Goal: Information Seeking & Learning: Learn about a topic

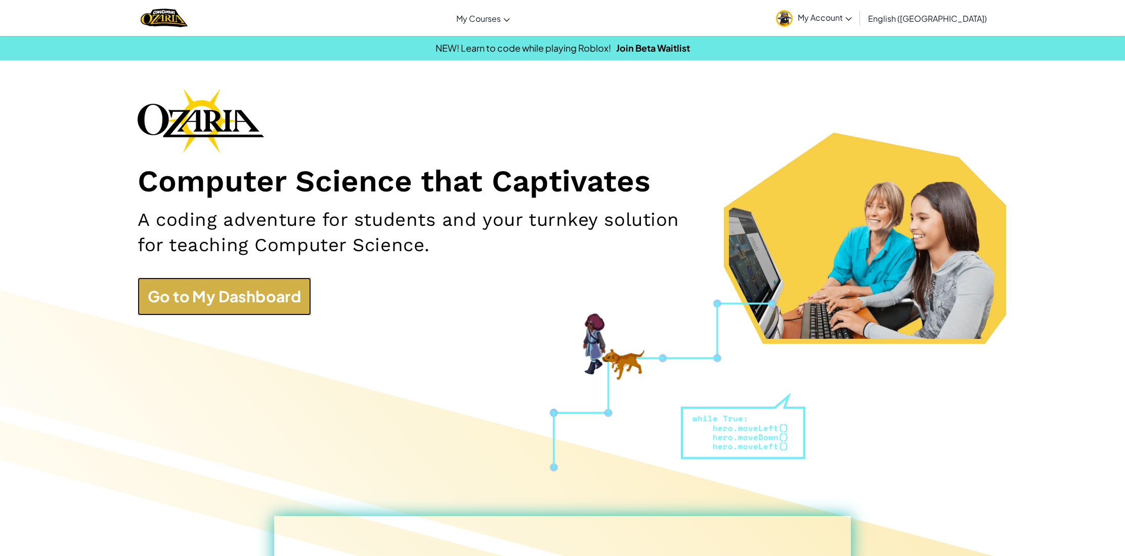
click at [216, 291] on link "Go to My Dashboard" at bounding box center [225, 296] width 174 height 38
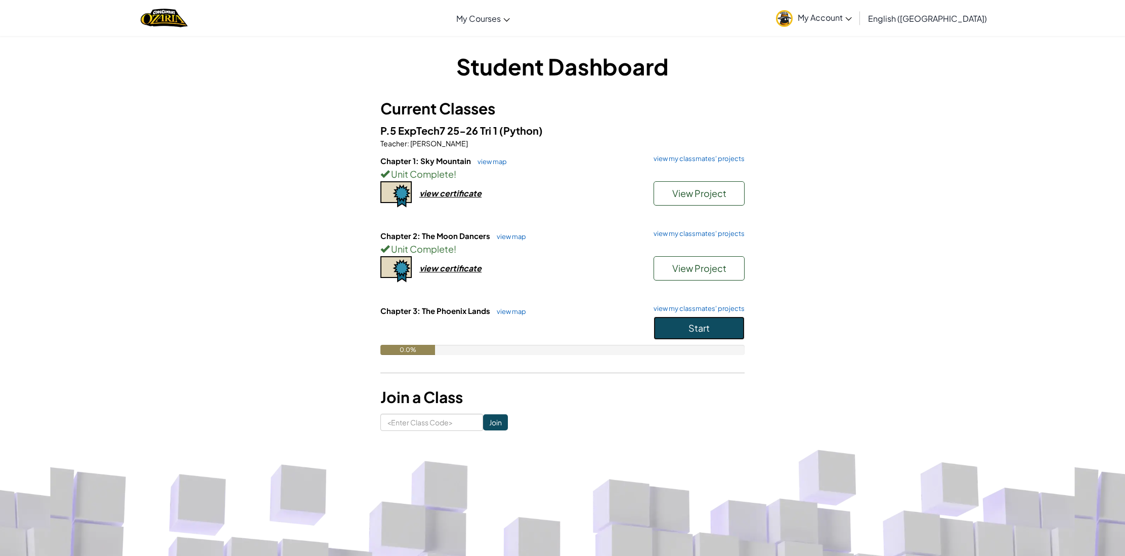
click at [710, 331] on button "Start" at bounding box center [699, 327] width 91 height 23
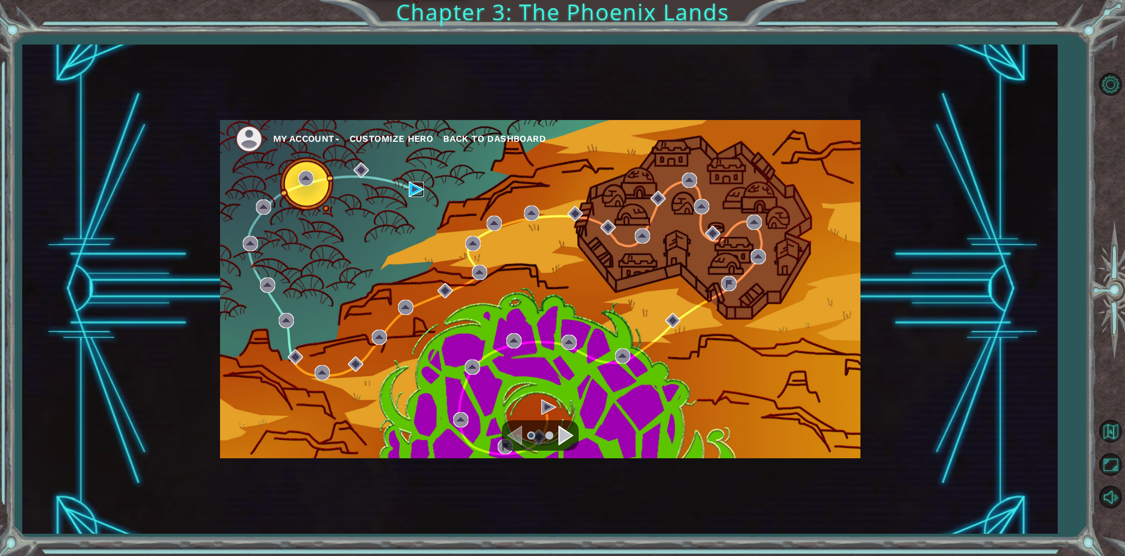
click at [415, 188] on img at bounding box center [416, 189] width 15 height 15
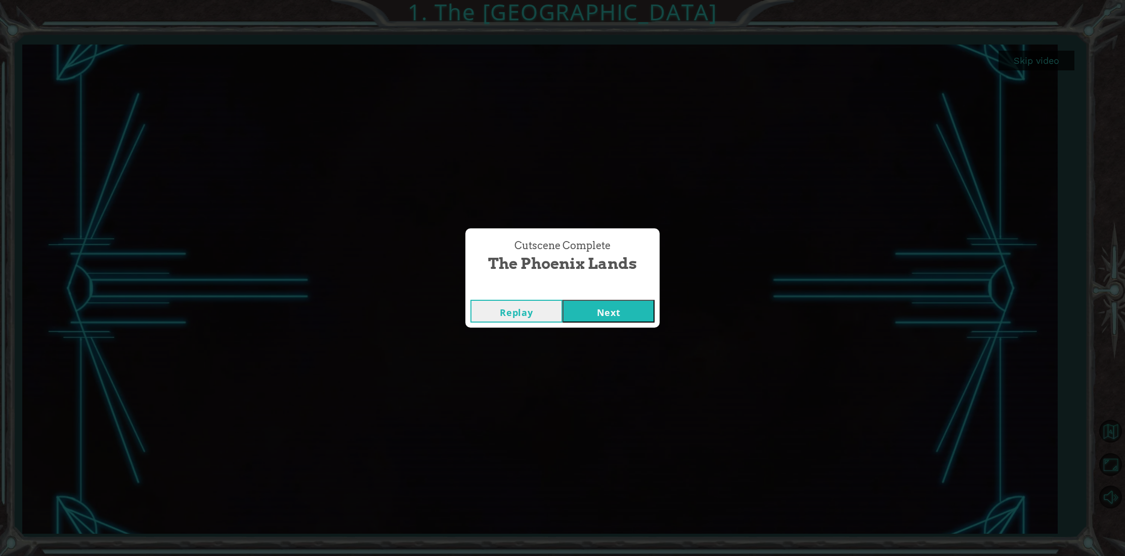
click at [636, 309] on button "Next" at bounding box center [609, 311] width 92 height 23
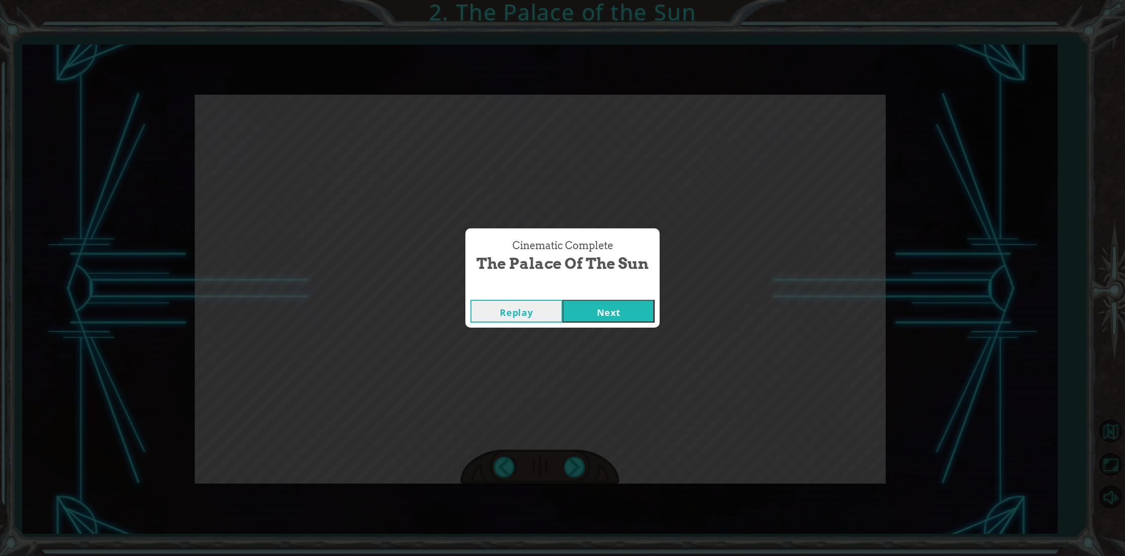
click at [624, 289] on div "Cinematic Complete" at bounding box center [562, 289] width 194 height 10
drag, startPoint x: 630, startPoint y: 294, endPoint x: 629, endPoint y: 301, distance: 6.7
click at [630, 295] on div "Cinematic Complete The Palace of the Sun Replay Next" at bounding box center [562, 277] width 194 height 99
click at [629, 301] on button "Next" at bounding box center [609, 311] width 92 height 23
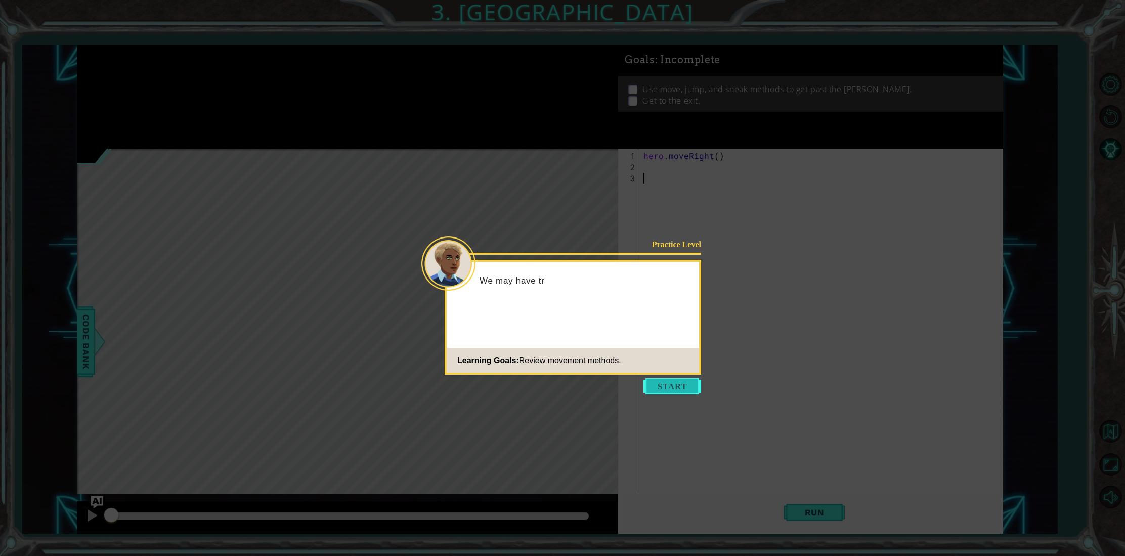
click at [677, 388] on button "Start" at bounding box center [673, 386] width 58 height 16
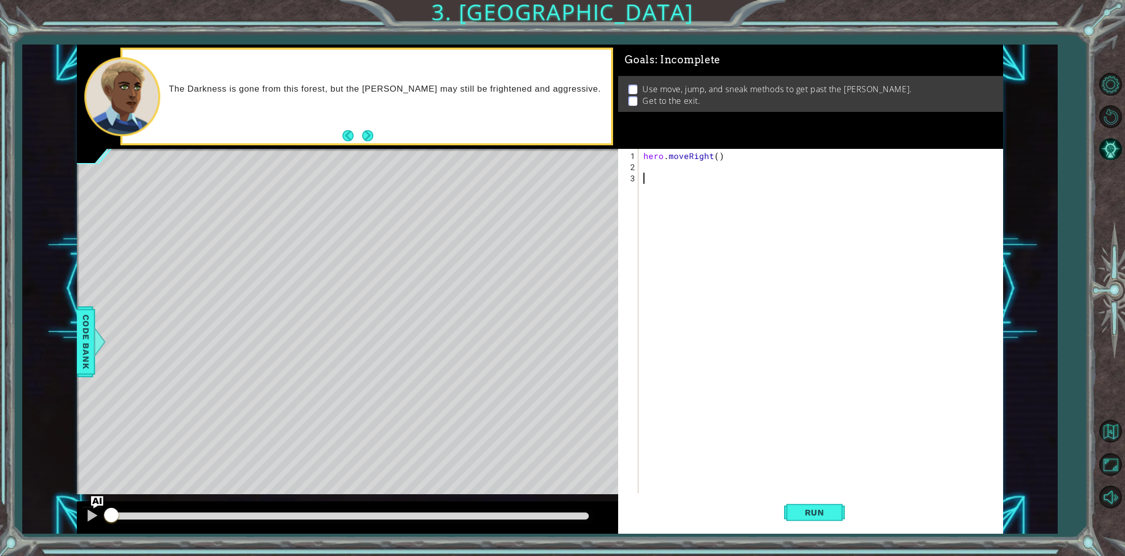
drag, startPoint x: 731, startPoint y: 253, endPoint x: 716, endPoint y: 212, distance: 43.4
click at [720, 234] on div "hero . moveRight ( )" at bounding box center [823, 339] width 363 height 378
type textarea "jum"
click at [706, 214] on div "hero. jum pUp press enter hero. jum pDown press enter hero. jum pLeft press ent…" at bounding box center [731, 208] width 191 height 73
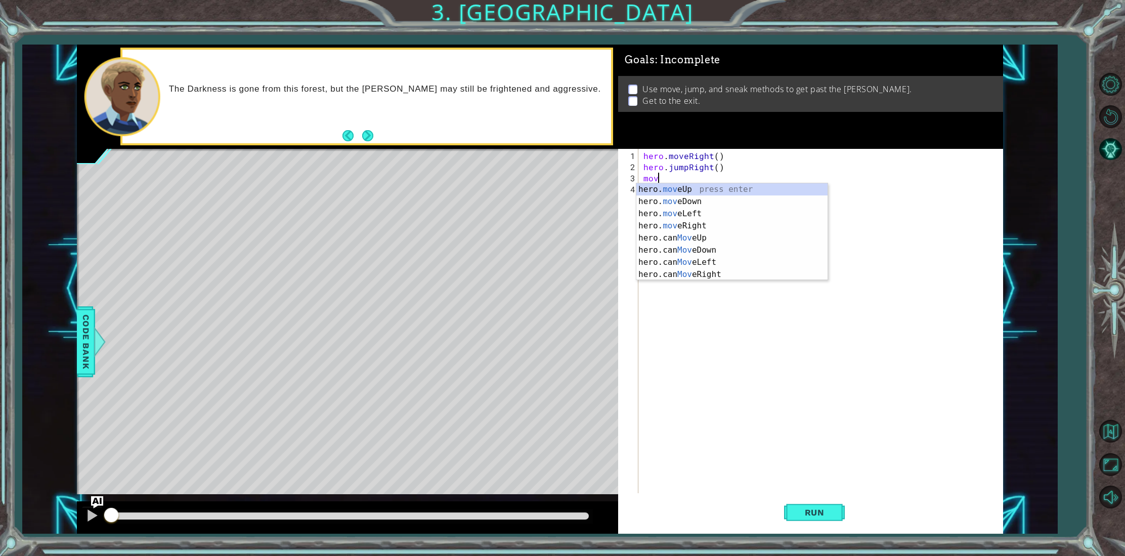
click at [709, 181] on div "hero . moveRight ( ) hero . jumpRight ( ) mov" at bounding box center [823, 333] width 363 height 367
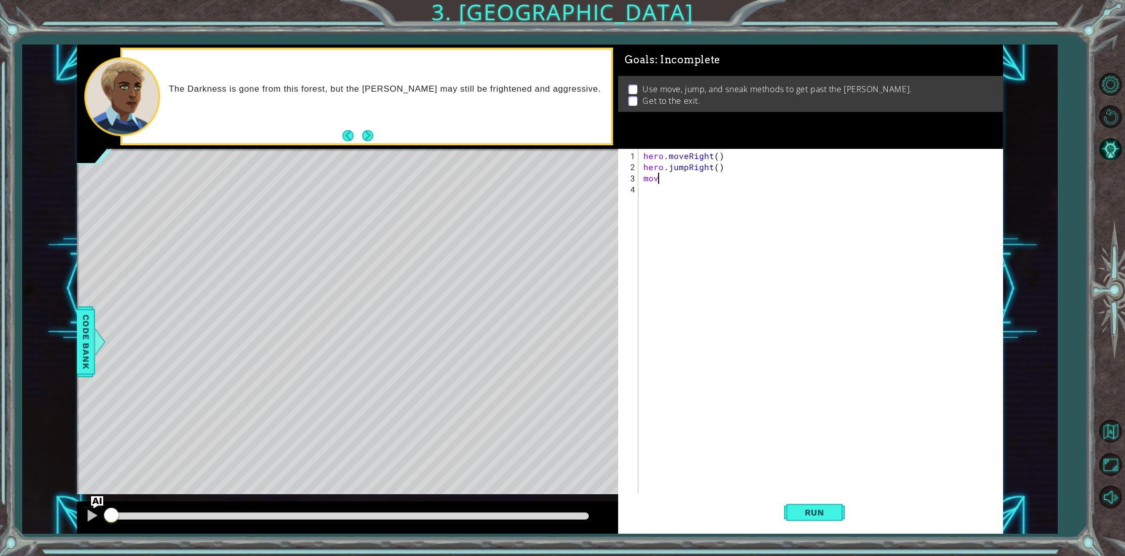
click at [680, 182] on div "hero . moveRight ( ) hero . jumpRight ( ) mov" at bounding box center [823, 333] width 363 height 367
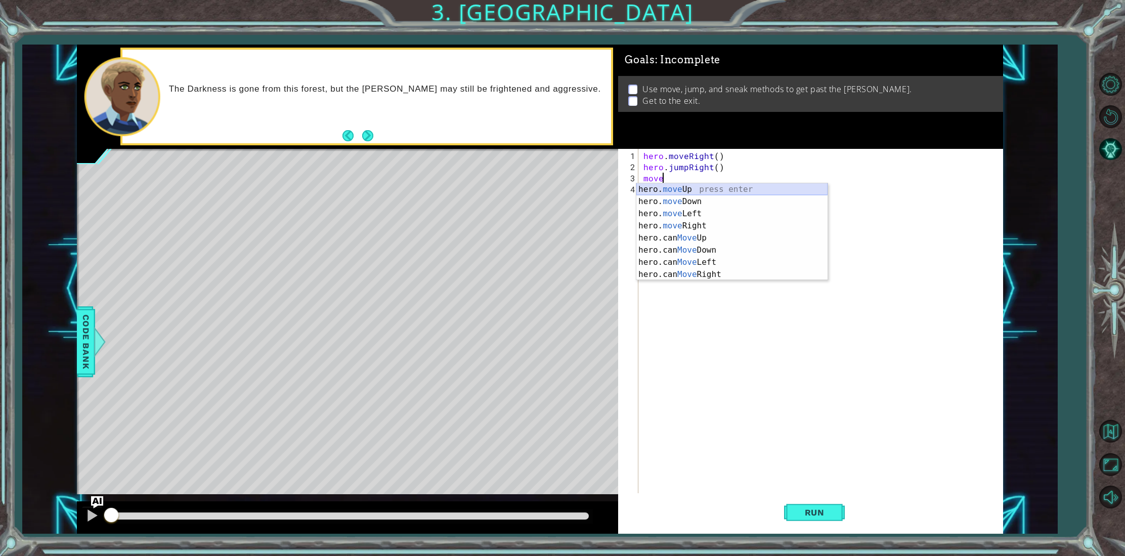
click at [679, 188] on div "hero. move Up press enter hero. move Down press enter hero. move Left press ent…" at bounding box center [731, 243] width 191 height 121
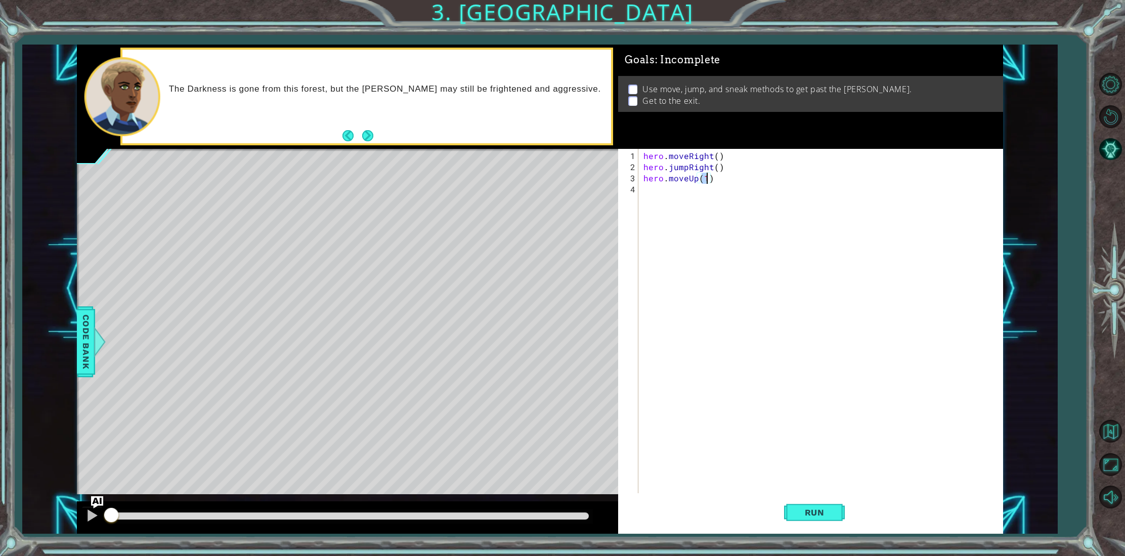
type textarea "hero.moveUp(2)"
click at [653, 198] on div "hero . moveRight ( ) hero . jumpRight ( ) hero . moveUp ( 2 )" at bounding box center [823, 333] width 363 height 367
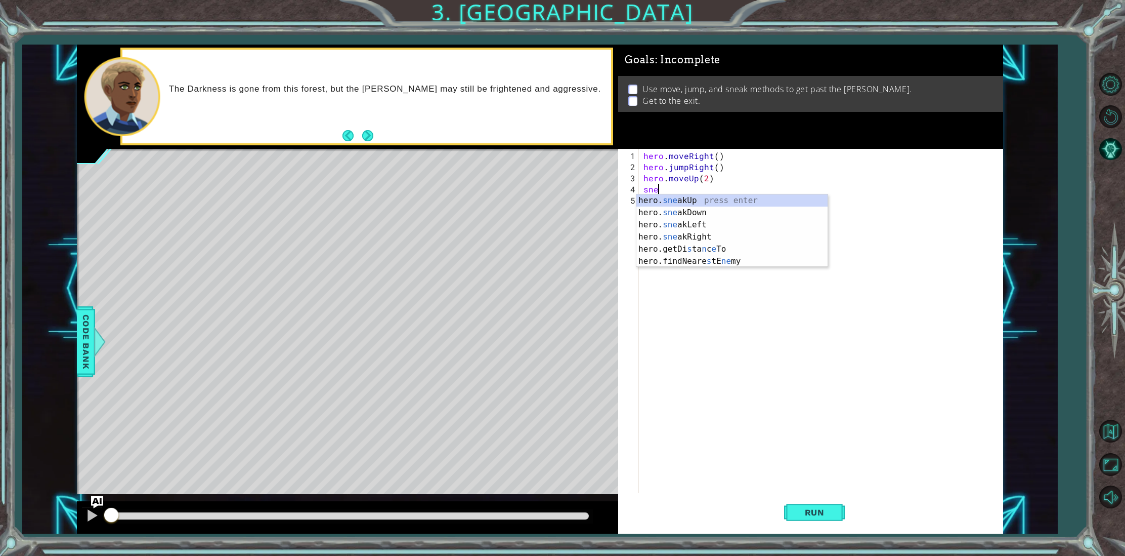
scroll to position [0, 1]
click at [698, 198] on div "hero. snea kUp press enter hero. snea kDown press enter hero. snea kLeft press …" at bounding box center [731, 230] width 191 height 73
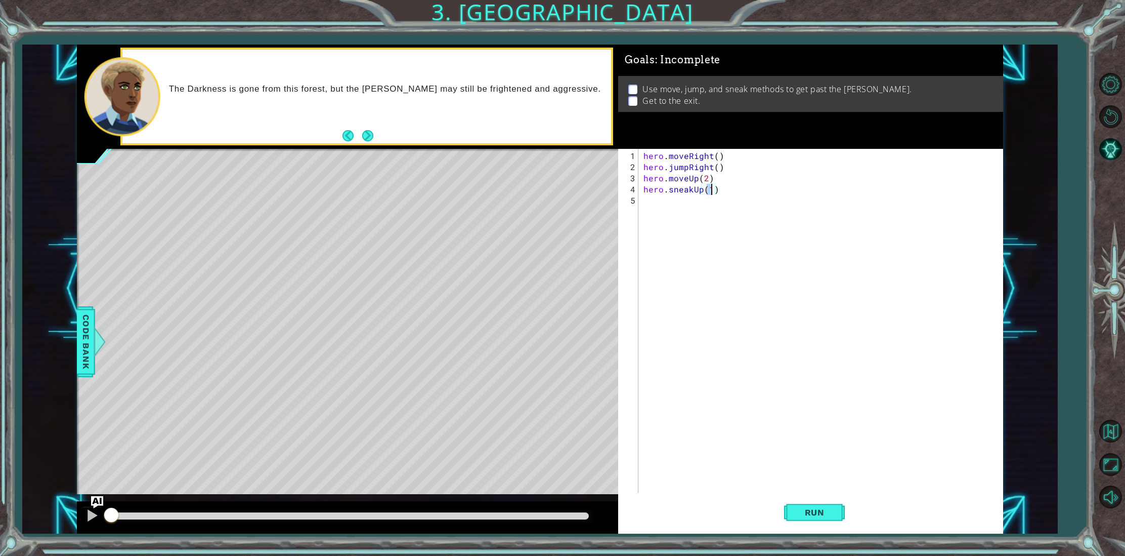
type textarea "hero.sneakUp(3)"
click at [678, 208] on div "hero . moveRight ( ) hero . jumpRight ( ) hero . moveUp ( 2 ) hero . sneakUp ( …" at bounding box center [823, 333] width 363 height 367
click at [717, 220] on div "hero.jump Right press enter hero.move Right press enter hero.sneak Right press …" at bounding box center [731, 241] width 191 height 73
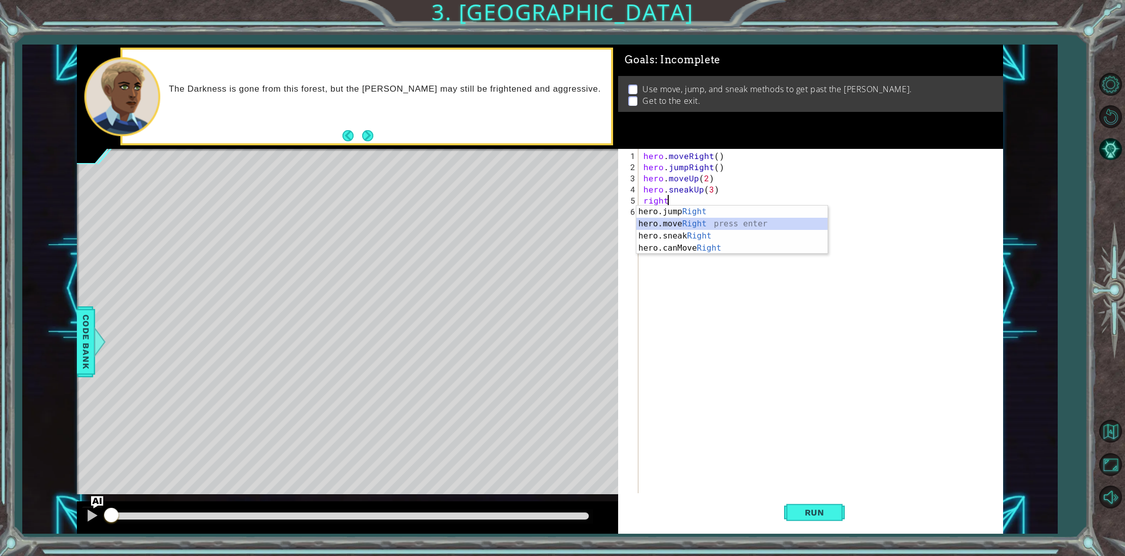
type textarea "hero.moveRight(1)"
click at [704, 212] on div "hero . moveRight ( ) hero . jumpRight ( ) hero . moveUp ( 2 ) hero . sneakUp ( …" at bounding box center [823, 333] width 363 height 367
type textarea "f"
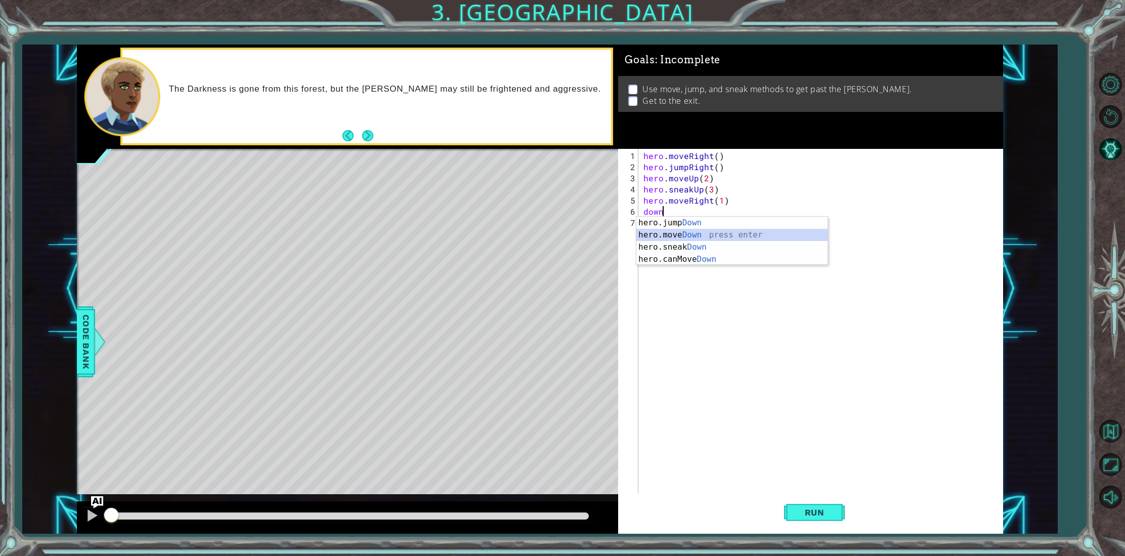
click at [694, 231] on div "hero.jump Down press enter hero.move Down press enter hero.sneak Down press ent…" at bounding box center [731, 253] width 191 height 73
type textarea "hero.moveDown(1)"
click at [693, 230] on div "hero . moveRight ( ) hero . jumpRight ( ) hero . moveUp ( 2 ) hero . sneakUp ( …" at bounding box center [823, 333] width 363 height 367
type textarea "jump"
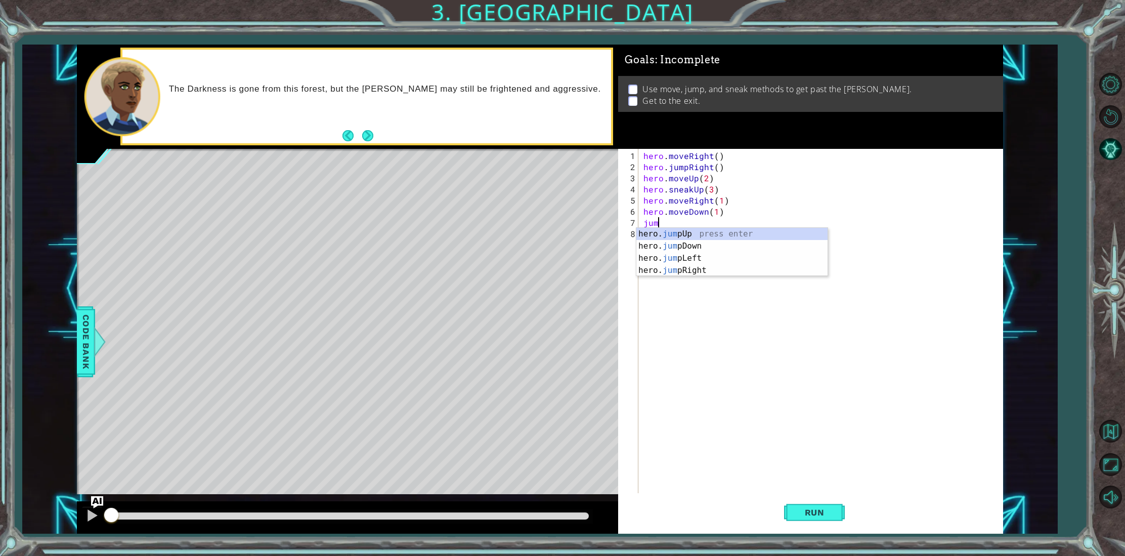
scroll to position [0, 1]
click at [711, 273] on div "hero. jump Up press enter hero. jump Down press enter hero. jump Left press ent…" at bounding box center [731, 264] width 191 height 73
type textarea "up"
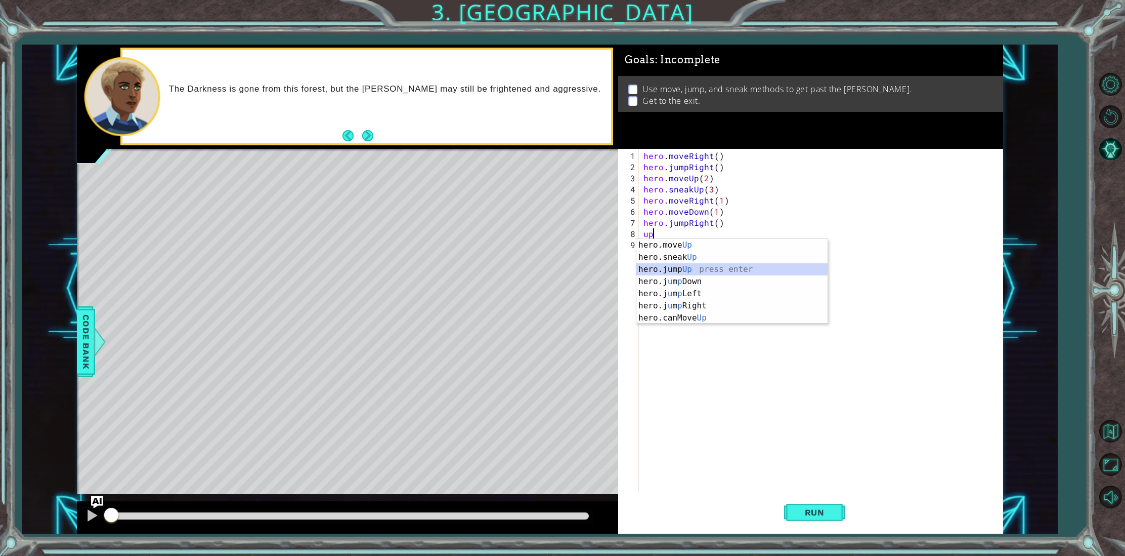
click at [699, 264] on div "hero.move Up press enter hero.sneak Up press enter hero.jump Up press enter her…" at bounding box center [731, 293] width 191 height 109
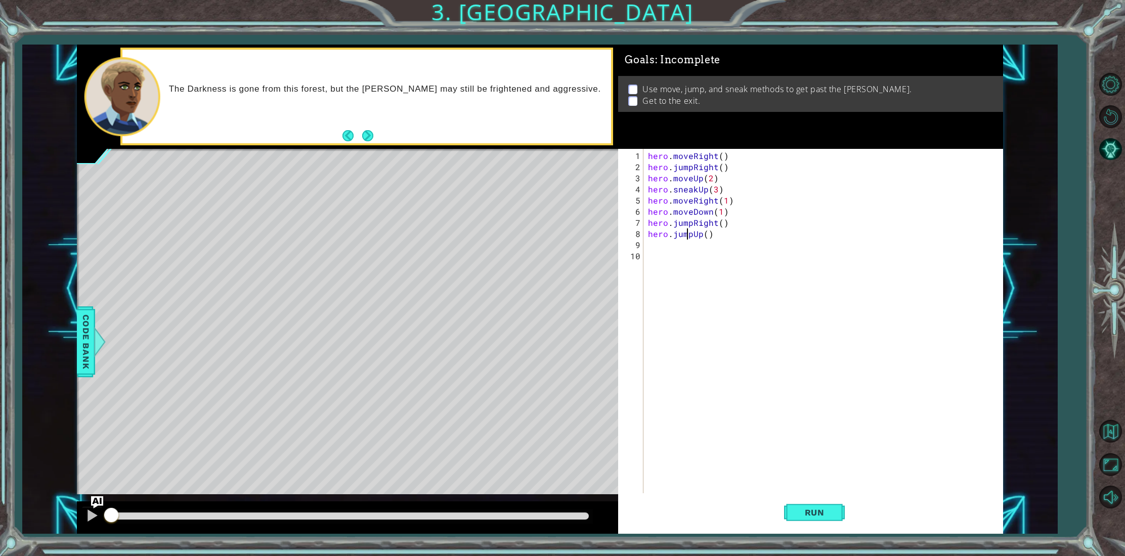
click at [690, 234] on div "hero . moveRight ( ) hero . jumpRight ( ) hero . moveUp ( 2 ) hero . sneakUp ( …" at bounding box center [825, 333] width 358 height 367
type textarea "hero.moveUp()"
click at [826, 513] on span "Run" at bounding box center [815, 512] width 40 height 10
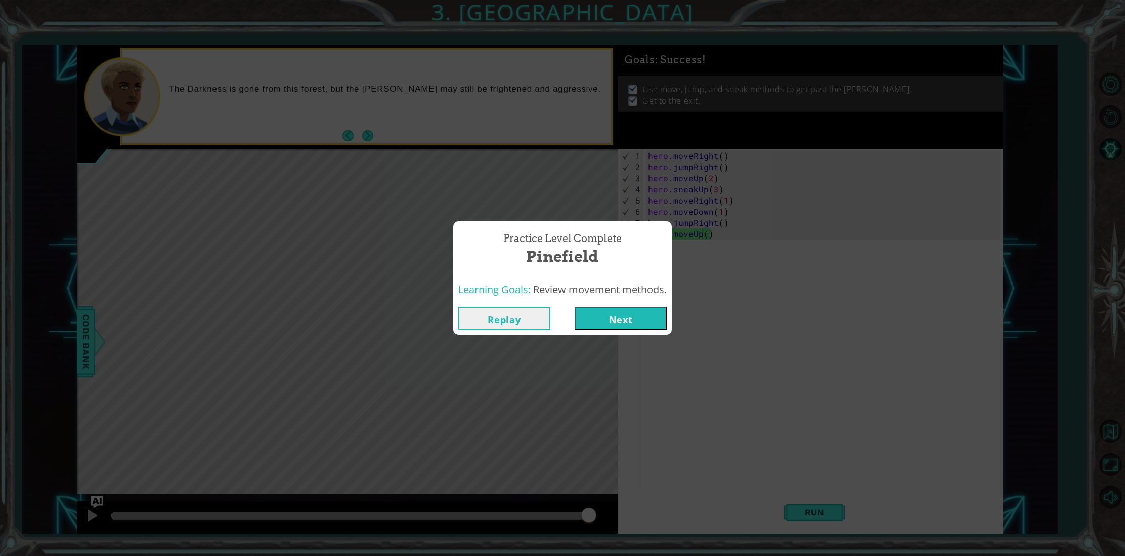
click at [633, 323] on button "Next" at bounding box center [621, 318] width 92 height 23
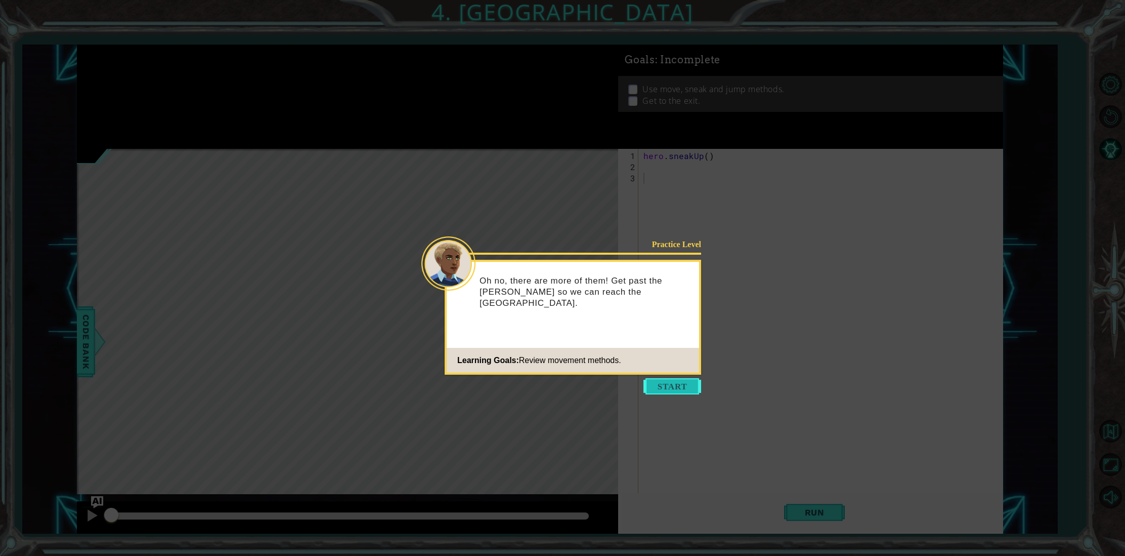
click at [660, 388] on button "Start" at bounding box center [673, 386] width 58 height 16
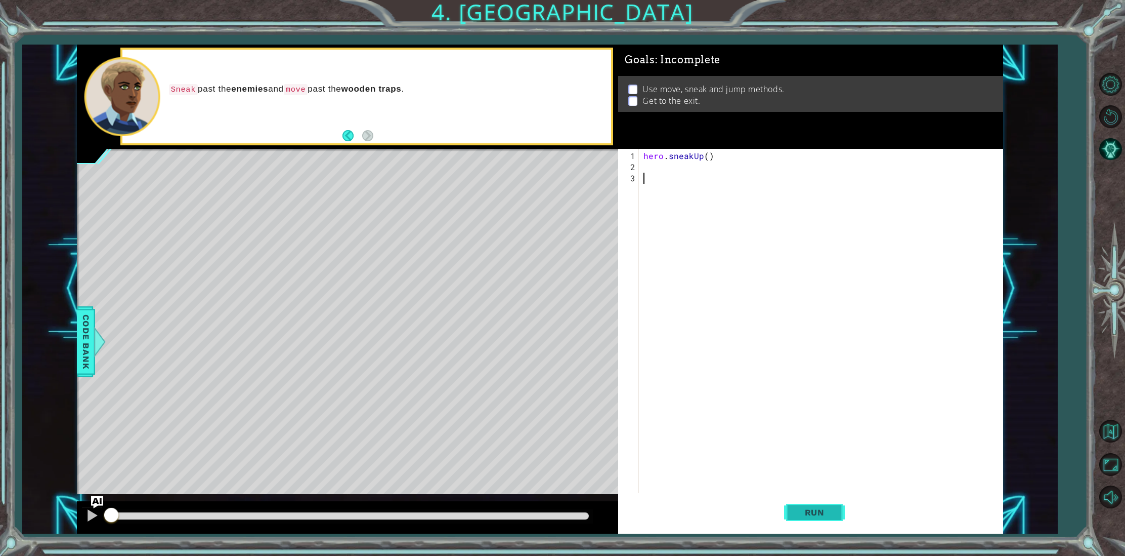
click at [812, 512] on span "Run" at bounding box center [815, 512] width 40 height 10
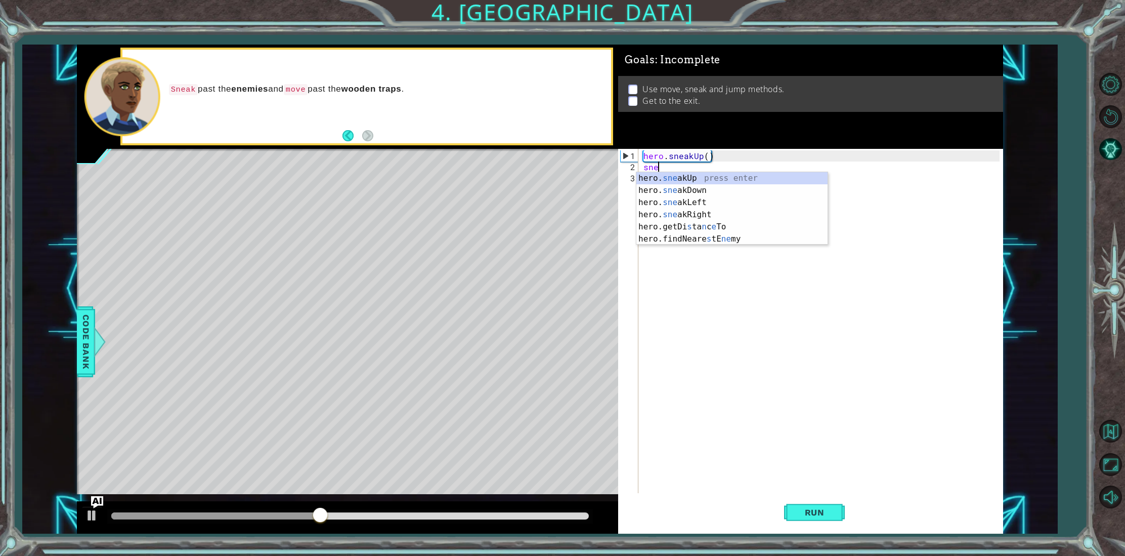
scroll to position [0, 1]
click at [736, 211] on div "hero. snea kUp press enter hero. snea kDown press enter hero. snea kLeft press …" at bounding box center [731, 208] width 191 height 73
type textarea "hero.sneakRight(1)"
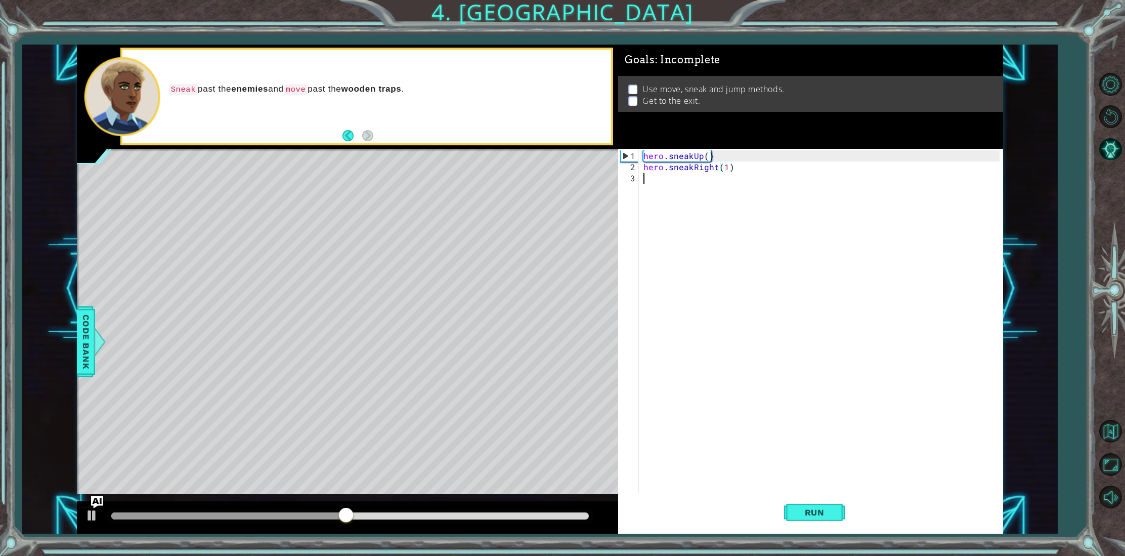
click at [705, 181] on div "hero . sneakUp ( ) hero . sneakRight ( 1 )" at bounding box center [823, 339] width 363 height 378
click at [728, 165] on div "hero . sneakUp ( ) hero . sneakRight ( 1 )" at bounding box center [823, 339] width 363 height 378
type textarea "hero.sneakRight(6)"
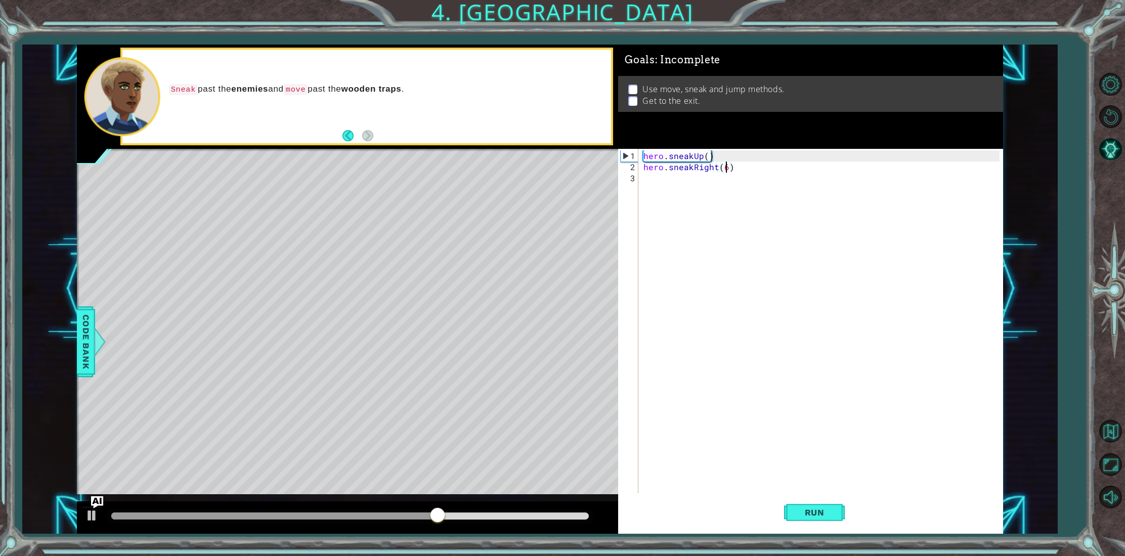
scroll to position [0, 5]
click at [723, 191] on div "hero . sneakUp ( ) hero . sneakRight ( 6 )" at bounding box center [823, 339] width 363 height 378
type textarea "ju"
click at [721, 191] on div "hero. ju mpUp press enter hero. ju mpDown press enter hero. [PERSON_NAME] mpLef…" at bounding box center [731, 219] width 191 height 73
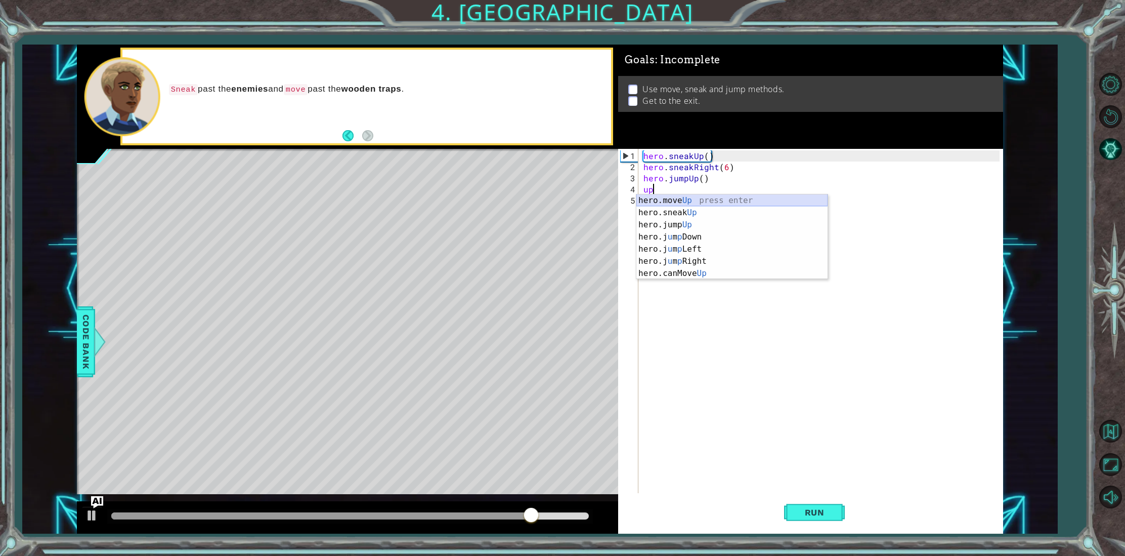
click at [663, 202] on div "hero.move Up press enter hero.sneak Up press enter hero.jump Up press enter her…" at bounding box center [731, 248] width 191 height 109
type textarea "hero.moveUp(1)"
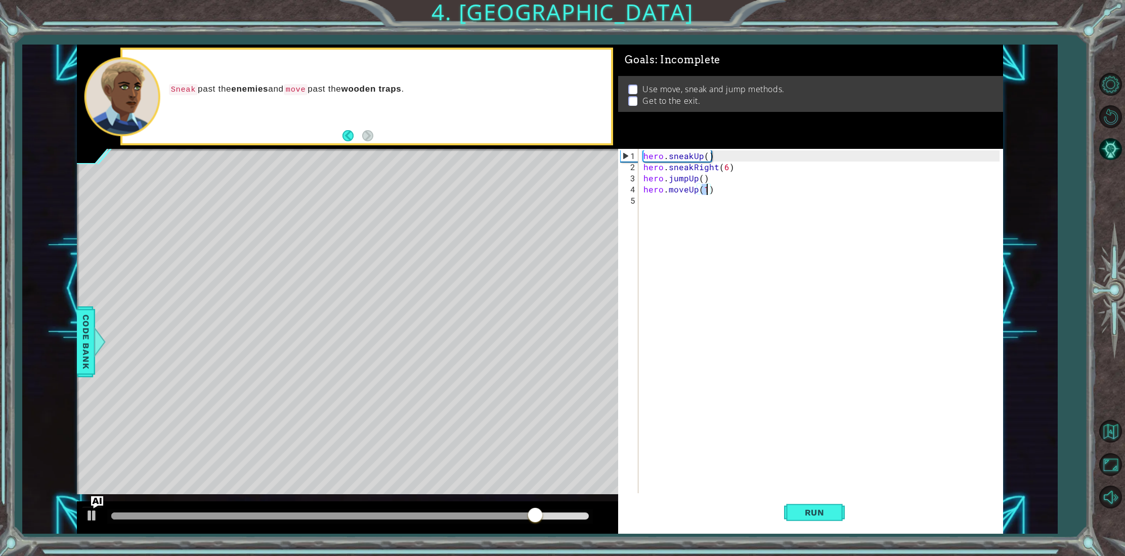
click at [664, 200] on div "hero . sneakUp ( ) hero . sneakRight ( 6 ) hero . jumpUp ( ) hero . moveUp ( 1 )" at bounding box center [823, 333] width 363 height 367
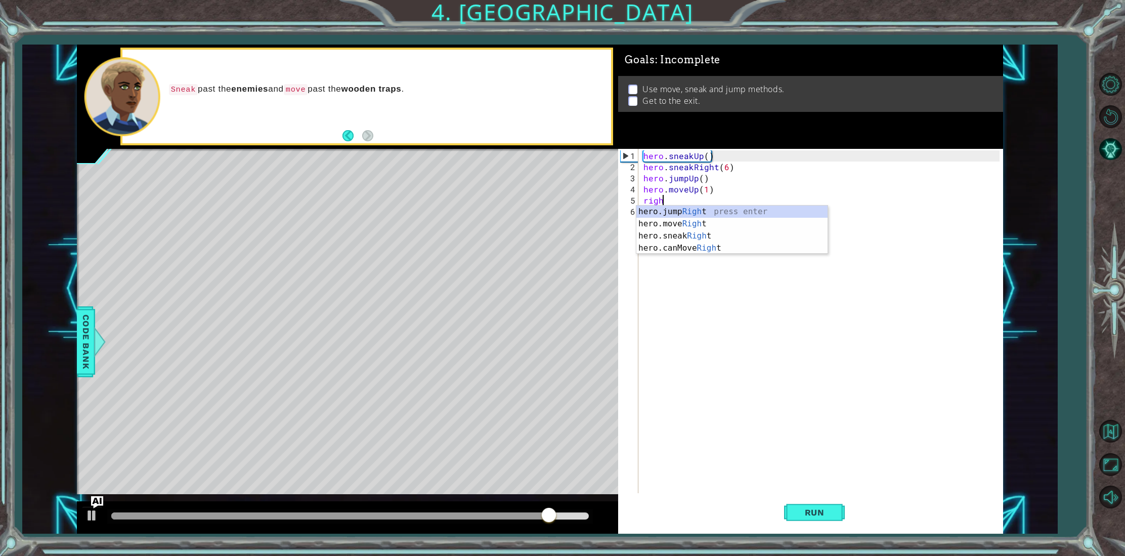
scroll to position [0, 1]
click at [672, 220] on div "hero.jump Righ t press enter hero.move Righ t press enter hero.sneak Righ t pre…" at bounding box center [731, 241] width 191 height 73
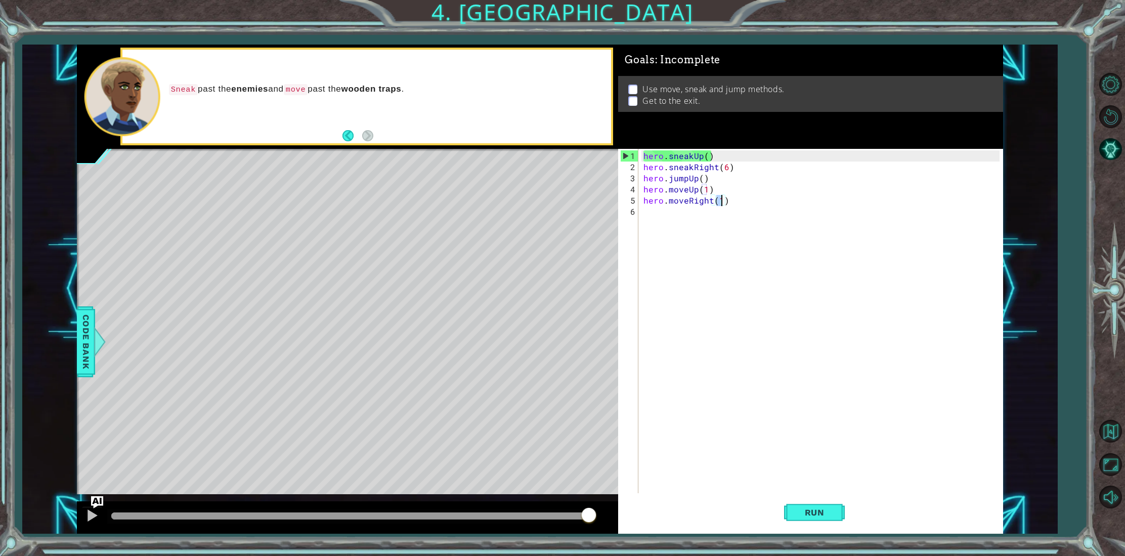
click at [694, 201] on div "hero . sneakUp ( ) hero . sneakRight ( 6 ) hero . jumpUp ( ) hero . moveUp ( 1 …" at bounding box center [823, 333] width 363 height 367
drag, startPoint x: 688, startPoint y: 202, endPoint x: 709, endPoint y: 200, distance: 21.4
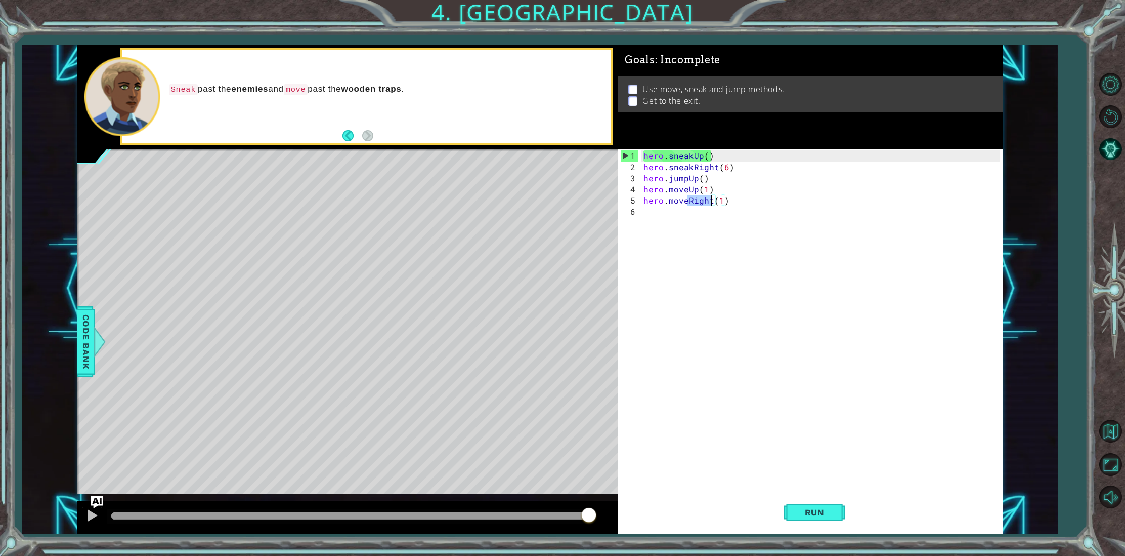
click at [709, 200] on div "hero . sneakUp ( ) hero . sneakRight ( 6 ) hero . jumpUp ( ) hero . moveUp ( 1 …" at bounding box center [823, 333] width 363 height 367
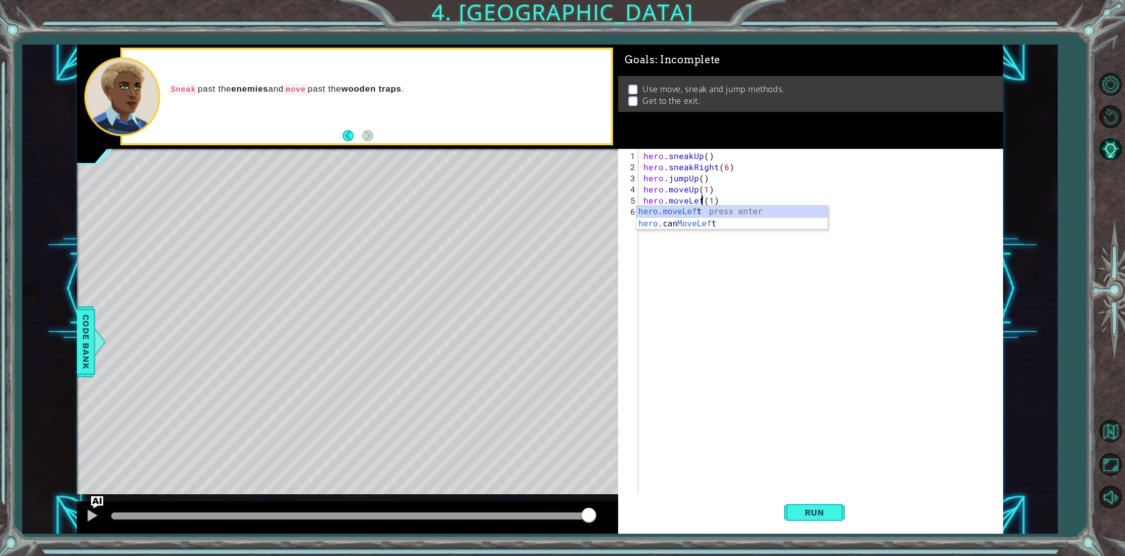
type textarea "hero.moveLeft(1)"
click at [749, 262] on div "hero . sneakUp ( ) hero . sneakRight ( 6 ) hero . jumpUp ( ) hero . moveUp ( 1 …" at bounding box center [823, 333] width 363 height 367
click at [712, 203] on div "hero . sneakUp ( ) hero . sneakRight ( 6 ) hero . jumpUp ( ) hero . moveUp ( 1 …" at bounding box center [823, 333] width 363 height 367
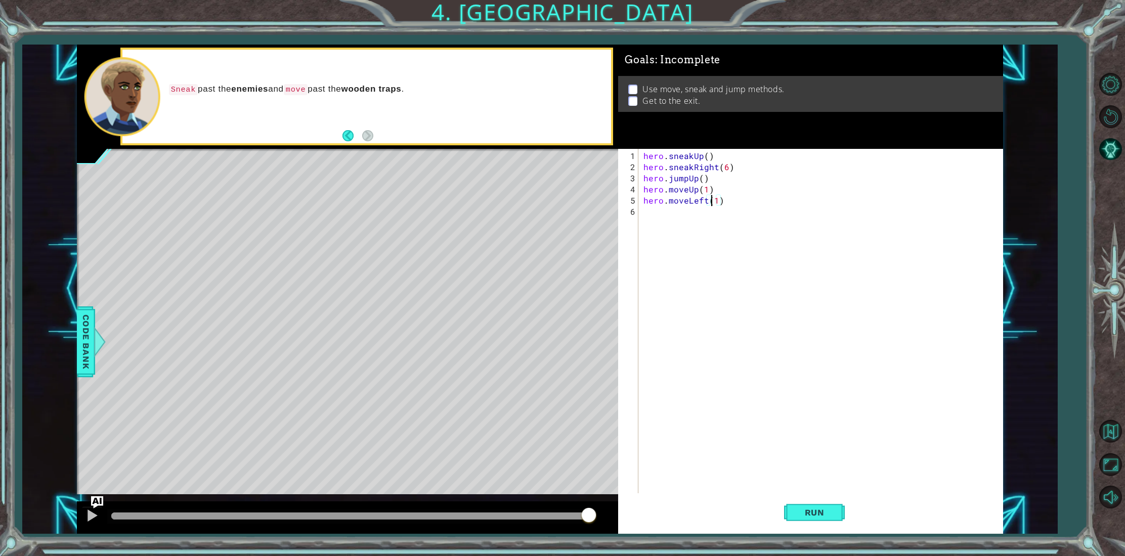
click at [712, 203] on div "hero . sneakUp ( ) hero . sneakRight ( 6 ) hero . jumpUp ( ) hero . moveUp ( 1 …" at bounding box center [823, 333] width 363 height 367
type textarea "hero.moveLeft(3)"
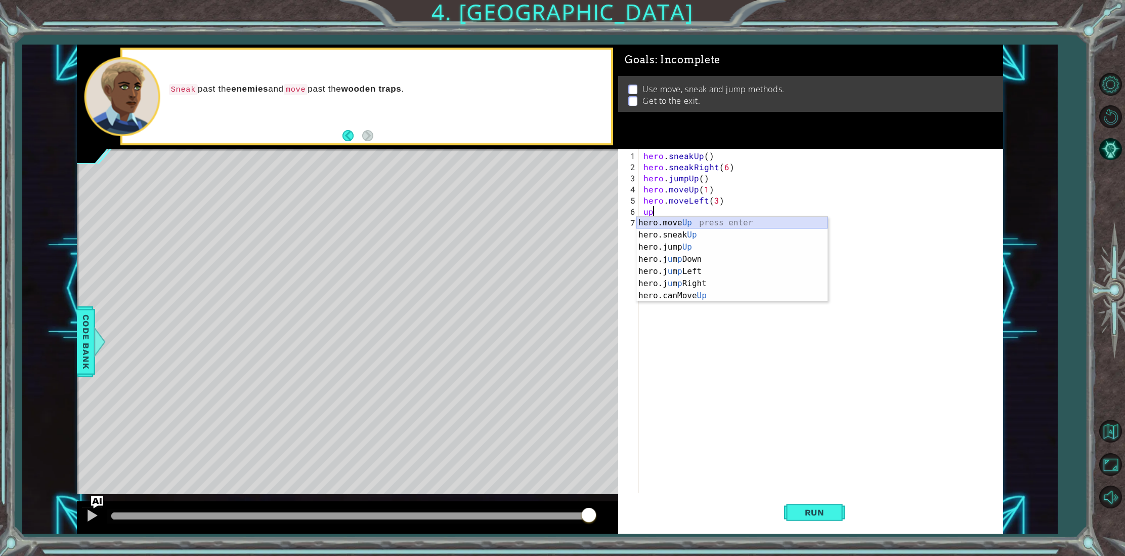
click at [700, 222] on div "hero.move Up press enter hero.sneak Up press enter hero.jump Up press enter her…" at bounding box center [731, 271] width 191 height 109
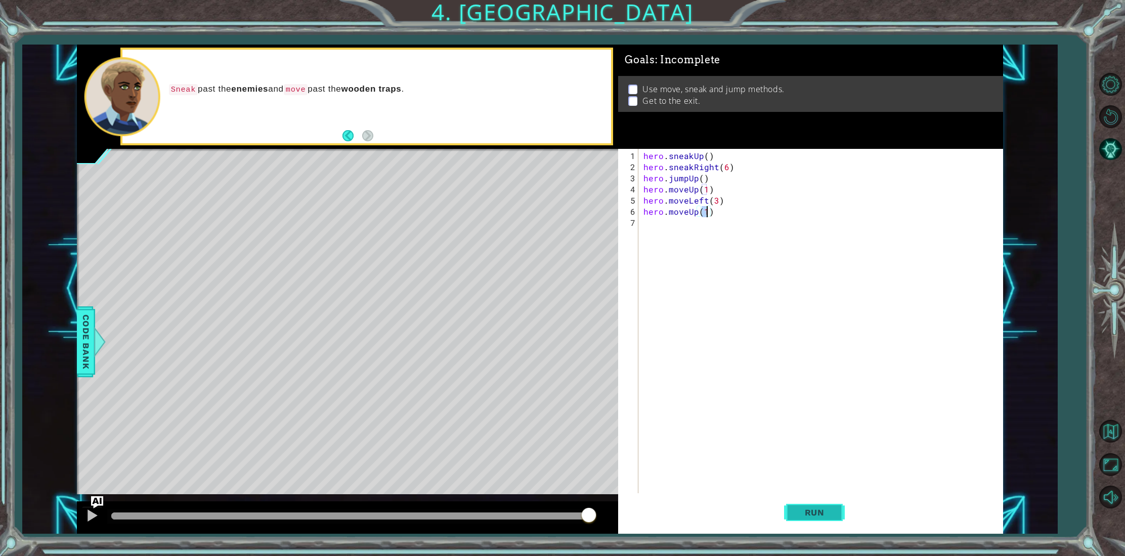
click at [813, 508] on span "Run" at bounding box center [815, 512] width 40 height 10
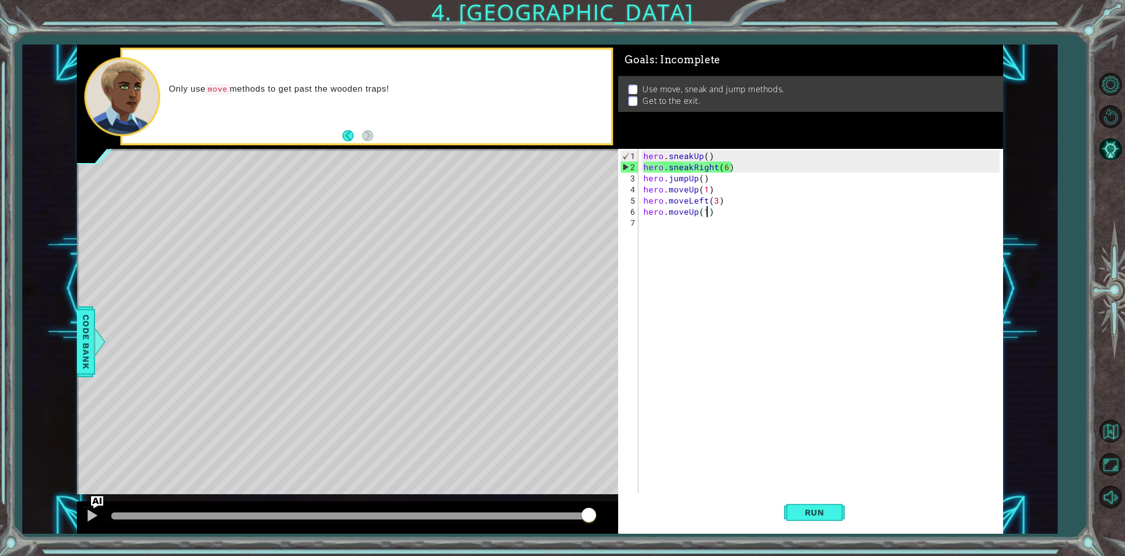
click at [725, 164] on div "hero . sneakUp ( ) hero . sneakRight ( 6 ) hero . jumpUp ( ) hero . moveUp ( 1 …" at bounding box center [823, 333] width 363 height 367
click at [717, 208] on div "hero . sneakUp ( ) hero . sneakRight ( 6 ) hero . jumpUp ( ) hero . moveUp ( 1 …" at bounding box center [823, 333] width 363 height 367
type textarea "hero.moveUp(1)"
click at [691, 229] on div "hero . sneakUp ( ) hero . sneakRight ( 6 ) hero . jumpUp ( ) hero . moveUp ( 1 …" at bounding box center [823, 333] width 363 height 367
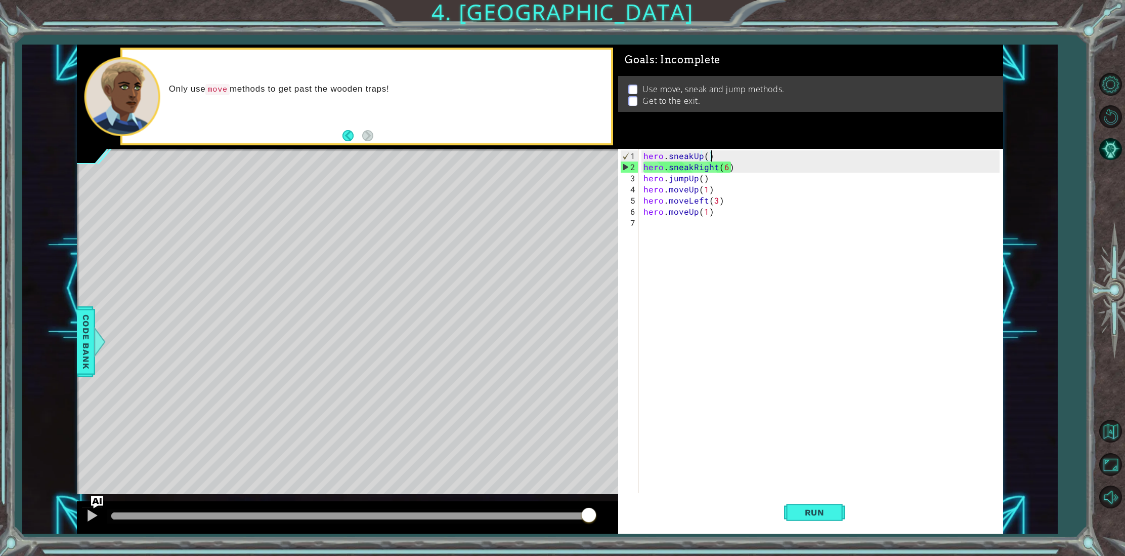
click at [714, 159] on div "hero . sneakUp ( ) hero . sneakRight ( 6 ) hero . jumpUp ( ) hero . moveUp ( 1 …" at bounding box center [823, 333] width 363 height 367
type textarea "hero.sneakUp()"
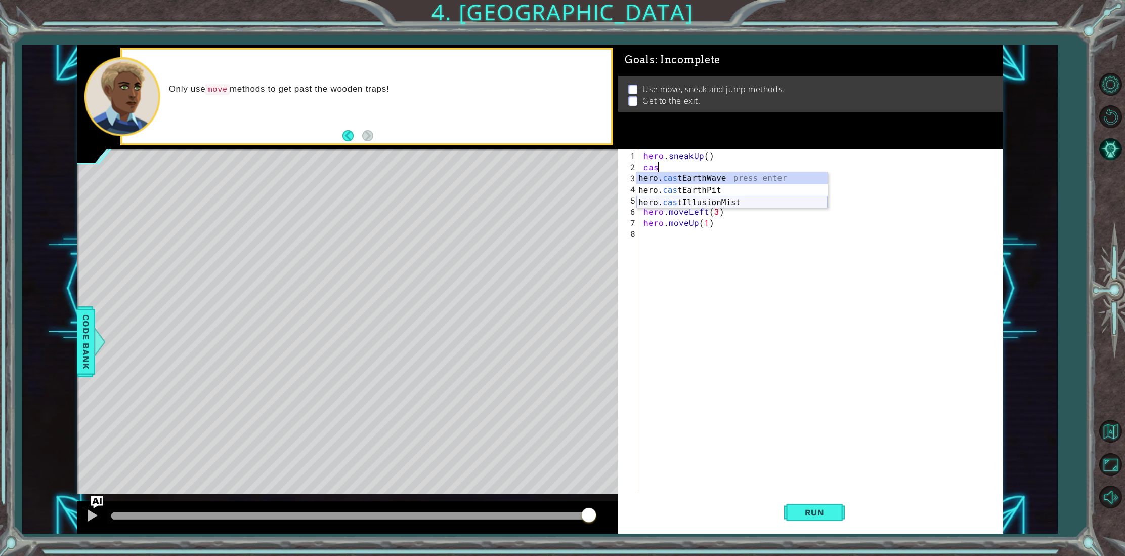
click at [739, 198] on div "hero. cas tEarthWave press enter hero. cas tEarthPit press enter hero. cas tIll…" at bounding box center [731, 202] width 191 height 61
drag, startPoint x: 755, startPoint y: 166, endPoint x: 766, endPoint y: 165, distance: 11.1
click at [766, 165] on div "hero . sneakUp ( ) hero . castIllusionMist ( friend ) hero . sneakRight ( 6 ) h…" at bounding box center [823, 333] width 363 height 367
click at [766, 165] on div "hero . sneakUp ( ) hero . castIllusionMist ( friend ) hero . sneakRight ( 6 ) h…" at bounding box center [821, 321] width 358 height 345
click at [766, 165] on div "hero . sneakUp ( ) hero . castIllusionMist ( friend ) hero . sneakRight ( 6 ) h…" at bounding box center [823, 333] width 363 height 367
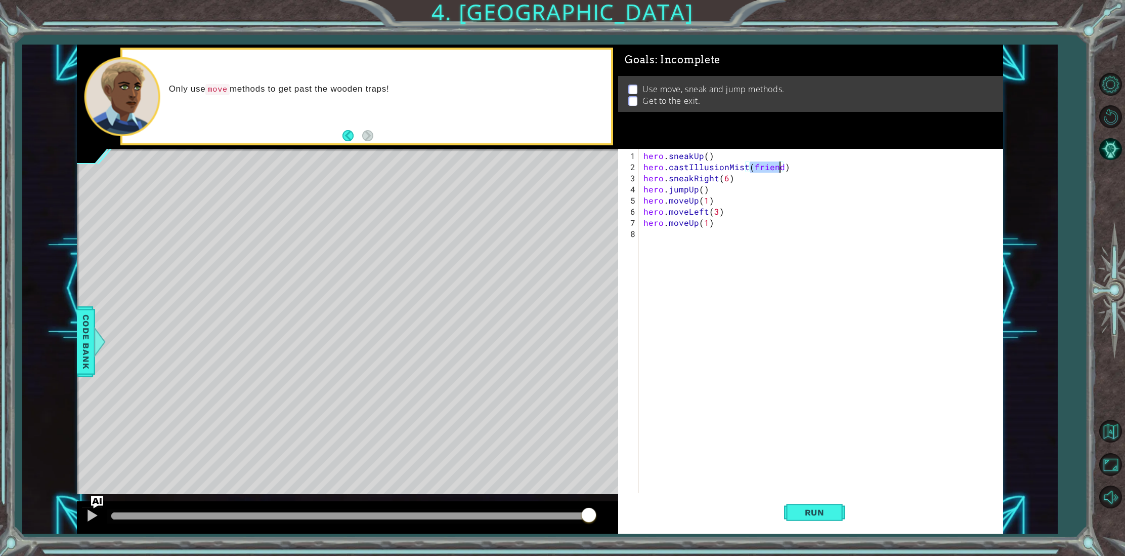
type textarea "hero.castIllusionMist()"
click at [818, 504] on button "Run" at bounding box center [814, 512] width 61 height 38
drag, startPoint x: 805, startPoint y: 164, endPoint x: 644, endPoint y: 160, distance: 161.4
click at [645, 161] on div "hero . sneakUp ( ) hero . castIllusionMist ( ) hero . sneakRight ( 6 ) hero . j…" at bounding box center [823, 333] width 363 height 367
type textarea "hero.sneakUp()"
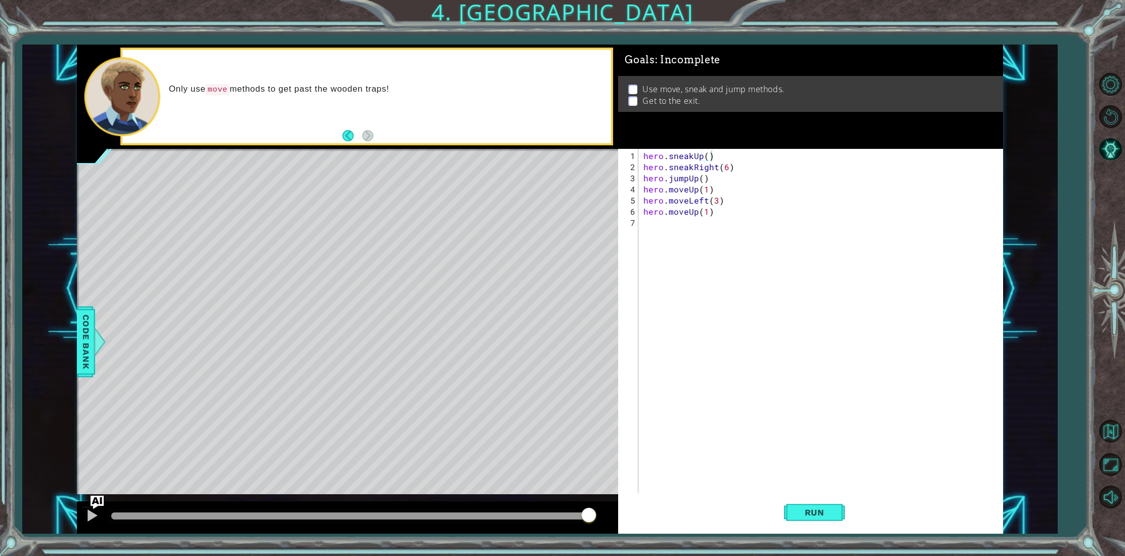
click at [102, 502] on div "1 ההההההההההההההההההההההההההההההההההההההההההההההההההההההההההההההההההההההההההההה…" at bounding box center [540, 289] width 926 height 489
click at [102, 502] on img "Ask AI" at bounding box center [97, 501] width 13 height 13
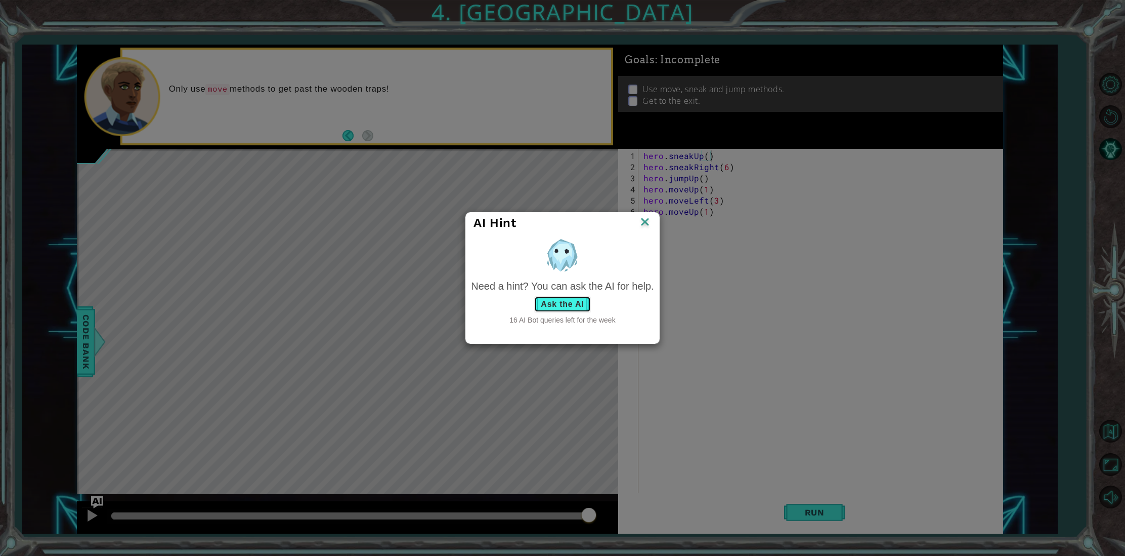
click at [570, 304] on button "Ask the AI" at bounding box center [562, 304] width 56 height 16
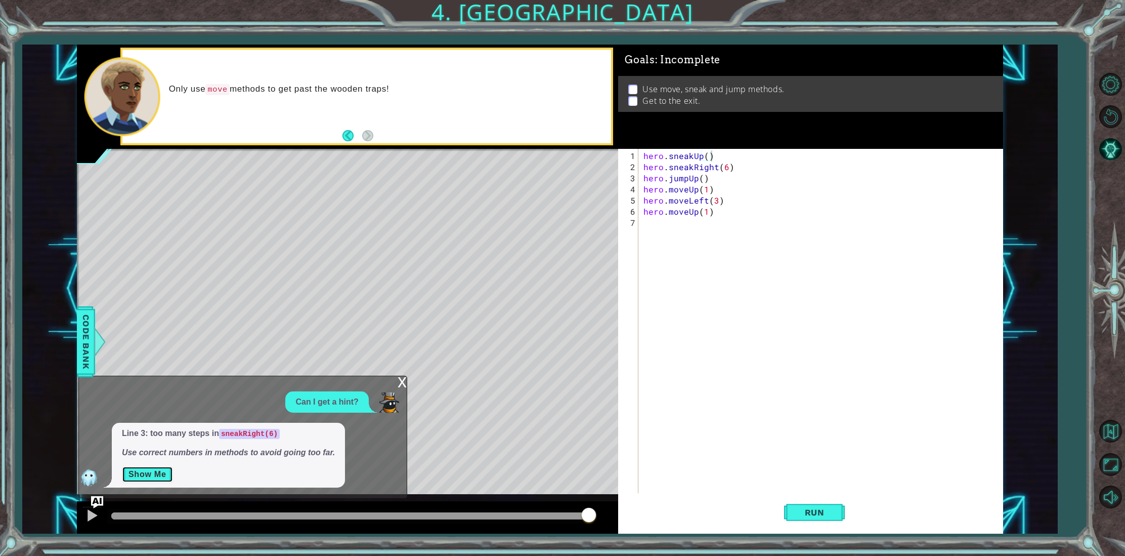
click at [148, 478] on button "Show Me" at bounding box center [147, 474] width 51 height 16
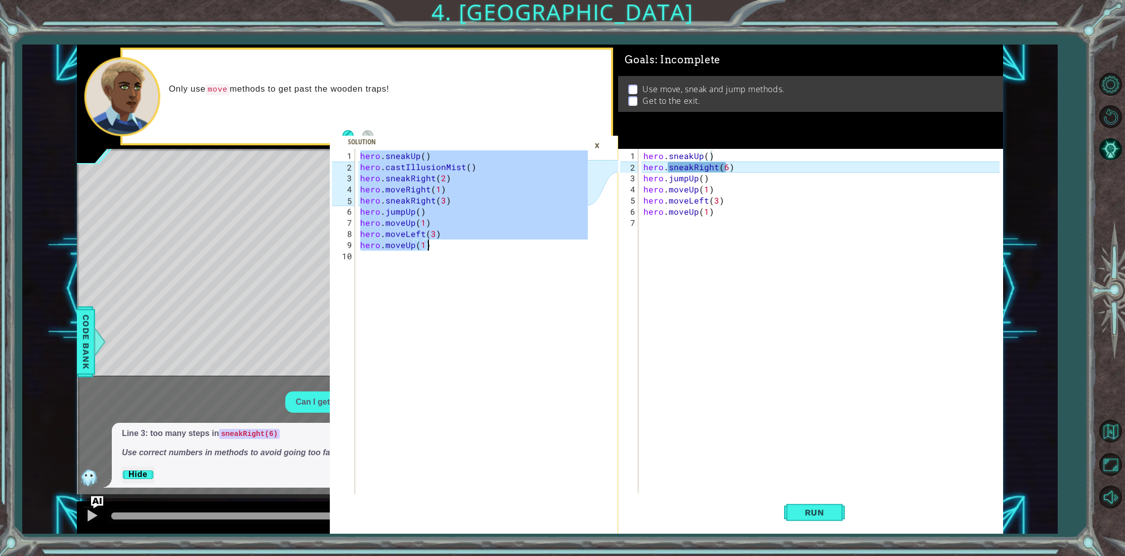
drag, startPoint x: 358, startPoint y: 156, endPoint x: 433, endPoint y: 245, distance: 116.3
click at [433, 245] on div "hero . sneakUp ( ) hero . castIllusionMist ( ) hero . sneakRight ( 2 ) hero . m…" at bounding box center [475, 333] width 235 height 367
type textarea "hero.moveLeft(3) hero.moveUp(1)"
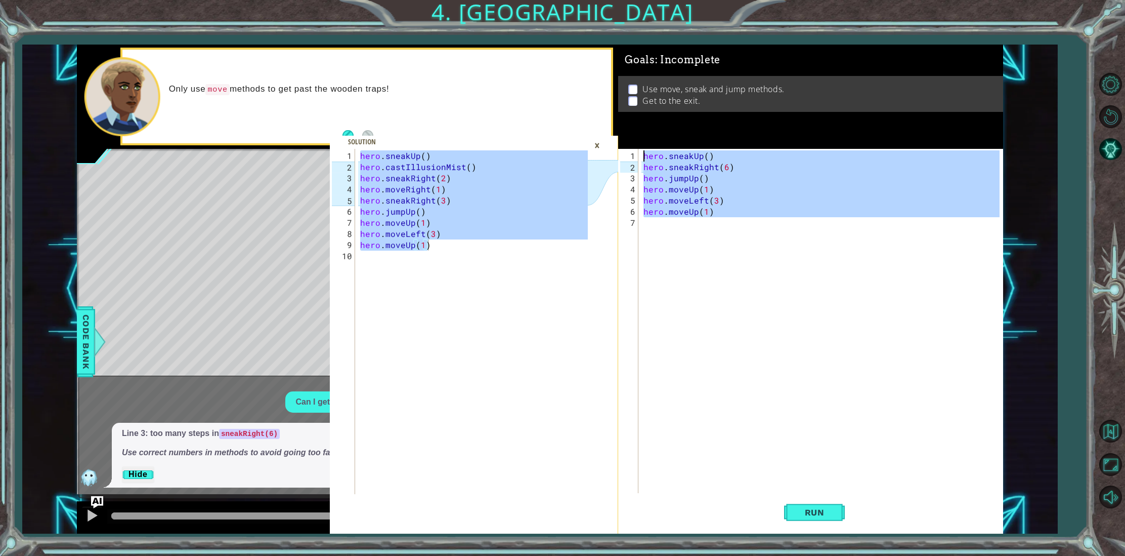
drag, startPoint x: 736, startPoint y: 222, endPoint x: 641, endPoint y: 151, distance: 118.2
click at [641, 151] on div "1 2 3 4 5 6 7 hero . sneakUp ( ) hero . sneakRight ( 6 ) hero . jumpUp ( ) hero…" at bounding box center [808, 321] width 381 height 345
paste textarea "moveUp(1"
type textarea "hero.moveUp(1)"
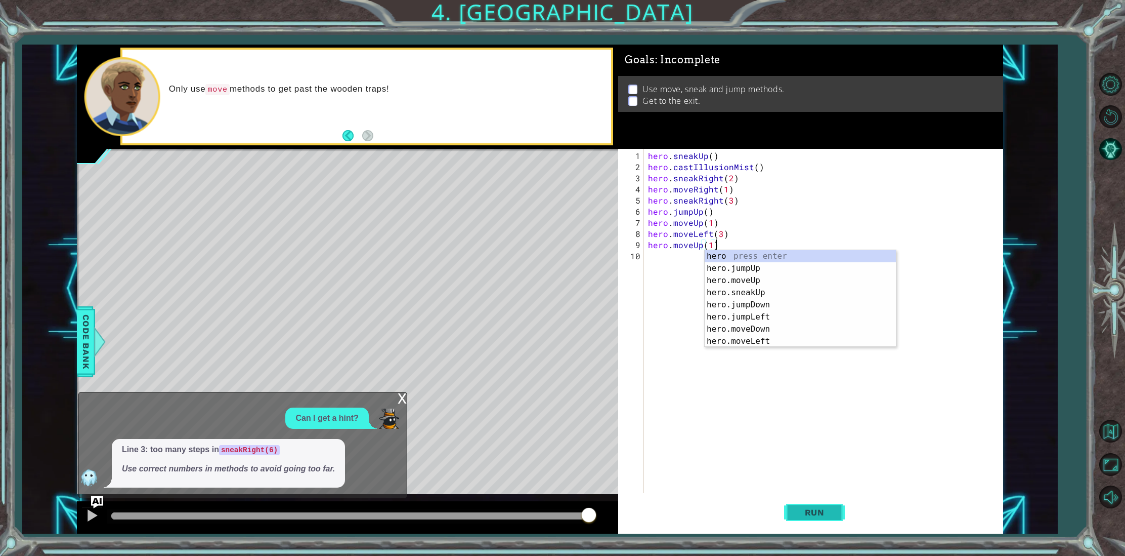
click at [795, 507] on span "Run" at bounding box center [815, 512] width 40 height 10
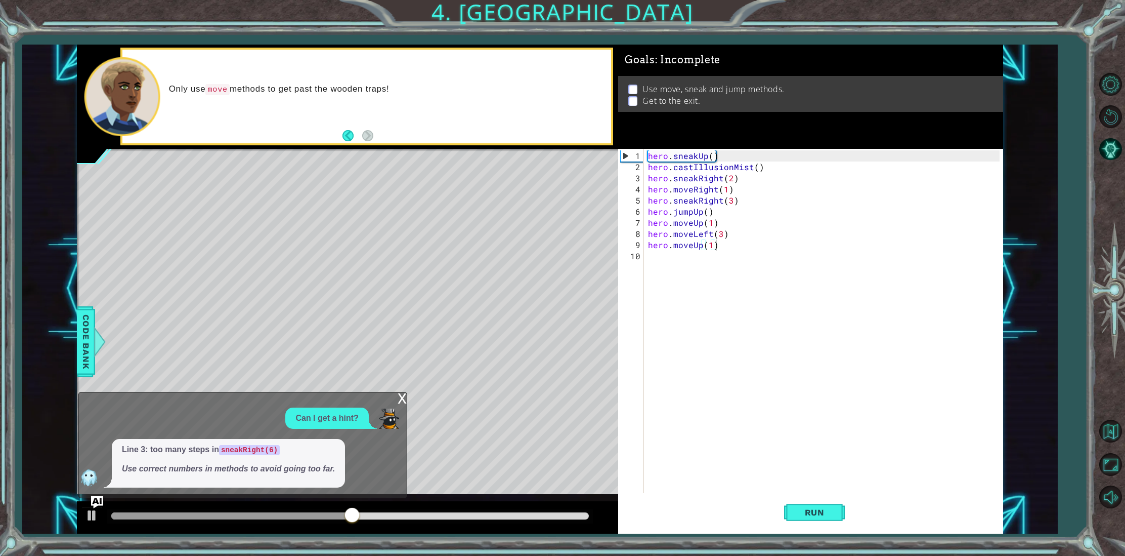
click at [406, 397] on div "x" at bounding box center [402, 397] width 9 height 10
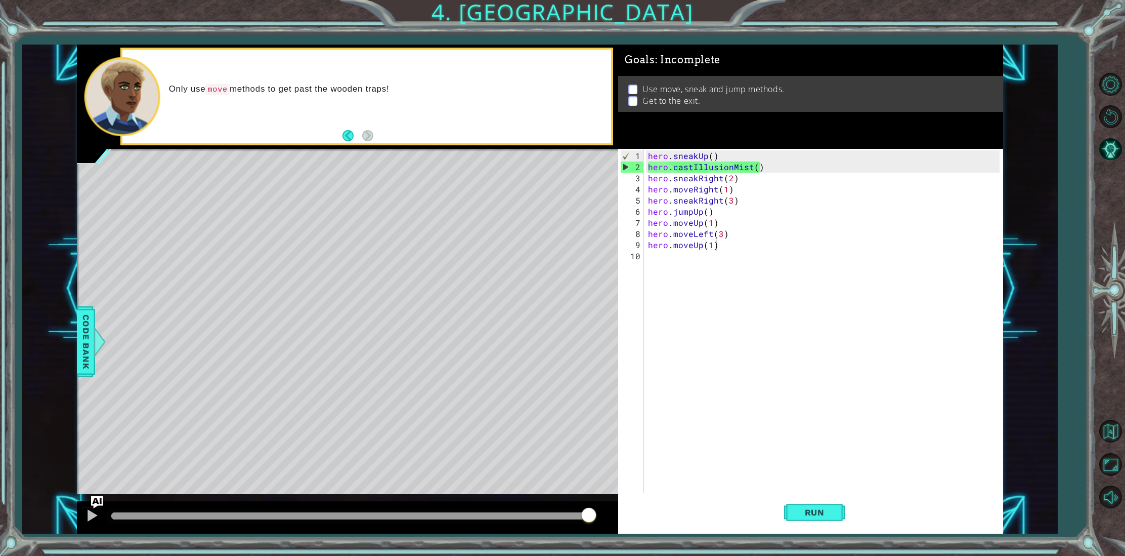
click at [104, 498] on div "methods hero use(thing) moveUp(steps) moveDown(steps) moveLeft(steps) moveRight…" at bounding box center [540, 289] width 926 height 489
click at [99, 503] on img "Ask AI" at bounding box center [97, 501] width 13 height 13
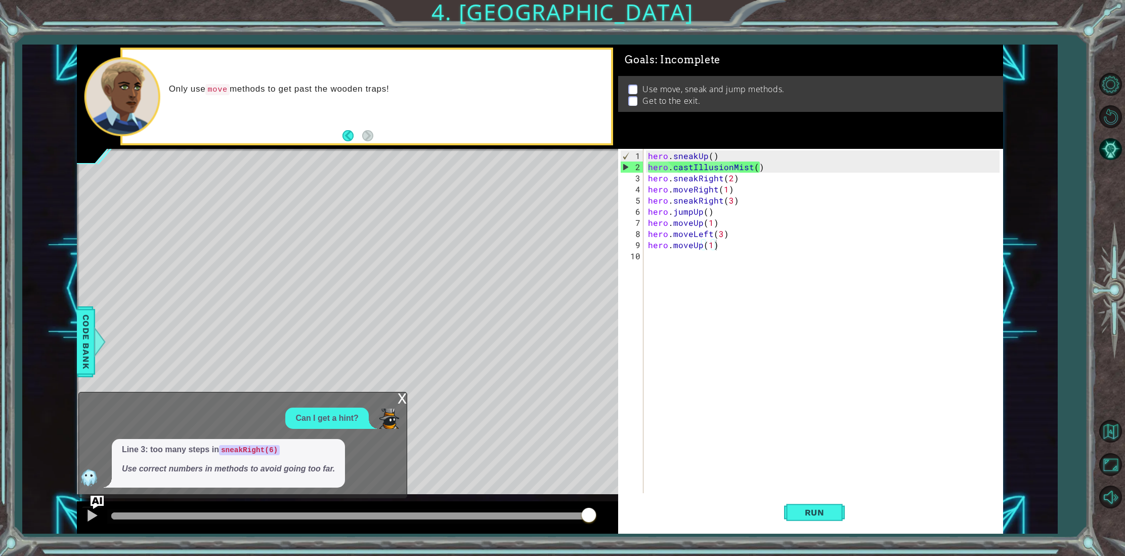
click at [99, 503] on img "Ask AI" at bounding box center [97, 501] width 13 height 13
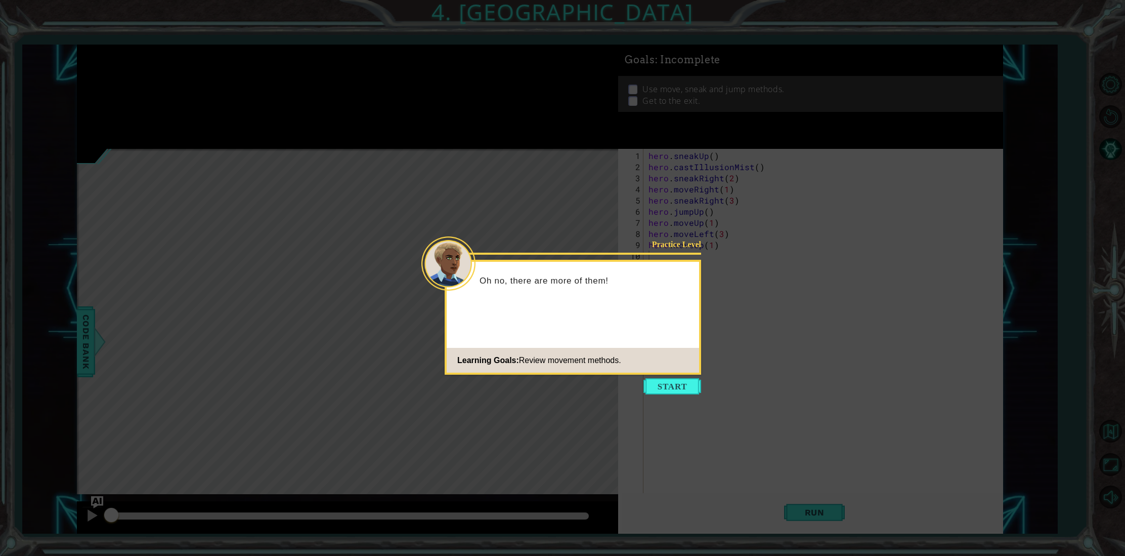
click at [670, 377] on icon at bounding box center [562, 278] width 1125 height 556
click at [667, 389] on button "Start" at bounding box center [673, 386] width 58 height 16
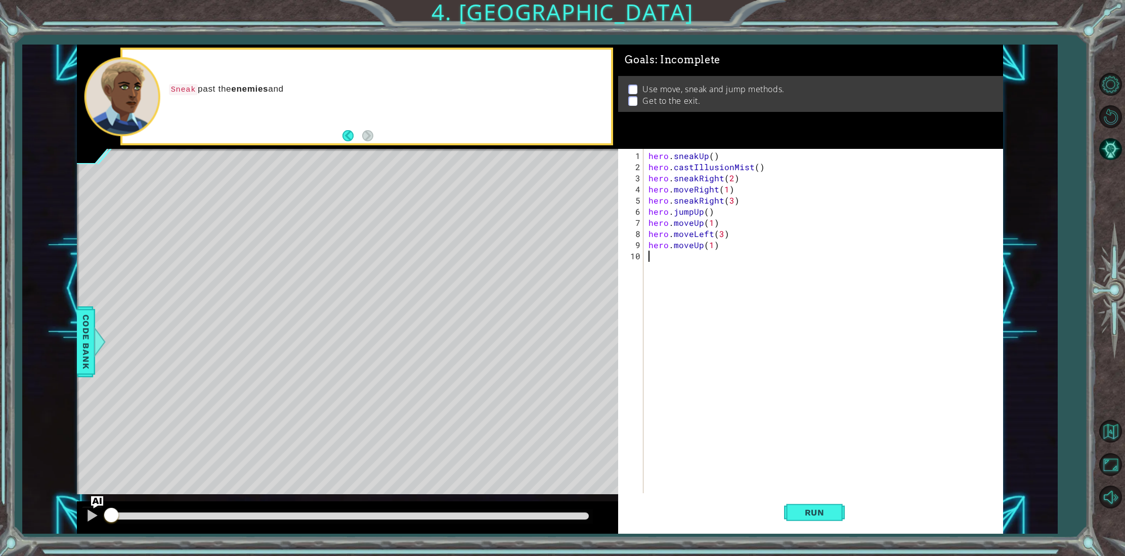
click at [103, 499] on div "methods hero use(thing) moveUp(steps) moveDown(steps) moveLeft(steps) moveRight…" at bounding box center [540, 289] width 926 height 489
click at [100, 498] on img "Ask AI" at bounding box center [97, 501] width 13 height 13
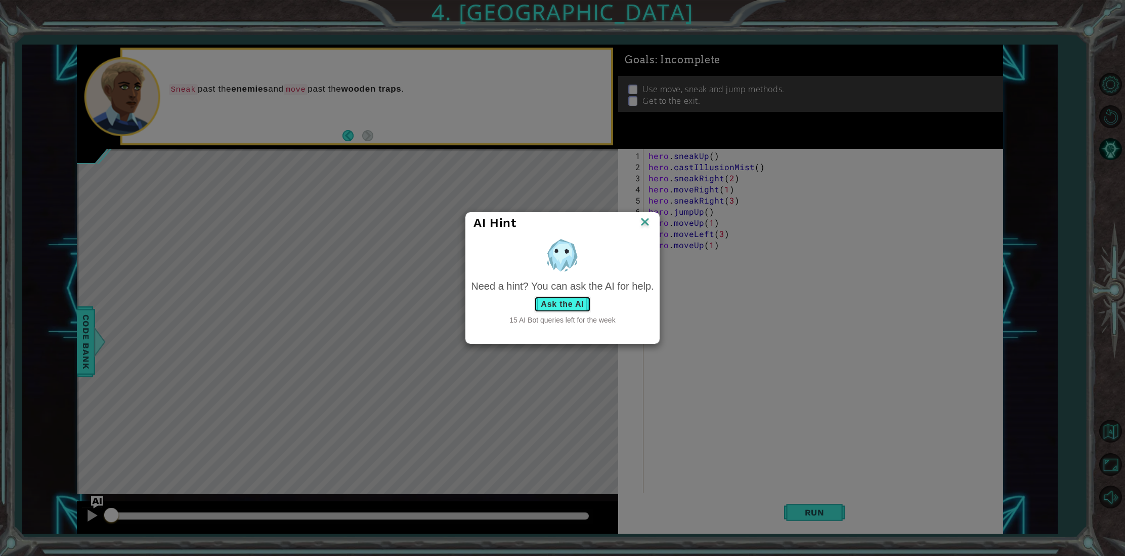
click at [572, 304] on button "Ask the AI" at bounding box center [562, 304] width 56 height 16
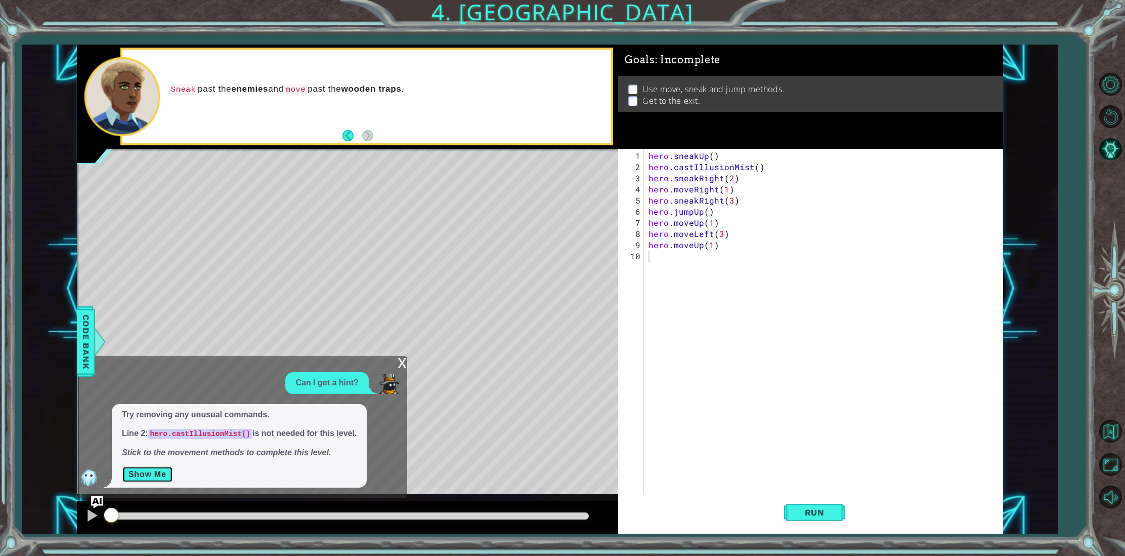
click at [144, 481] on button "Show Me" at bounding box center [147, 474] width 51 height 16
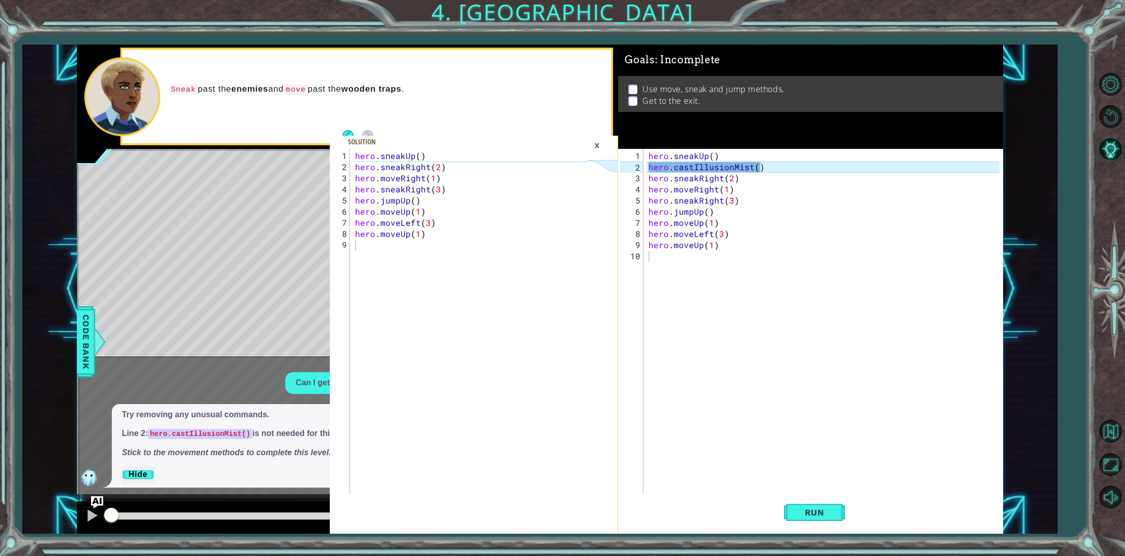
type textarea "hero.castIllusionMist()"
drag, startPoint x: 764, startPoint y: 168, endPoint x: 648, endPoint y: 166, distance: 116.9
click at [648, 166] on div "hero . sneakUp ( ) hero . castIllusionMist ( ) hero . sneakRight ( 2 ) hero . m…" at bounding box center [826, 339] width 358 height 378
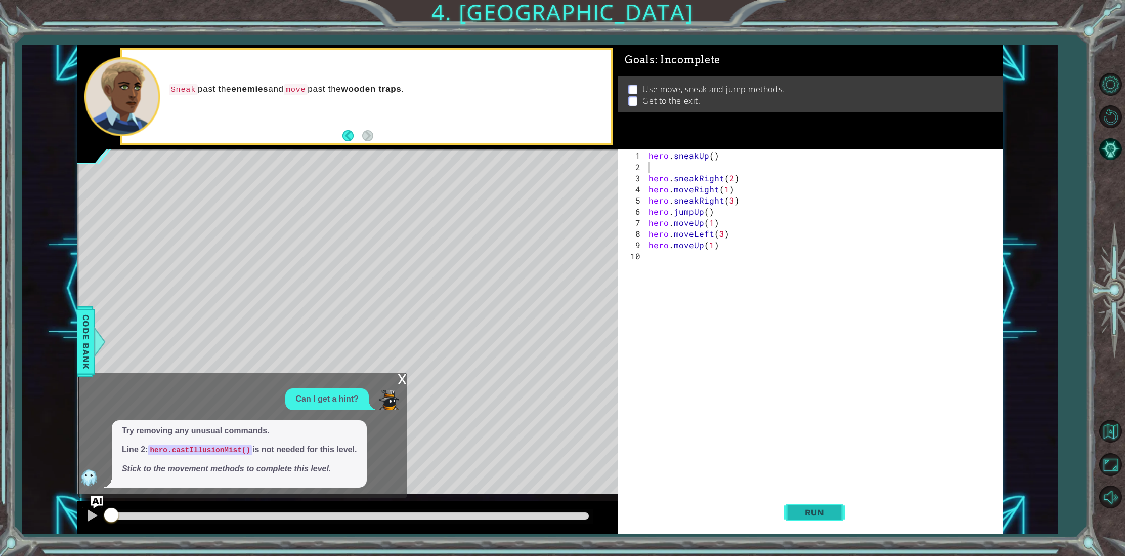
click at [795, 515] on span "Run" at bounding box center [815, 512] width 40 height 10
click at [406, 380] on div "x" at bounding box center [402, 378] width 9 height 10
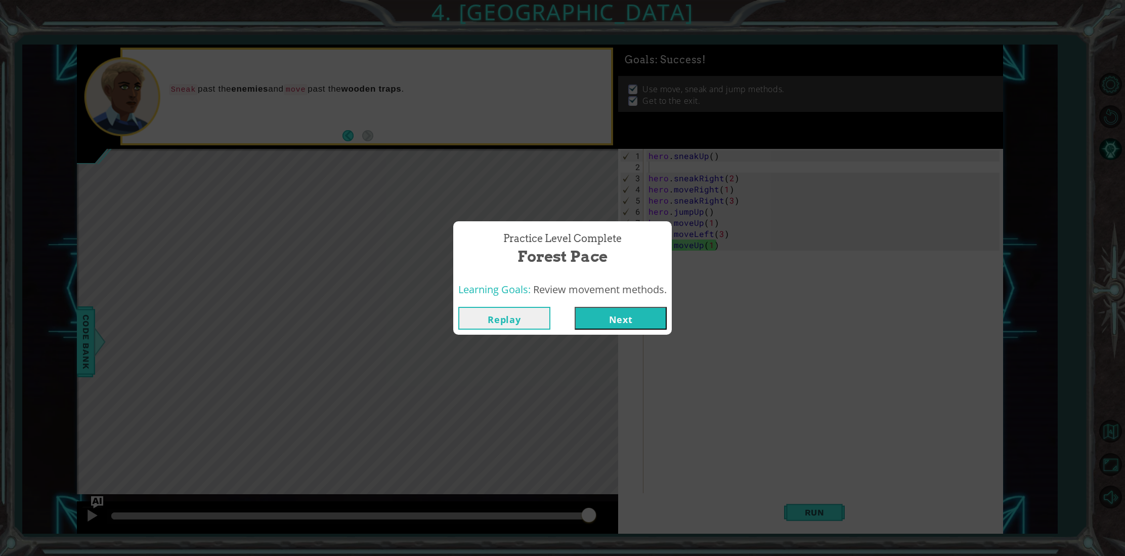
click at [599, 314] on button "Next" at bounding box center [621, 318] width 92 height 23
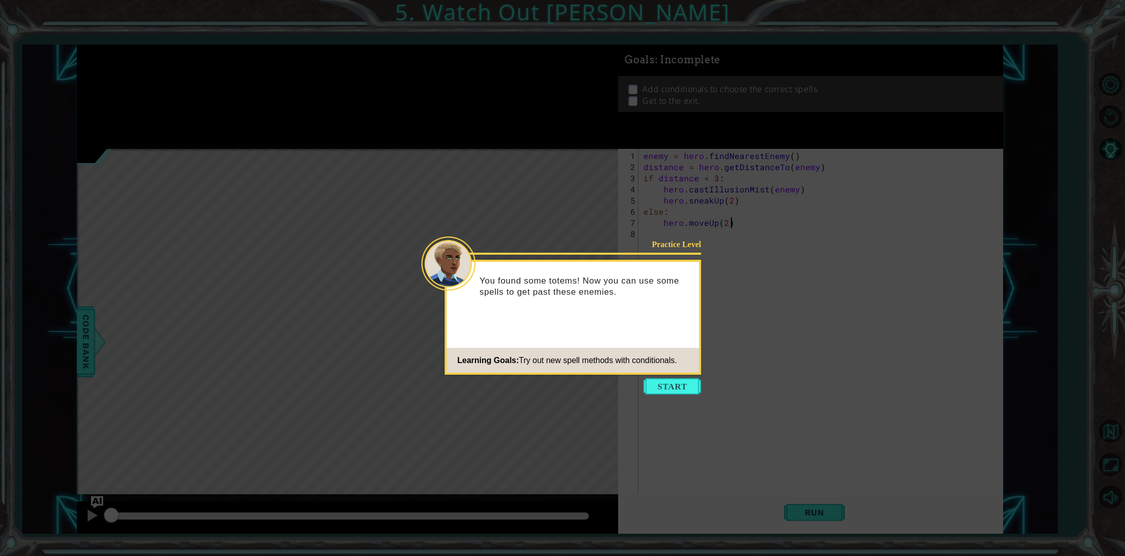
click at [687, 386] on button "Start" at bounding box center [673, 386] width 58 height 16
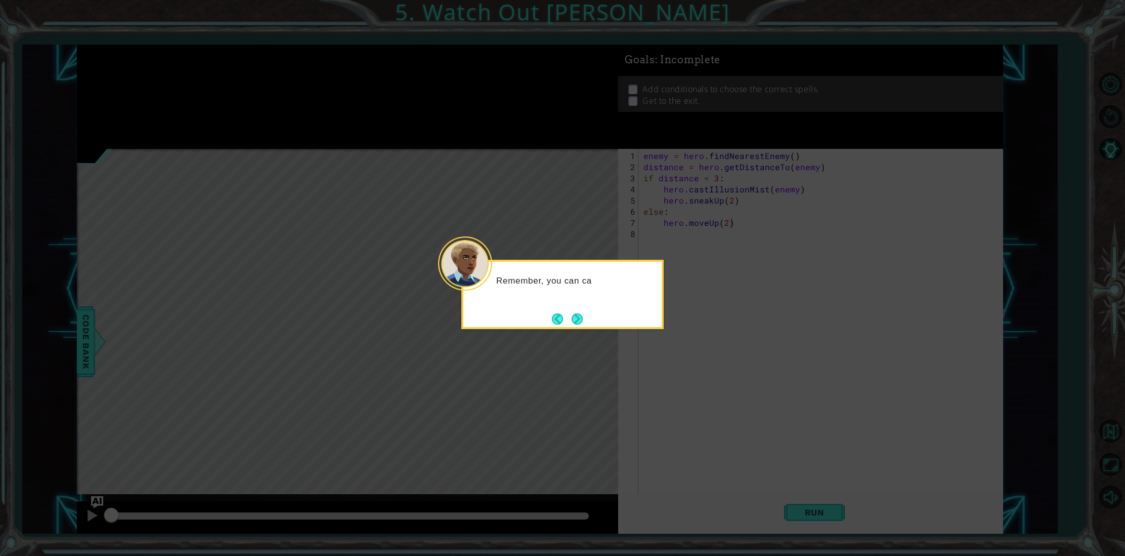
click at [572, 315] on button "Next" at bounding box center [577, 318] width 11 height 11
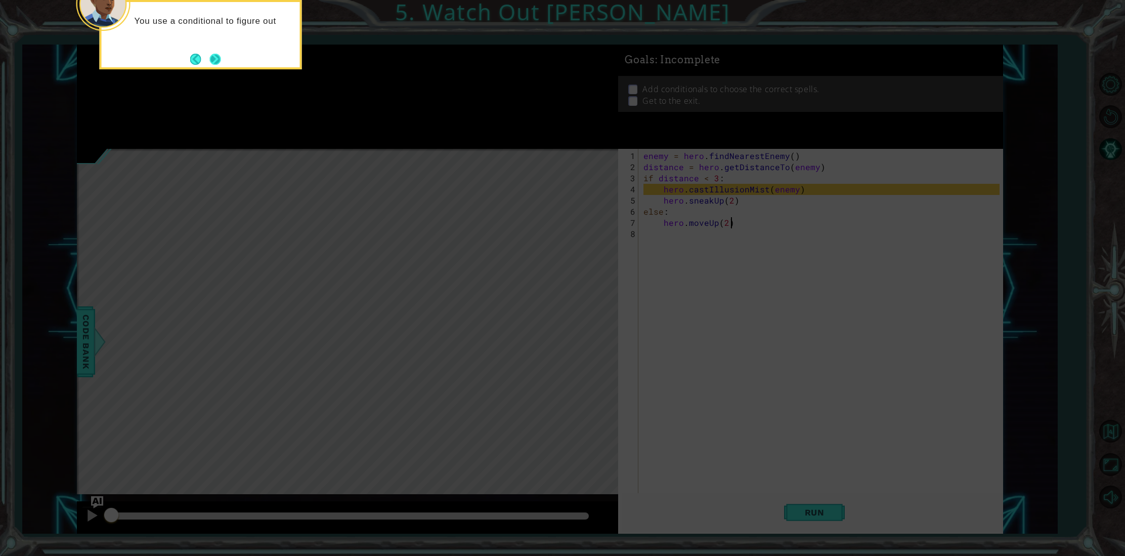
click at [219, 54] on button "Next" at bounding box center [215, 59] width 13 height 13
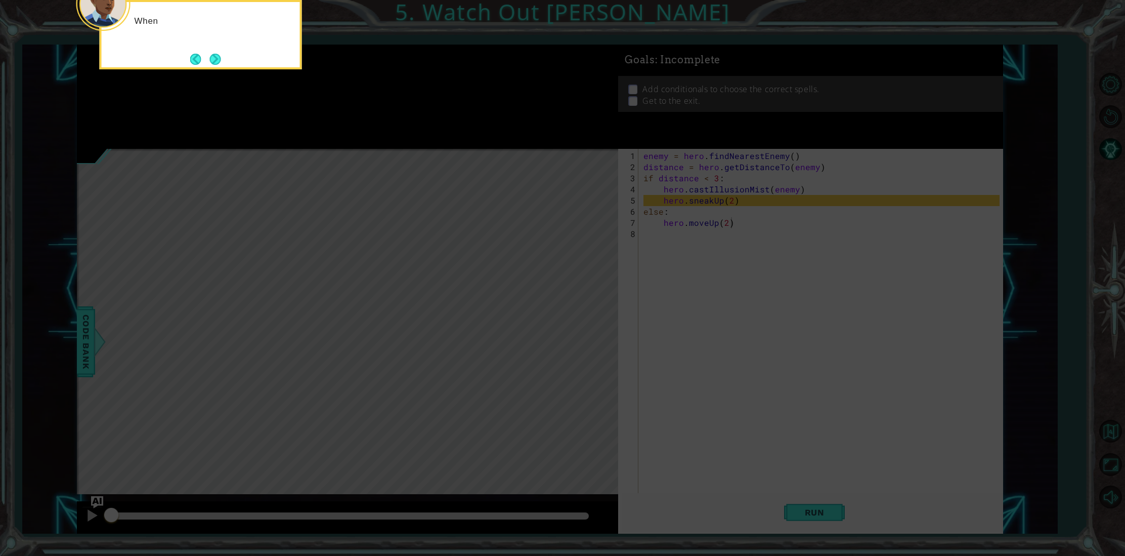
click at [219, 54] on button "Next" at bounding box center [215, 59] width 12 height 12
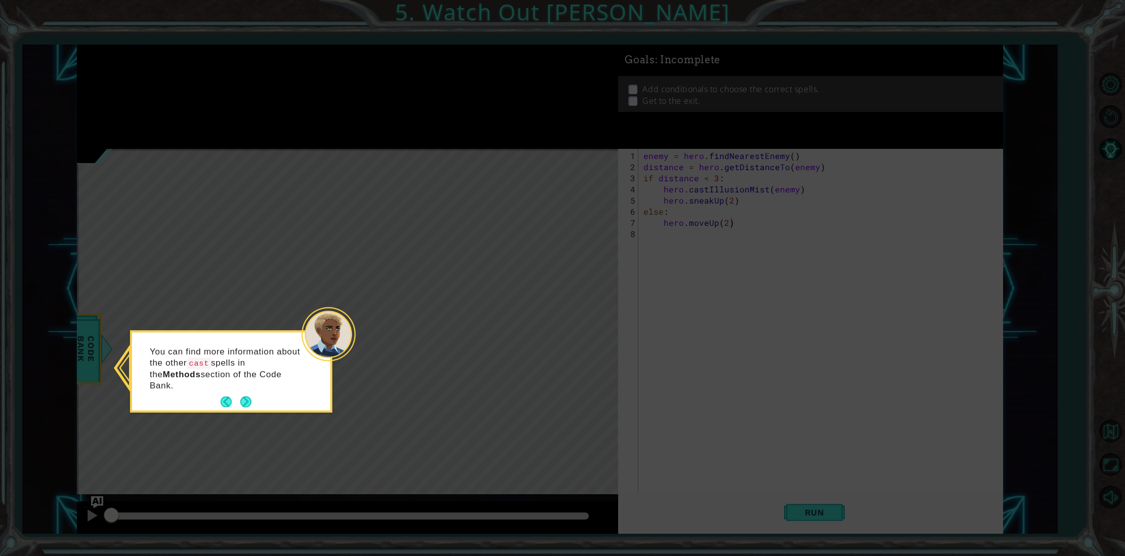
click at [246, 396] on button "Next" at bounding box center [246, 402] width 12 height 12
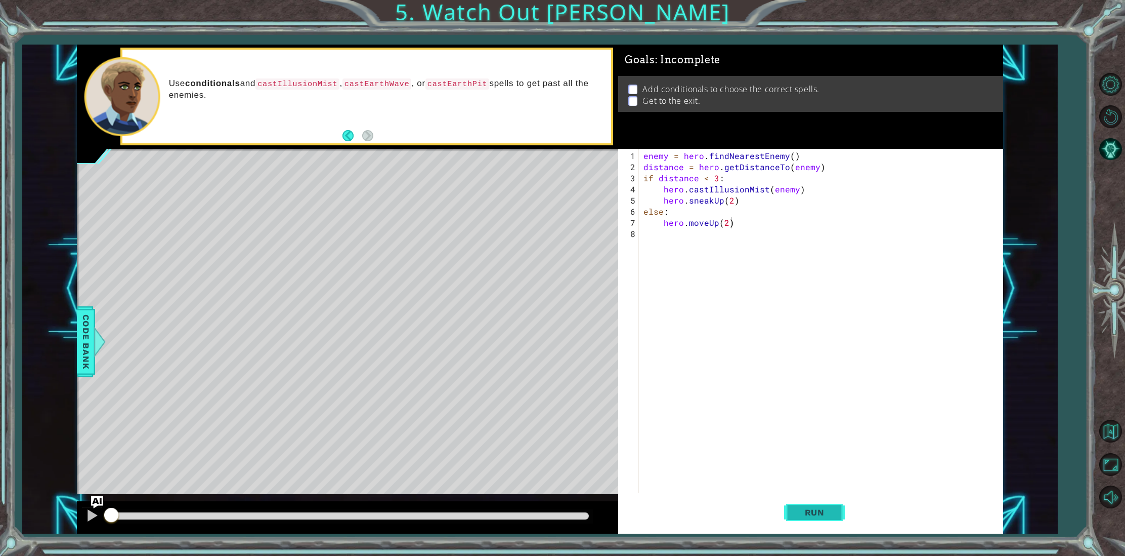
click at [802, 511] on span "Run" at bounding box center [815, 512] width 40 height 10
click at [803, 511] on span "Run" at bounding box center [815, 512] width 40 height 10
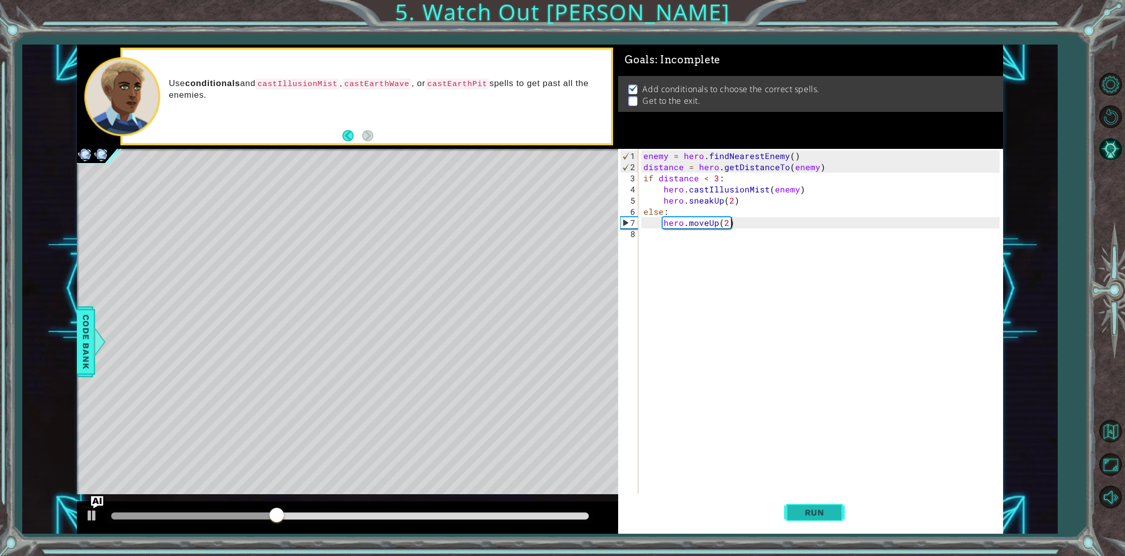
click at [799, 510] on span "Run" at bounding box center [815, 512] width 40 height 10
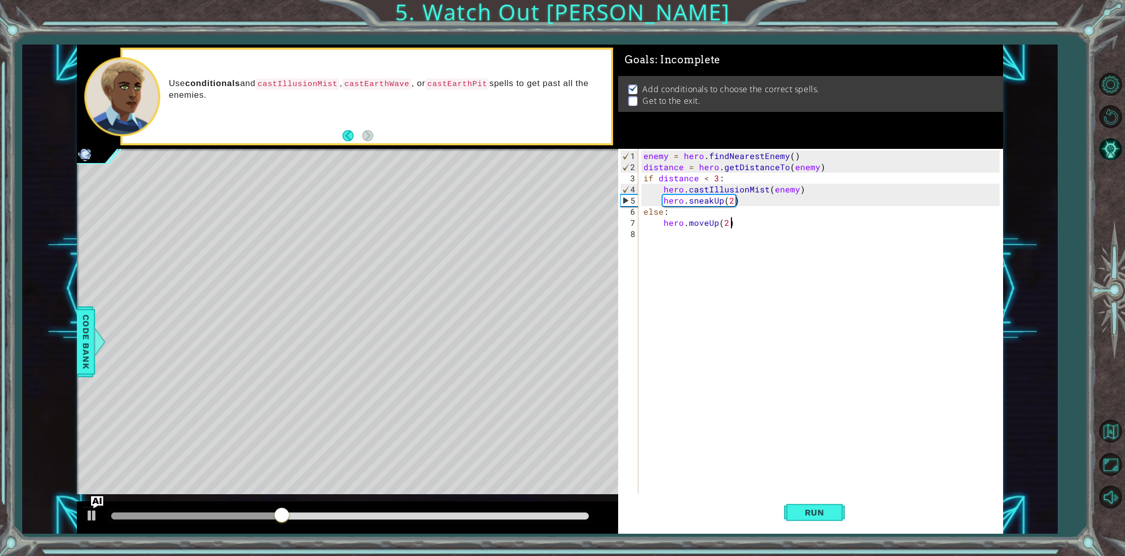
click at [724, 225] on div "enemy = hero . findNearestEnemy ( ) distance = hero . getDistanceTo ( enemy ) i…" at bounding box center [823, 339] width 363 height 378
type textarea "hero.moveUp(5)"
click at [706, 227] on div "enemy = hero . findNearestEnemy ( ) distance = hero . getDistanceTo ( enemy ) i…" at bounding box center [823, 339] width 363 height 378
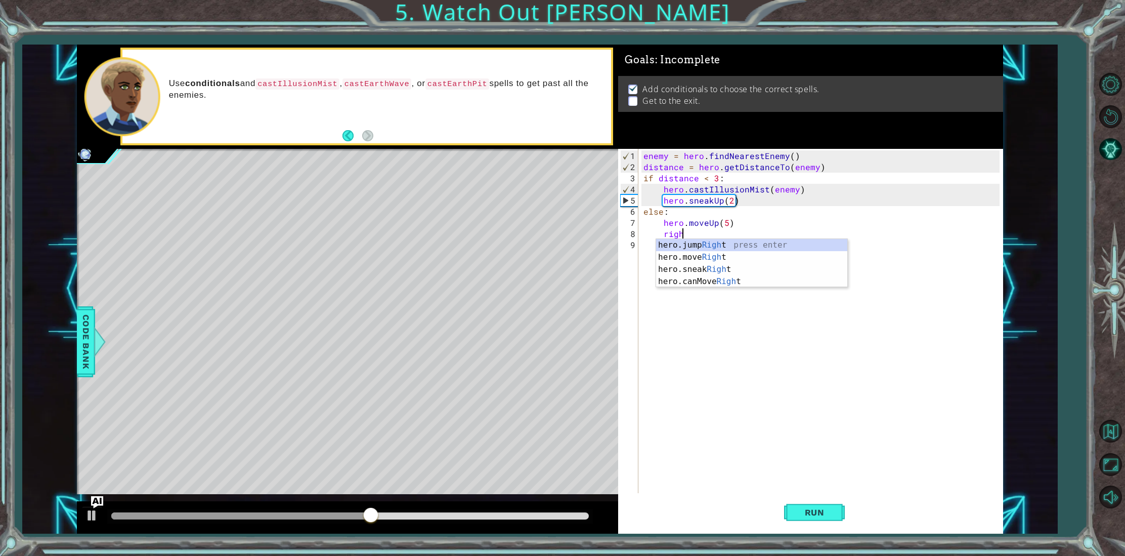
scroll to position [0, 2]
click at [701, 255] on div "hero.jump Right press enter hero.move Right press enter hero.sneak Right press …" at bounding box center [751, 275] width 191 height 73
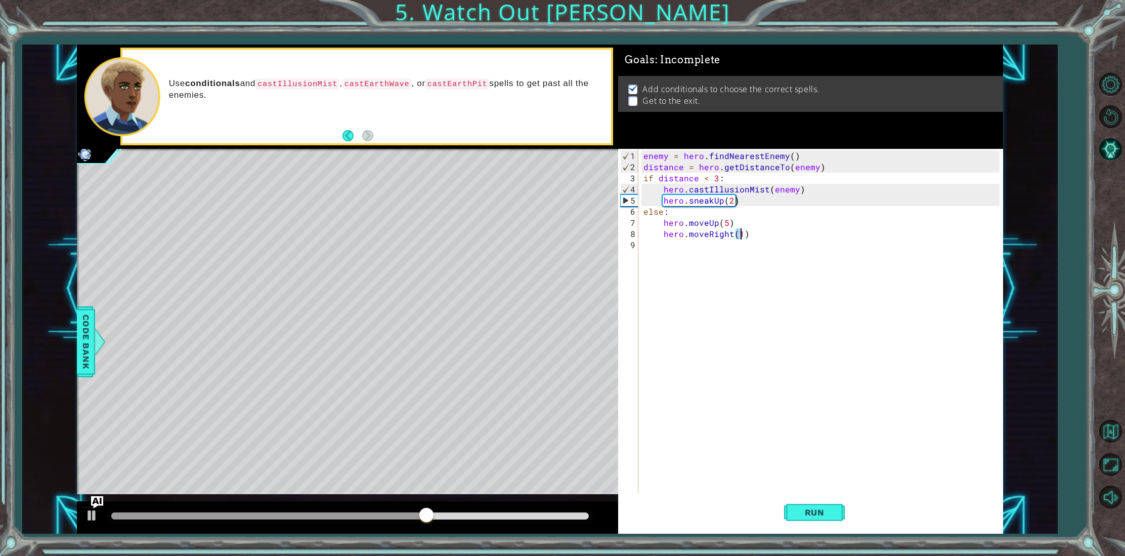
type textarea "hero.moveRight(5)"
click at [678, 247] on div "enemy = hero . findNearestEnemy ( ) distance = hero . getDistanceTo ( enemy ) i…" at bounding box center [823, 333] width 363 height 367
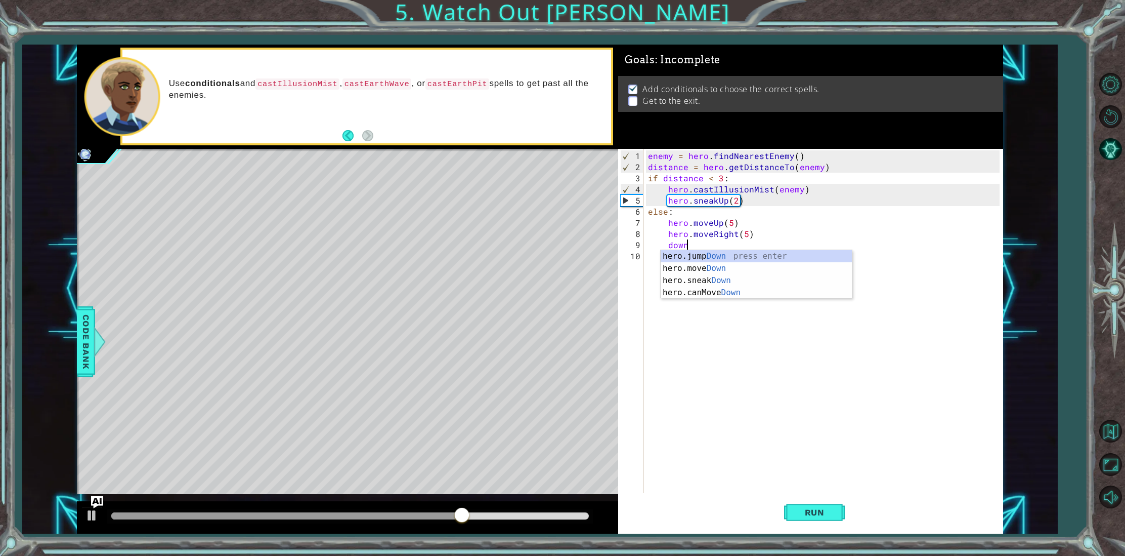
scroll to position [0, 2]
click at [697, 270] on div "hero.jump Down press enter hero.move Down press enter hero.sneak Down press ent…" at bounding box center [756, 286] width 191 height 73
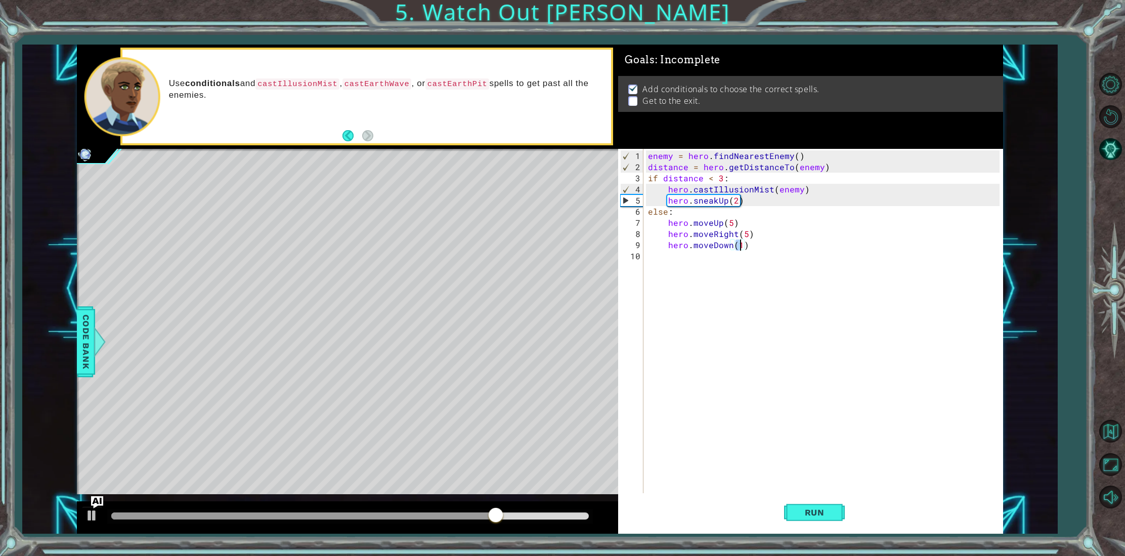
scroll to position [0, 6]
click at [789, 515] on button "Run" at bounding box center [814, 512] width 61 height 38
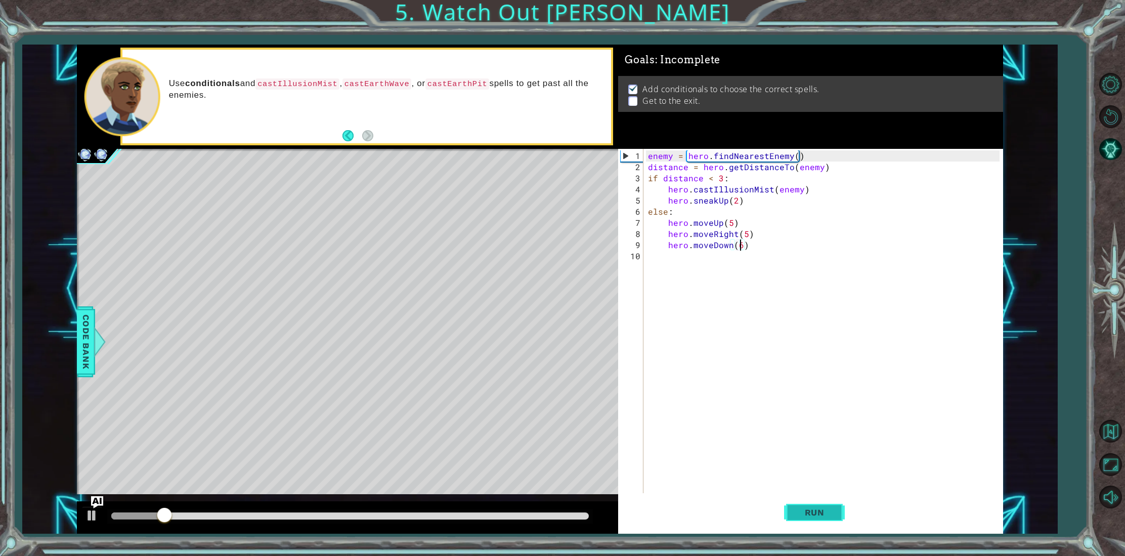
click at [789, 515] on button "Run" at bounding box center [814, 512] width 61 height 38
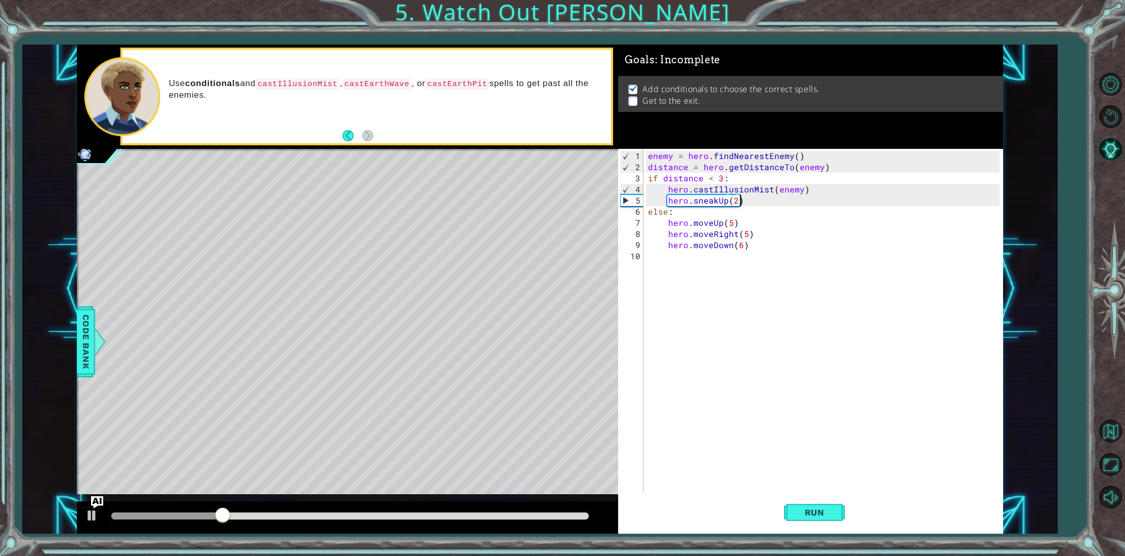
click at [742, 201] on div "enemy = hero . findNearestEnemy ( ) distance = hero . getDistanceTo ( enemy ) i…" at bounding box center [825, 333] width 358 height 367
type textarea "hero.sneakUp(2)"
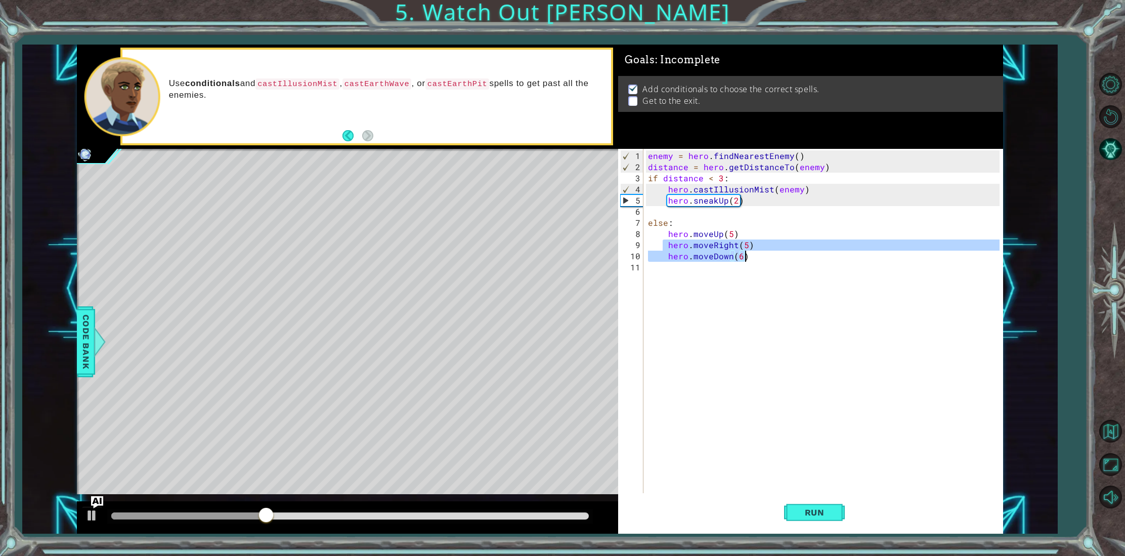
drag, startPoint x: 675, startPoint y: 236, endPoint x: 687, endPoint y: 237, distance: 11.2
click at [727, 244] on div "enemy = hero . findNearestEnemy ( ) distance = hero . getDistanceTo ( enemy ) i…" at bounding box center [825, 333] width 358 height 367
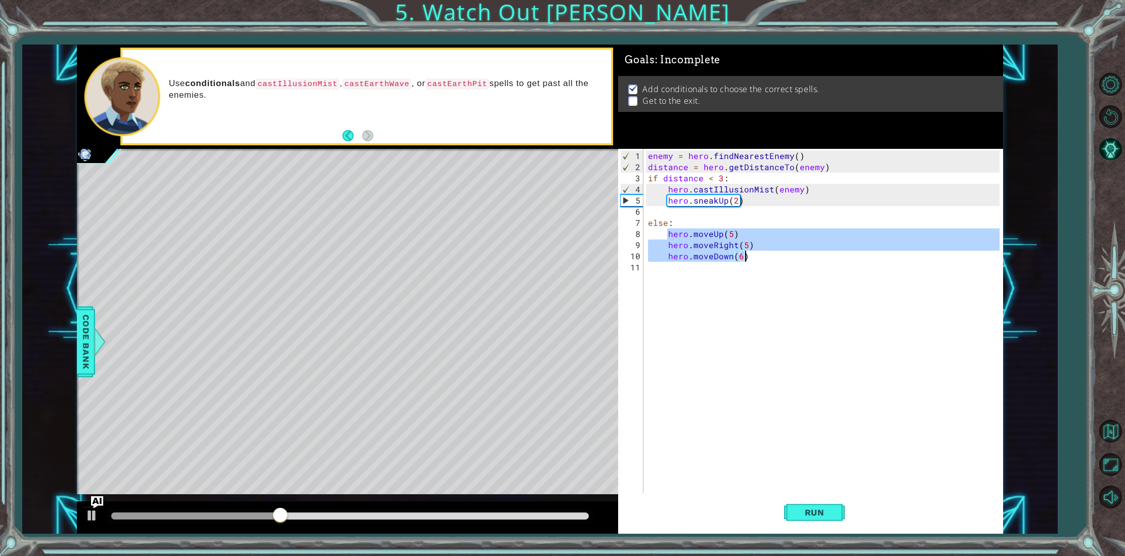
drag, startPoint x: 667, startPoint y: 234, endPoint x: 751, endPoint y: 256, distance: 87.4
click at [751, 256] on div "enemy = hero . findNearestEnemy ( ) distance = hero . getDistanceTo ( enemy ) i…" at bounding box center [825, 333] width 358 height 367
paste textarea "Code Area"
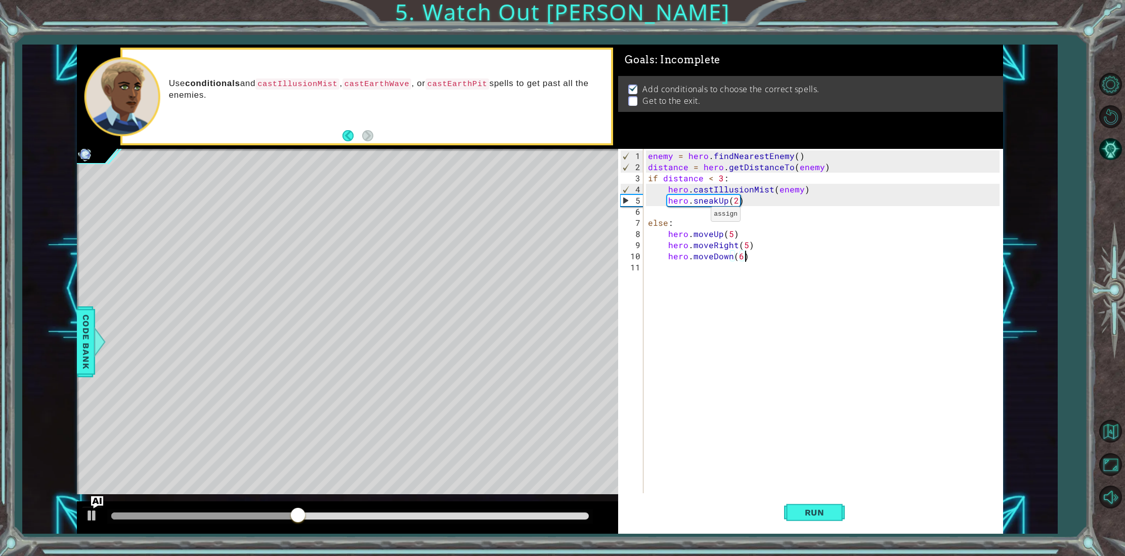
click at [698, 218] on div "enemy = hero . findNearestEnemy ( ) distance = hero . getDistanceTo ( enemy ) i…" at bounding box center [825, 333] width 358 height 367
type textarea "else:"
click at [682, 212] on div "enemy = hero . findNearestEnemy ( ) distance = hero . getDistanceTo ( enemy ) i…" at bounding box center [825, 333] width 358 height 367
paste textarea "hero.moveDown(6)"
click at [730, 210] on div "enemy = hero . findNearestEnemy ( ) distance = hero . getDistanceTo ( enemy ) i…" at bounding box center [825, 333] width 358 height 367
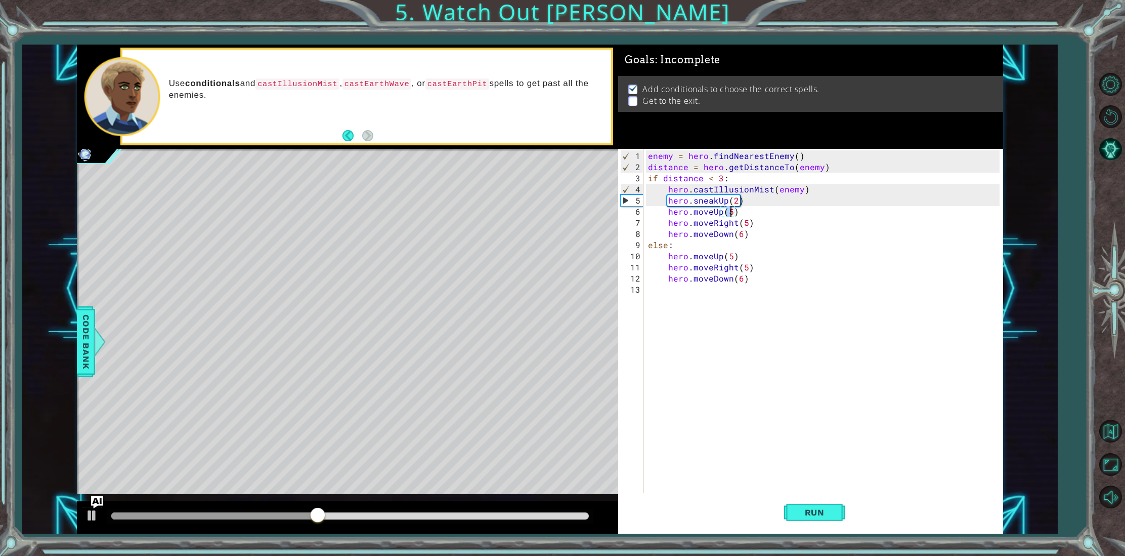
click at [730, 210] on div "enemy = hero . findNearestEnemy ( ) distance = hero . getDistanceTo ( enemy ) i…" at bounding box center [825, 333] width 358 height 367
click at [806, 514] on span "Run" at bounding box center [815, 512] width 40 height 10
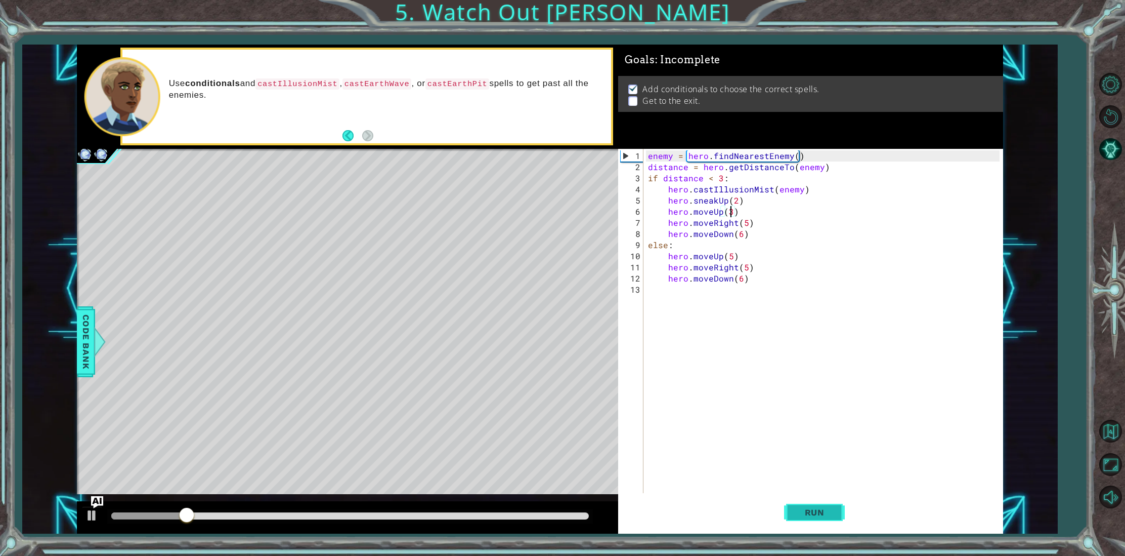
click at [811, 515] on span "Run" at bounding box center [815, 512] width 40 height 10
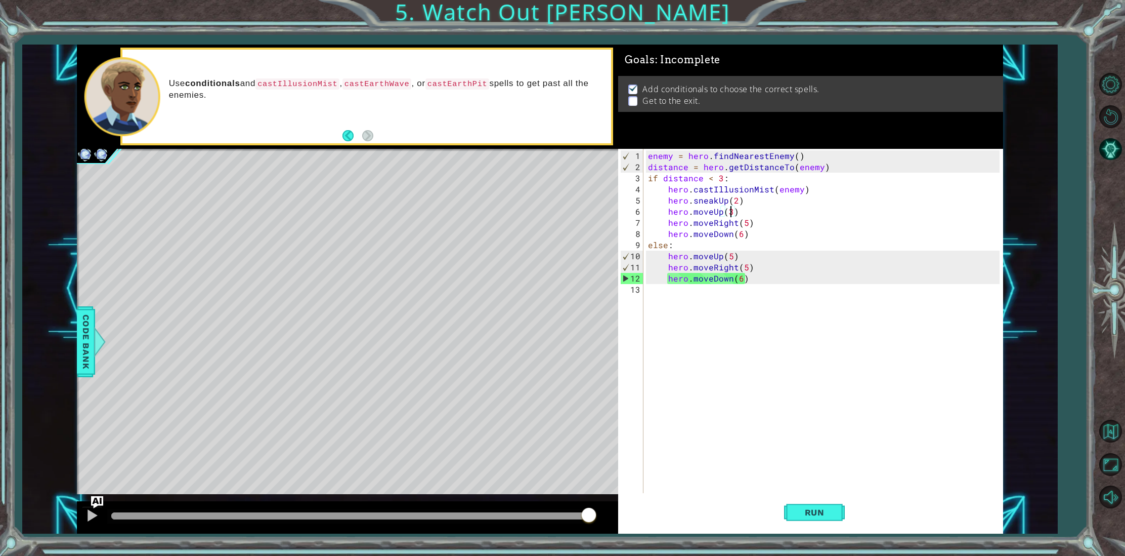
click at [362, 519] on div at bounding box center [350, 516] width 486 height 14
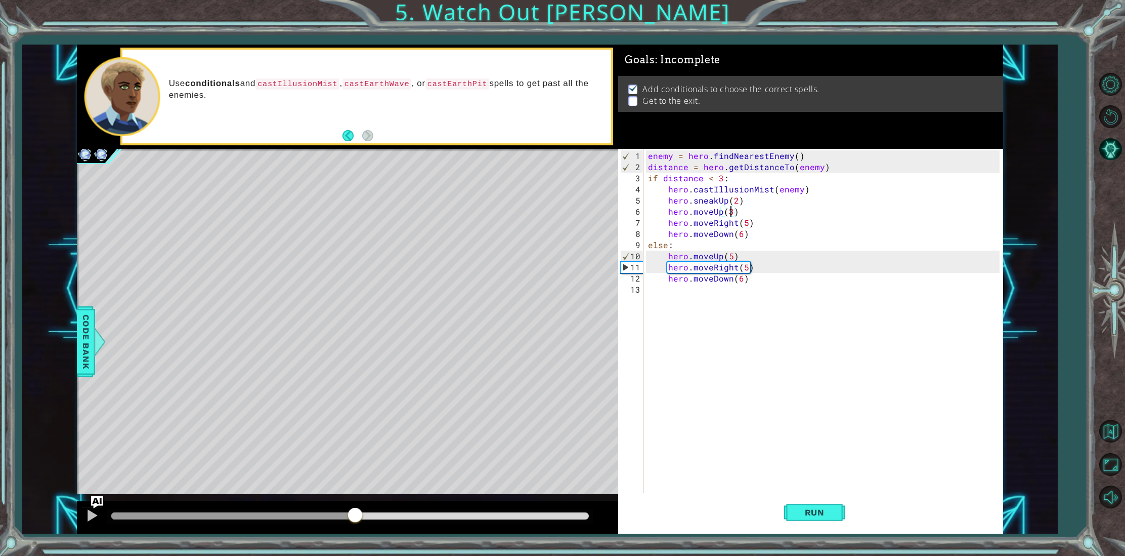
drag, startPoint x: 358, startPoint y: 518, endPoint x: 350, endPoint y: 517, distance: 8.2
click at [350, 517] on div at bounding box center [233, 515] width 244 height 7
click at [741, 276] on div "enemy = hero . findNearestEnemy ( ) distance = hero . getDistanceTo ( enemy ) i…" at bounding box center [825, 333] width 358 height 367
type textarea "hero.moveDown(2)"
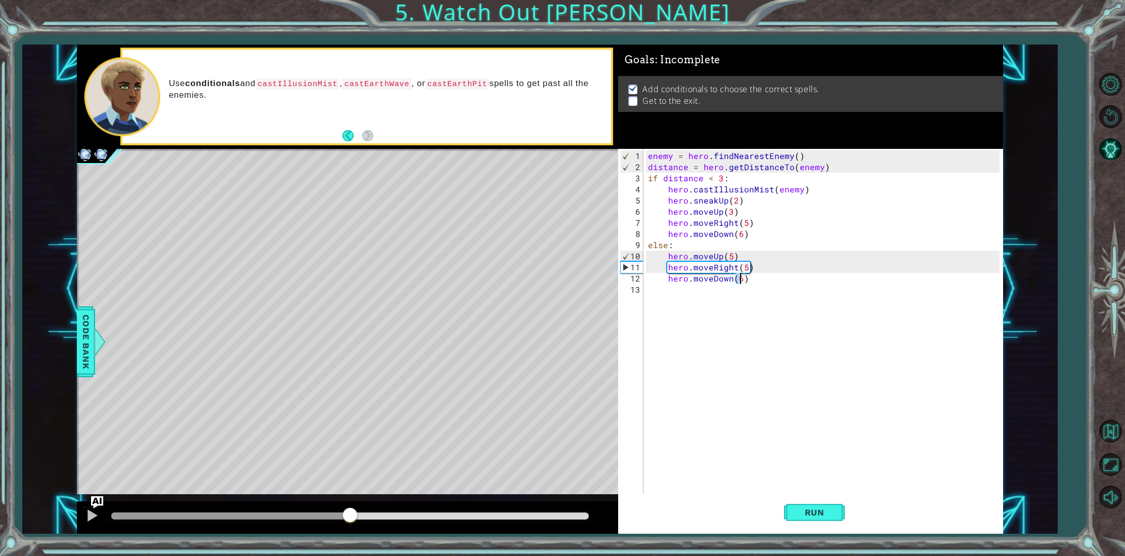
scroll to position [0, 6]
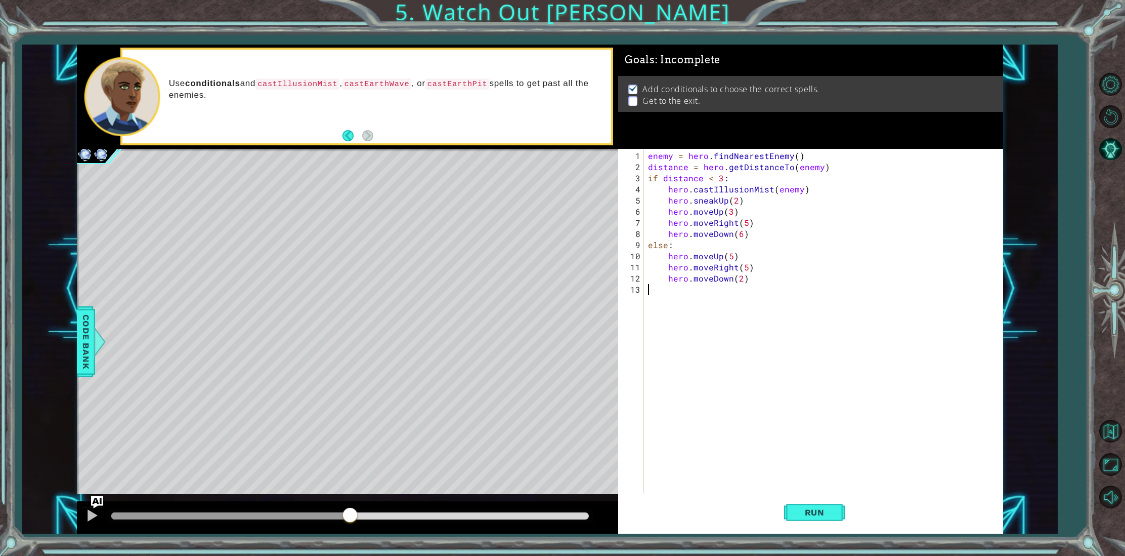
click at [752, 287] on div "enemy = hero . findNearestEnemy ( ) distance = hero . getDistanceTo ( enemy ) i…" at bounding box center [825, 333] width 358 height 367
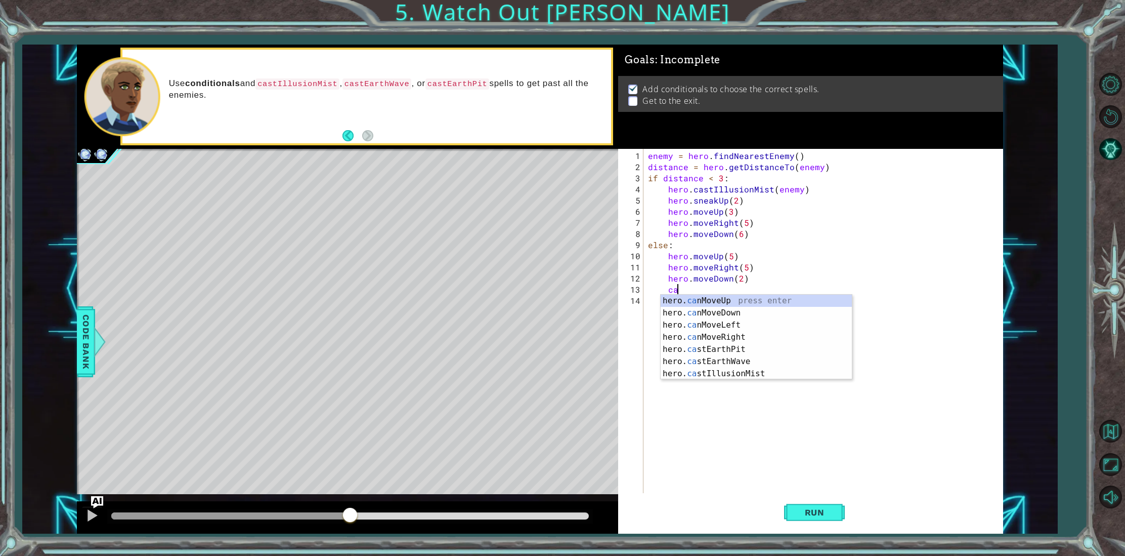
scroll to position [0, 2]
click at [771, 322] on div "hero. cas tEarthWave press enter hero. cas tEarthPit press enter hero. cas tIll…" at bounding box center [756, 324] width 191 height 61
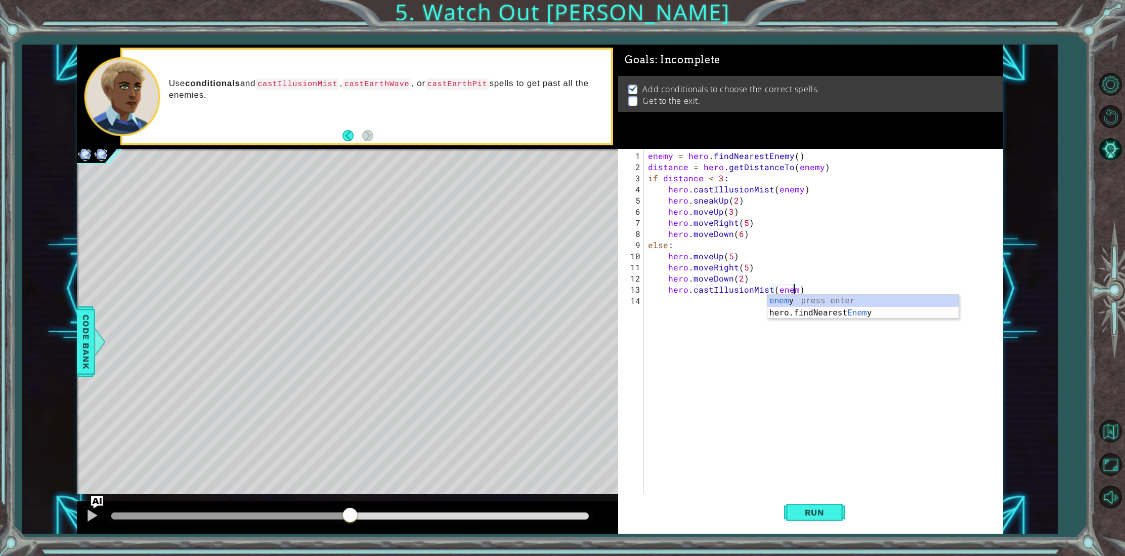
type textarea "hero.castIllusionMist(enemy)"
click at [739, 310] on div "enemy = hero . findNearestEnemy ( ) distance = hero . getDistanceTo ( enemy ) i…" at bounding box center [825, 333] width 358 height 367
click at [733, 305] on div "enemy = hero . findNearestEnemy ( ) distance = hero . getDistanceTo ( enemy ) i…" at bounding box center [825, 333] width 358 height 367
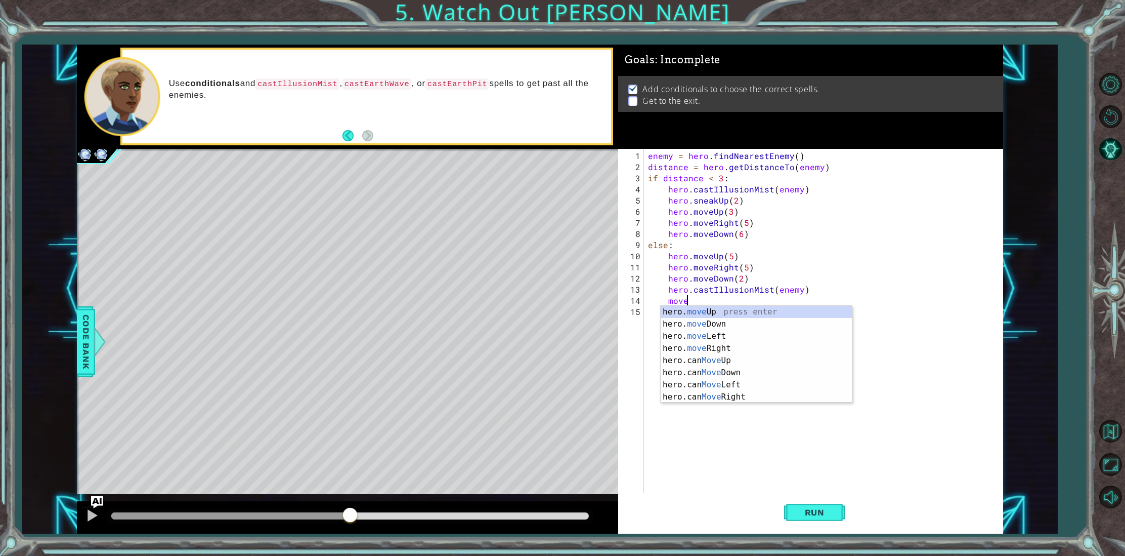
scroll to position [0, 2]
click at [765, 325] on div "hero. move Up press enter hero. move Down press enter hero. move Left press ent…" at bounding box center [756, 366] width 191 height 121
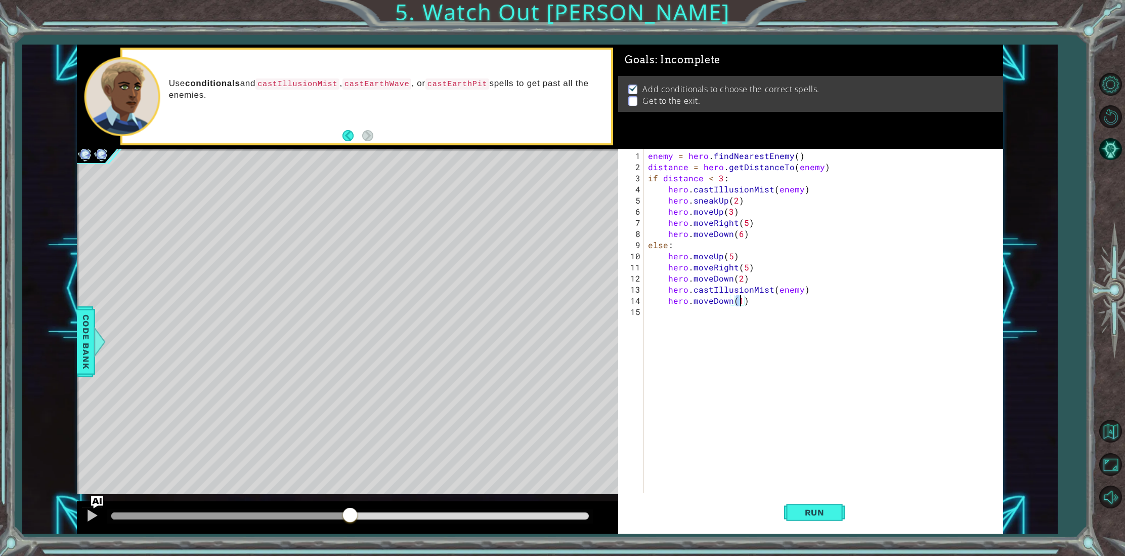
scroll to position [0, 6]
type textarea "hero.moveDown(4)"
click at [835, 511] on button "Run" at bounding box center [814, 512] width 61 height 38
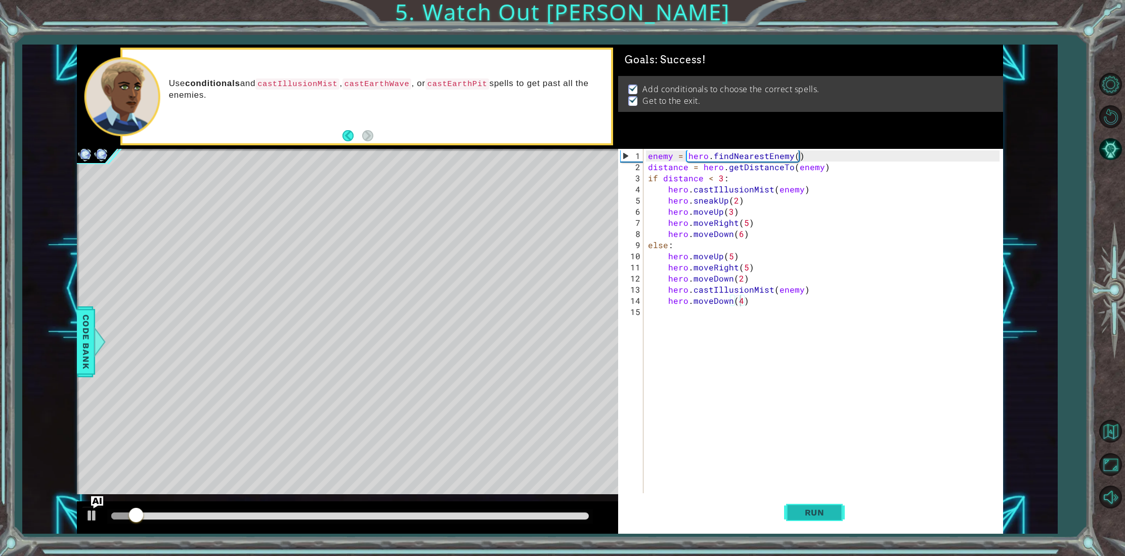
click at [835, 511] on button "Run" at bounding box center [814, 512] width 61 height 38
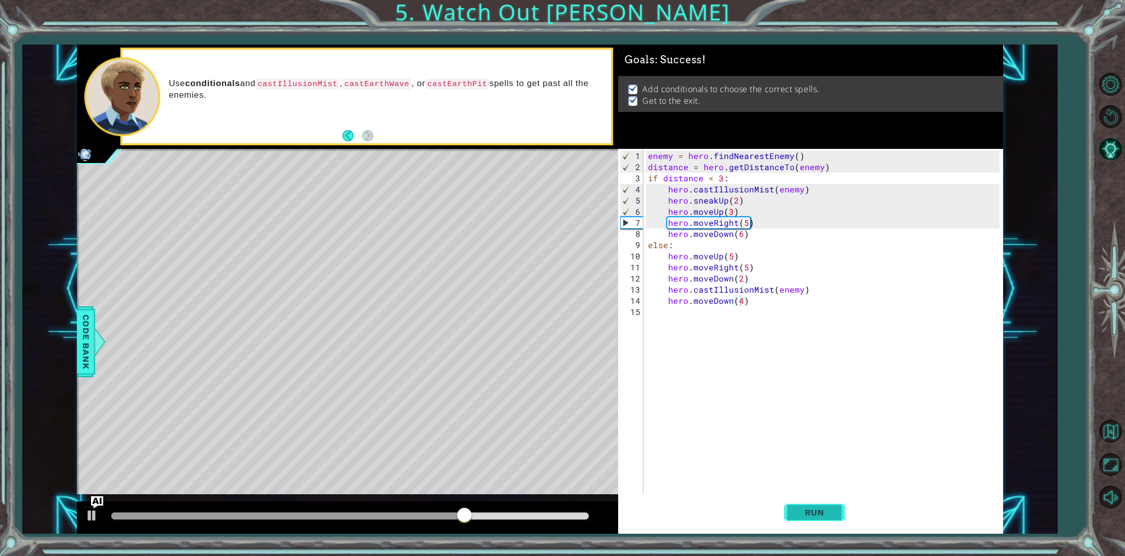
click at [835, 511] on button "Run" at bounding box center [814, 512] width 61 height 38
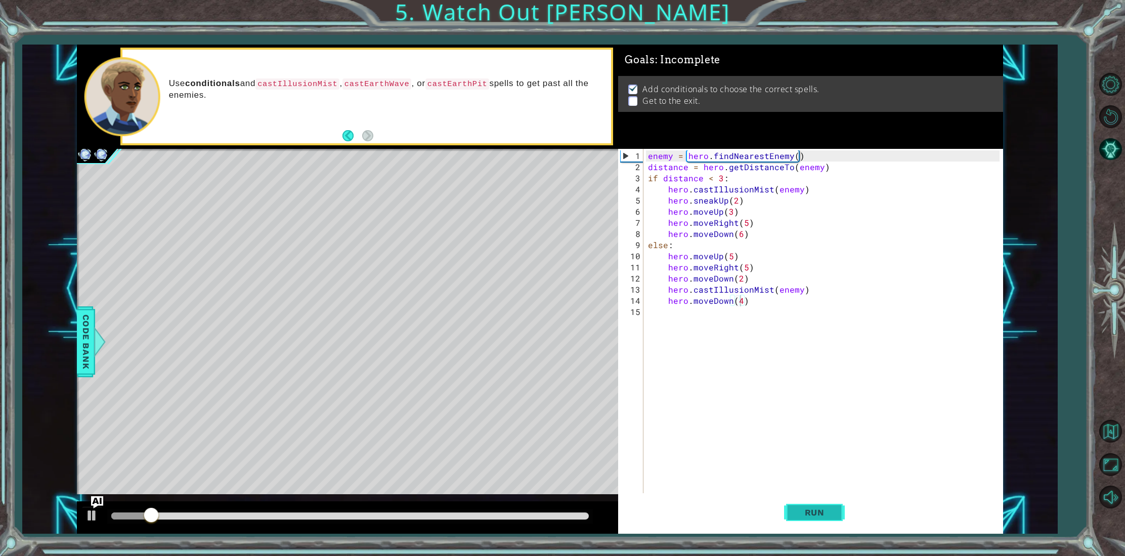
click at [835, 511] on button "Run" at bounding box center [814, 512] width 61 height 38
click at [573, 513] on div at bounding box center [350, 515] width 478 height 7
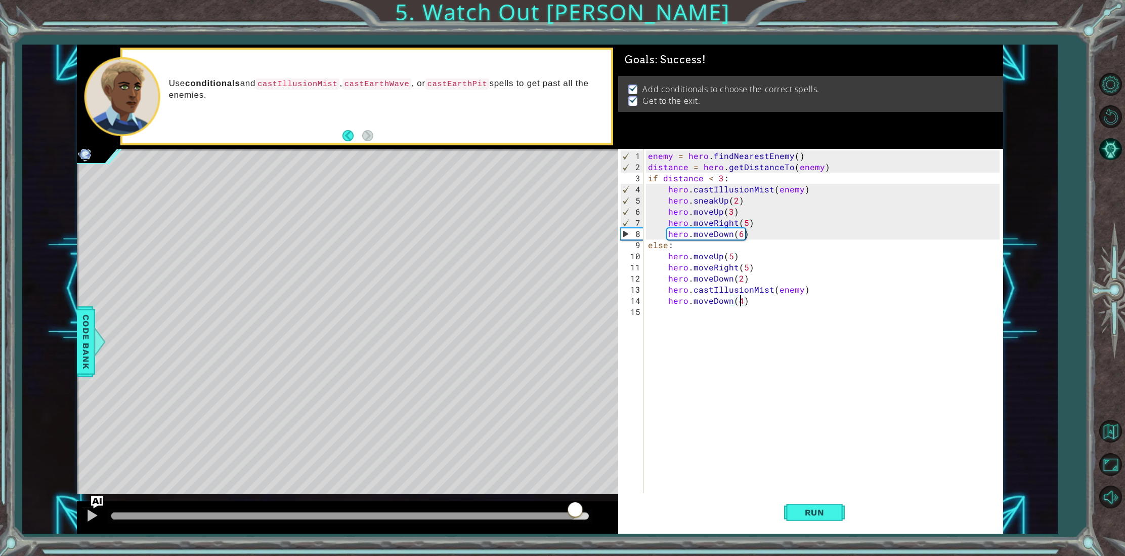
click at [576, 515] on div at bounding box center [575, 510] width 18 height 18
drag, startPoint x: 573, startPoint y: 515, endPoint x: 564, endPoint y: 515, distance: 9.1
click at [564, 515] on div at bounding box center [563, 515] width 18 height 18
drag, startPoint x: 569, startPoint y: 515, endPoint x: 549, endPoint y: 519, distance: 20.1
click at [549, 519] on div at bounding box center [543, 515] width 18 height 18
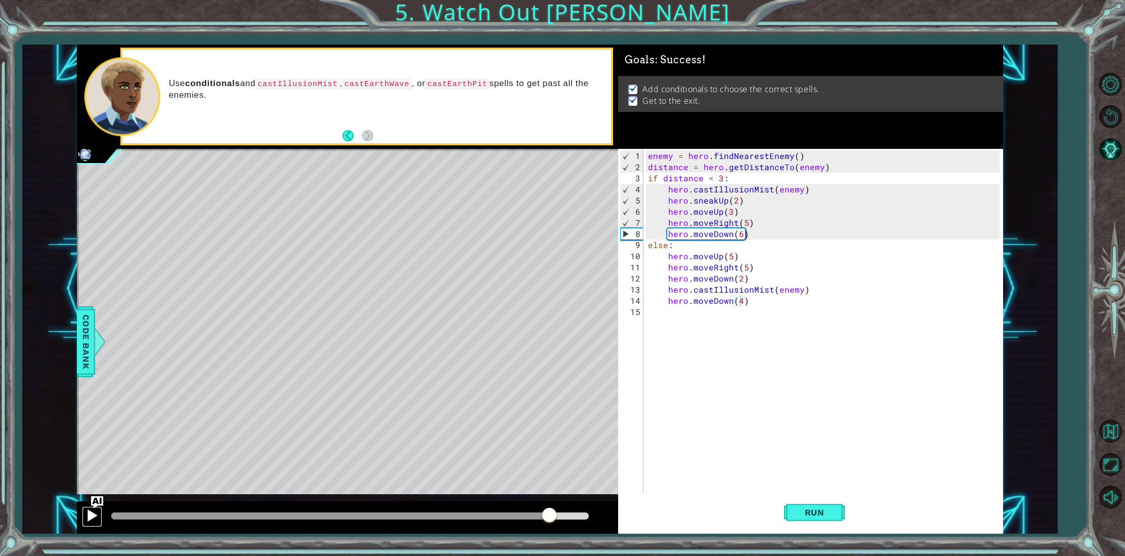
click at [91, 514] on div at bounding box center [92, 514] width 13 height 13
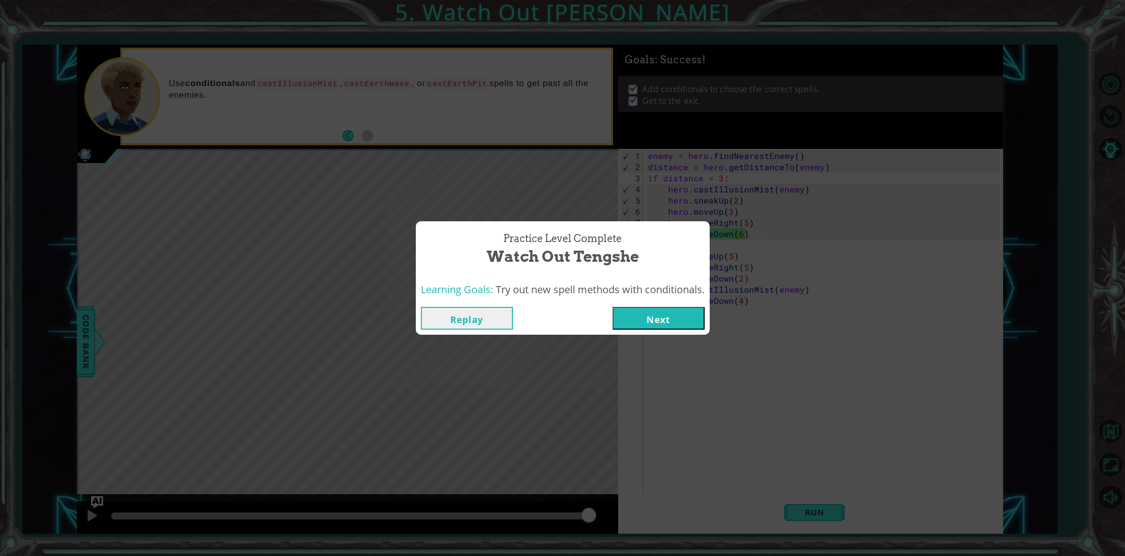
click at [676, 321] on button "Next" at bounding box center [659, 318] width 92 height 23
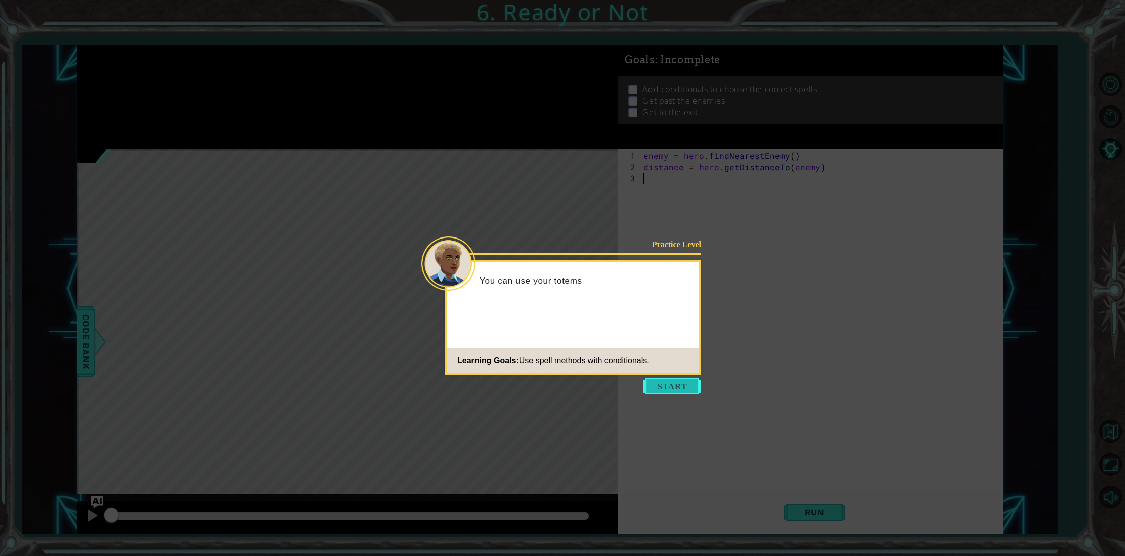
click at [688, 392] on button "Start" at bounding box center [673, 386] width 58 height 16
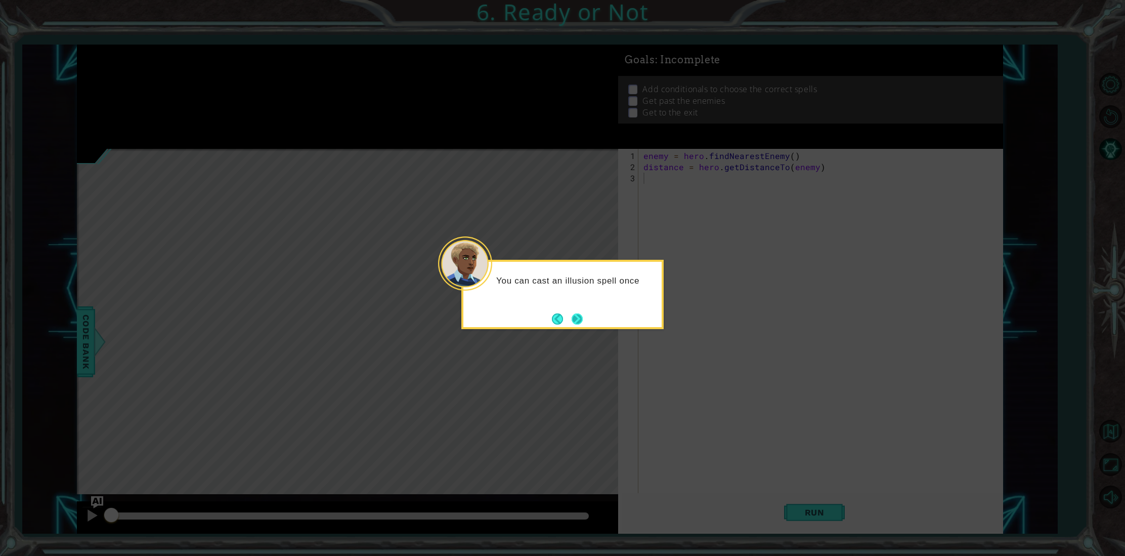
click at [573, 324] on button "Next" at bounding box center [577, 318] width 11 height 11
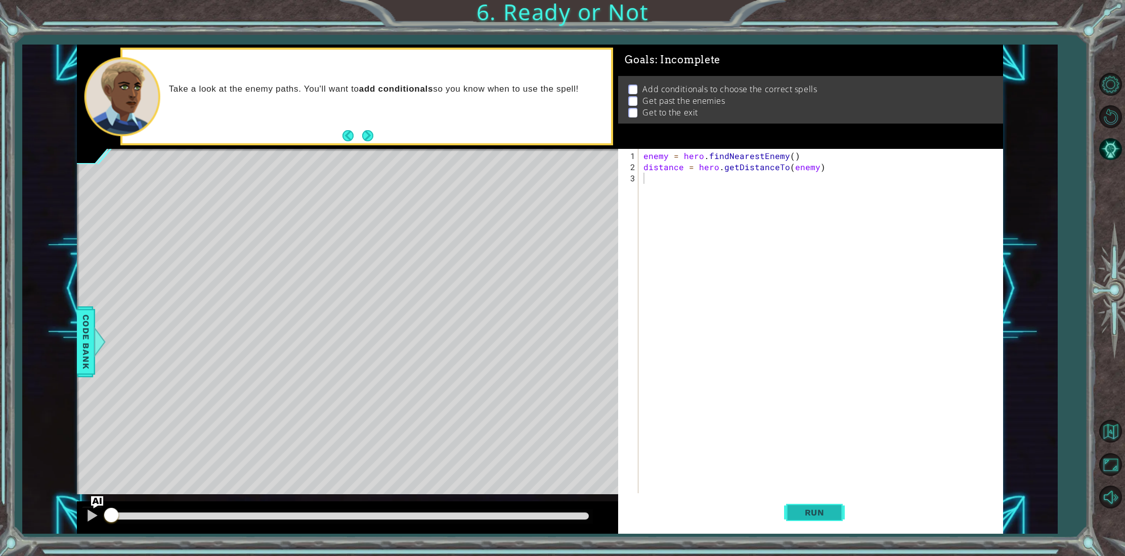
click at [833, 506] on button "Run" at bounding box center [814, 512] width 61 height 38
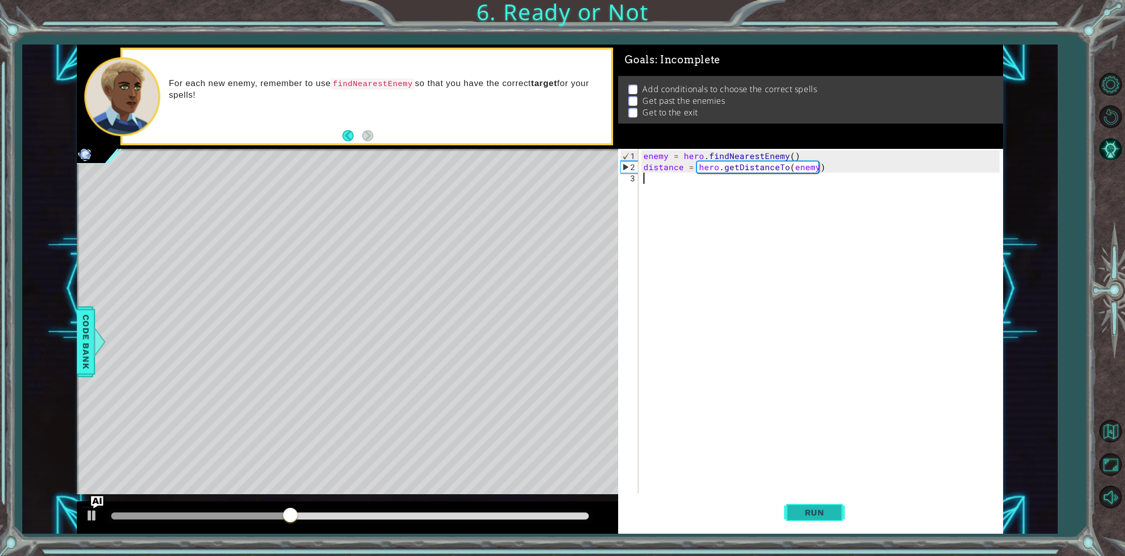
click at [821, 521] on button "Run" at bounding box center [814, 512] width 61 height 38
type textarea "if distance >"
click at [802, 509] on span "Run" at bounding box center [815, 512] width 40 height 10
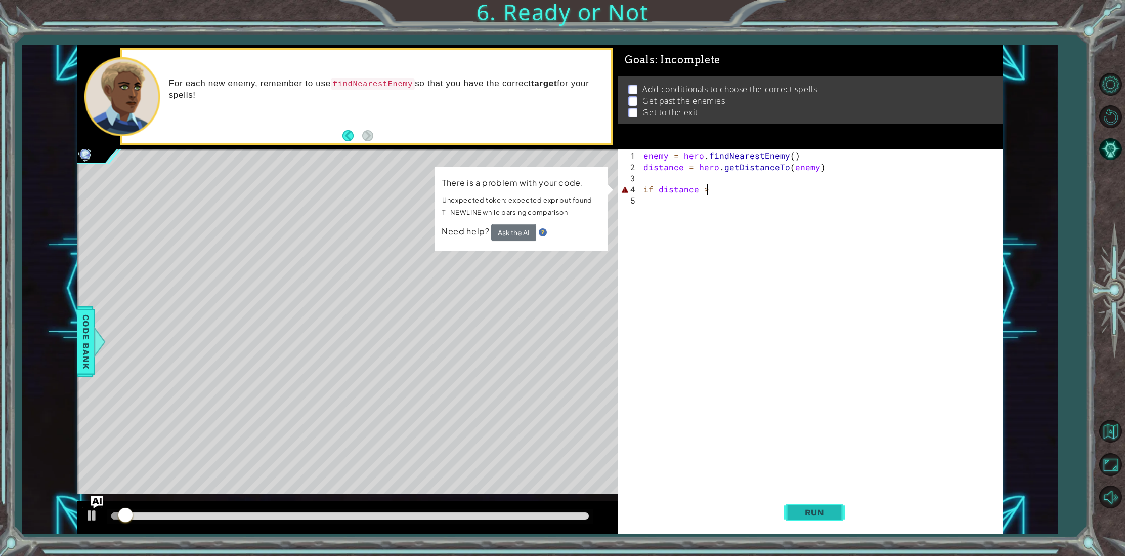
click at [801, 506] on button "Run" at bounding box center [814, 512] width 61 height 38
drag, startPoint x: 715, startPoint y: 189, endPoint x: 641, endPoint y: 187, distance: 74.4
click at [641, 187] on div "if distance > 1 2 3 4 5 enemy = hero . findNearestEnemy ( ) distance = hero . g…" at bounding box center [808, 321] width 381 height 345
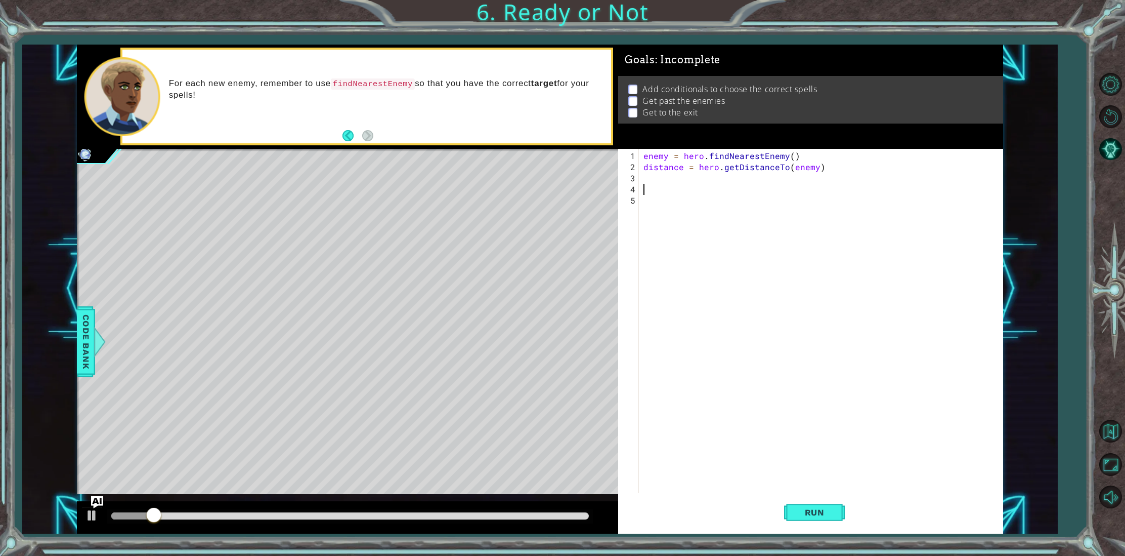
scroll to position [0, 0]
click at [838, 531] on div "1 2 3 4 5 enemy = hero . findNearestEnemy ( ) distance = hero . getDistanceTo (…" at bounding box center [810, 341] width 385 height 385
click at [832, 527] on button "Run" at bounding box center [814, 512] width 61 height 38
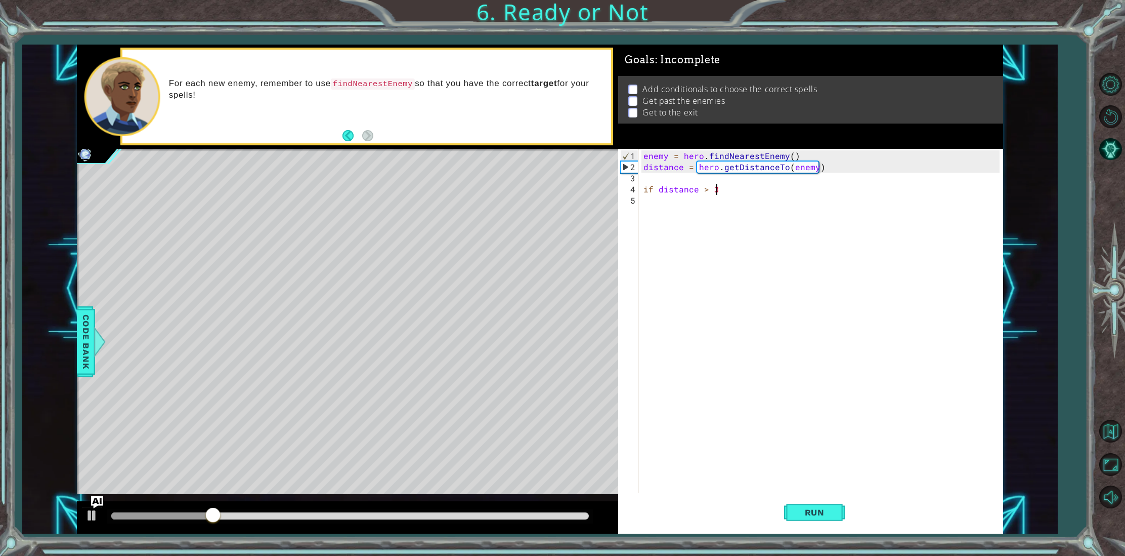
scroll to position [0, 4]
type textarea "if distance > 3:"
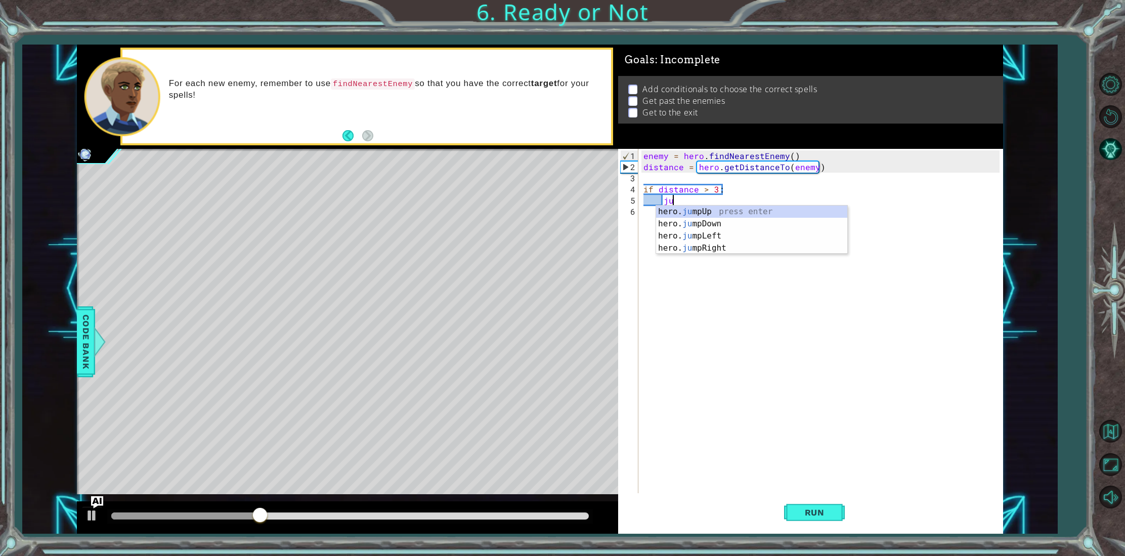
type textarea "jum"
click at [690, 211] on div "hero. jum pUp press enter hero. jum pDown press enter hero. jum pLeft press ent…" at bounding box center [751, 241] width 191 height 73
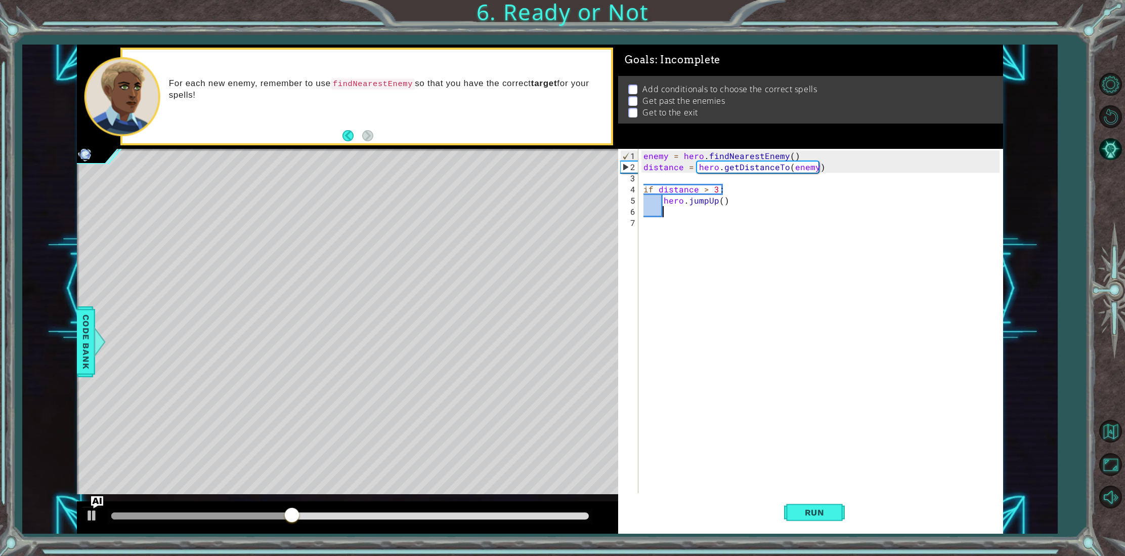
scroll to position [0, 1]
click at [721, 202] on div "enemy = hero . findNearestEnemy ( ) distance = hero . getDistanceTo ( enemy ) i…" at bounding box center [823, 333] width 363 height 367
type textarea "hero.jumpUp(2)"
click at [729, 210] on div "enemy = hero . findNearestEnemy ( ) distance = hero . getDistanceTo ( enemy ) i…" at bounding box center [823, 333] width 363 height 367
type textarea "jump"
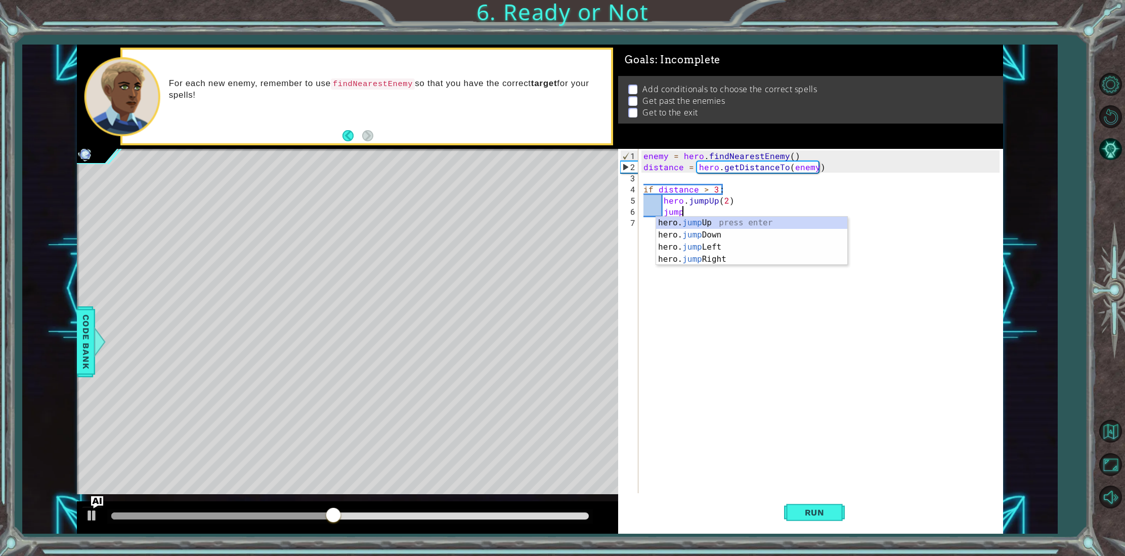
scroll to position [0, 2]
click at [758, 255] on div "hero. jump Up press enter hero. jump Down press enter hero. jump Left press ent…" at bounding box center [751, 253] width 191 height 73
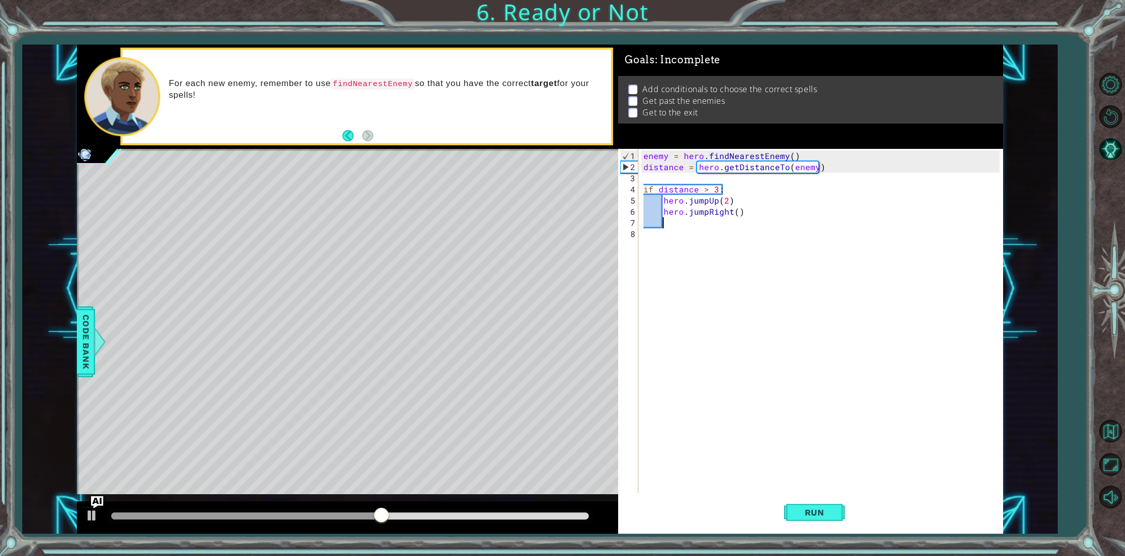
click at [736, 212] on div "enemy = hero . findNearestEnemy ( ) distance = hero . getDistanceTo ( enemy ) i…" at bounding box center [823, 333] width 363 height 367
type textarea "hero.jumpRight(2)"
click at [745, 226] on div "enemy = hero . findNearestEnemy ( ) distance = hero . getDistanceTo ( enemy ) i…" at bounding box center [823, 333] width 363 height 367
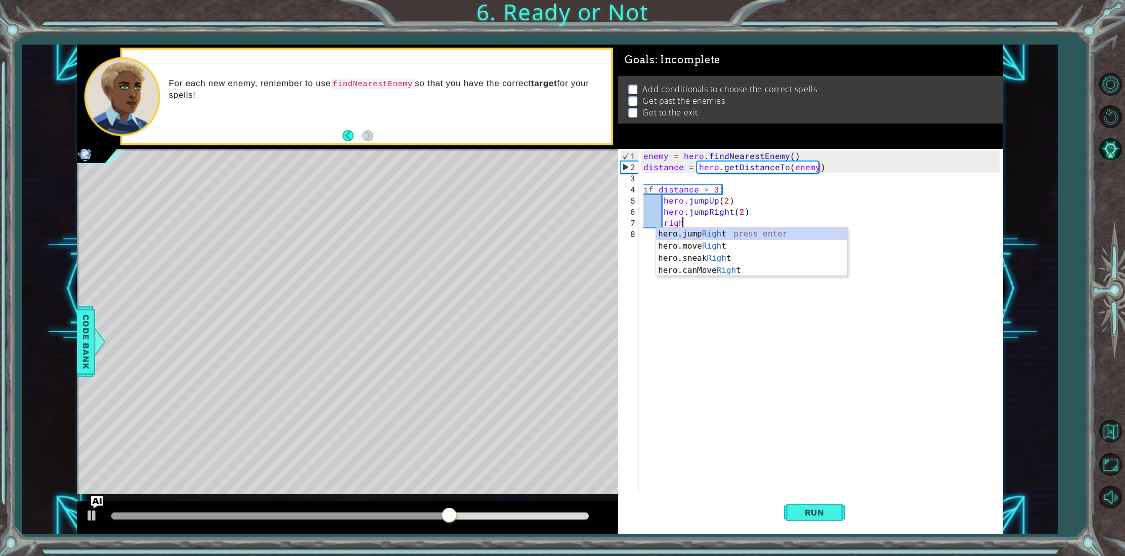
scroll to position [0, 2]
click at [717, 245] on div "hero.jump Right press enter hero.move Right press enter hero.sneak Right press …" at bounding box center [751, 264] width 191 height 73
type textarea "hero.moveRight(1)"
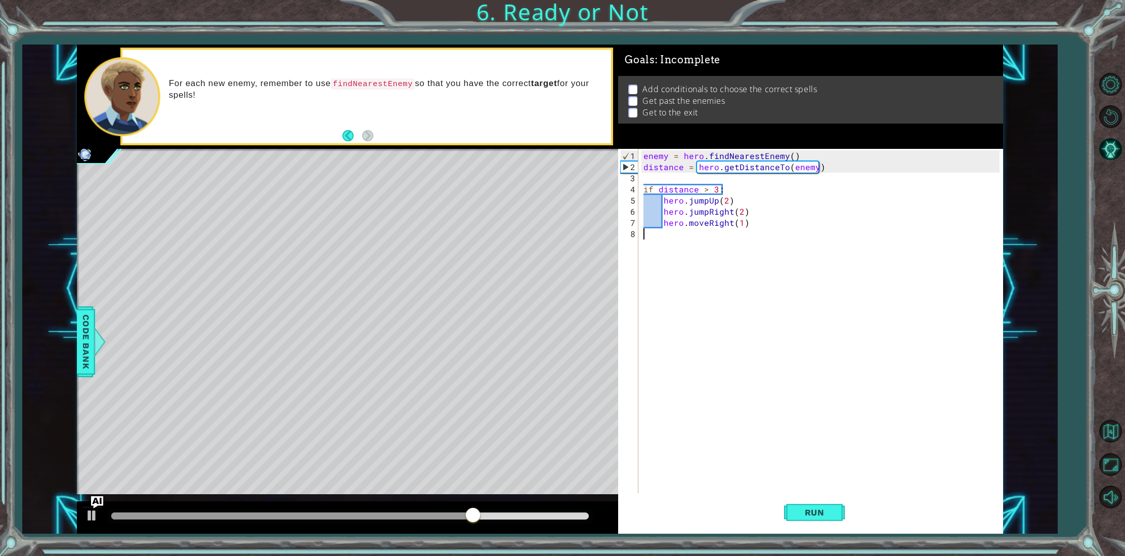
drag, startPoint x: 756, startPoint y: 228, endPoint x: 742, endPoint y: 234, distance: 15.2
click at [755, 228] on div "enemy = hero . findNearestEnemy ( ) distance = hero . getDistanceTo ( enemy ) i…" at bounding box center [823, 333] width 363 height 367
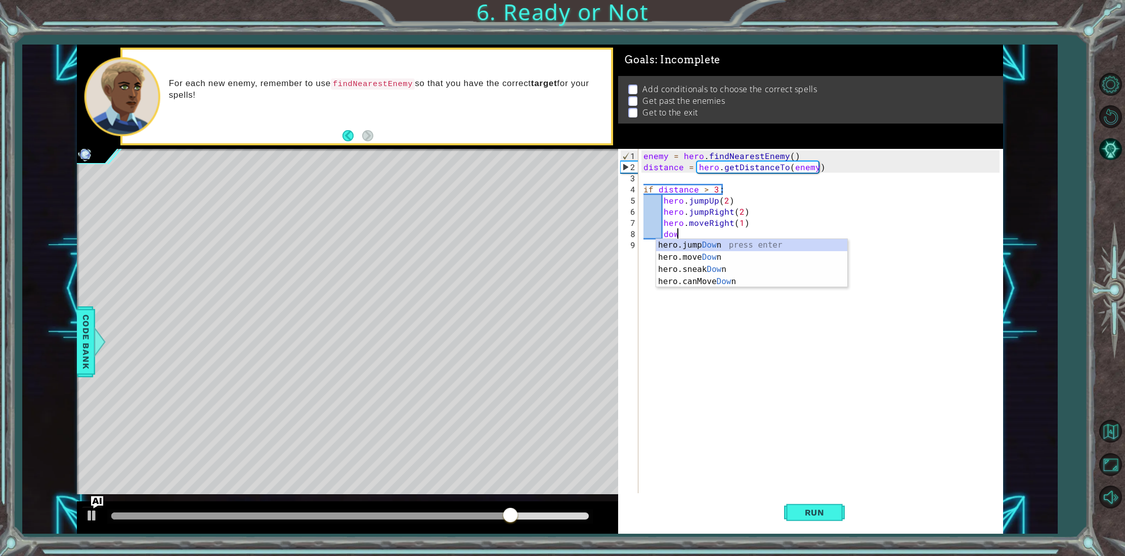
scroll to position [0, 2]
click at [744, 256] on div "hero.jump Dow n press enter hero.move Dow n press enter hero.sneak Dow n press …" at bounding box center [751, 275] width 191 height 73
type textarea "hero.moveDown(1)"
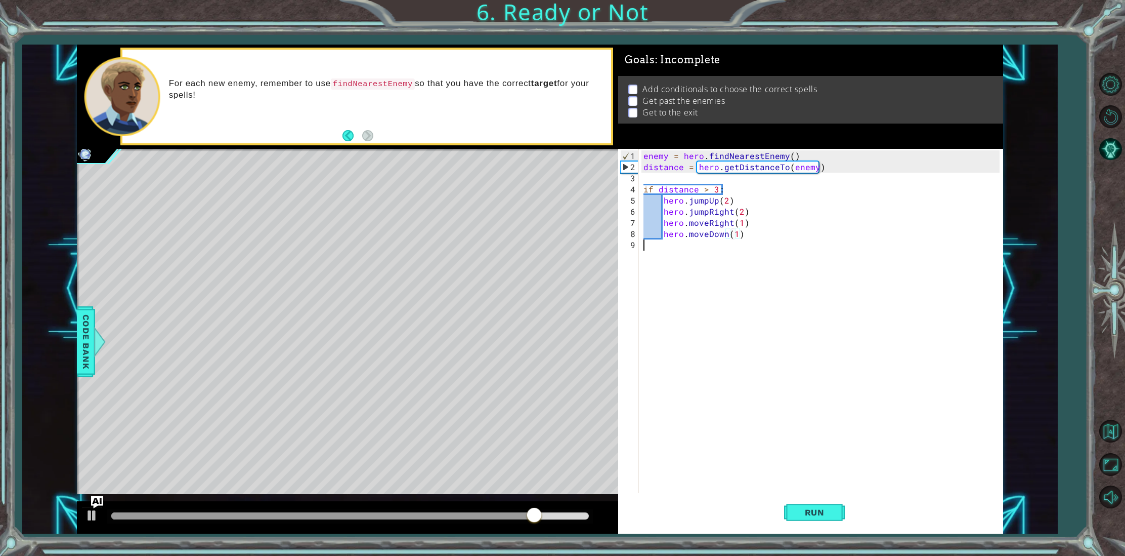
click at [736, 249] on div "enemy = hero . findNearestEnemy ( ) distance = hero . getDistanceTo ( enemy ) i…" at bounding box center [823, 333] width 363 height 367
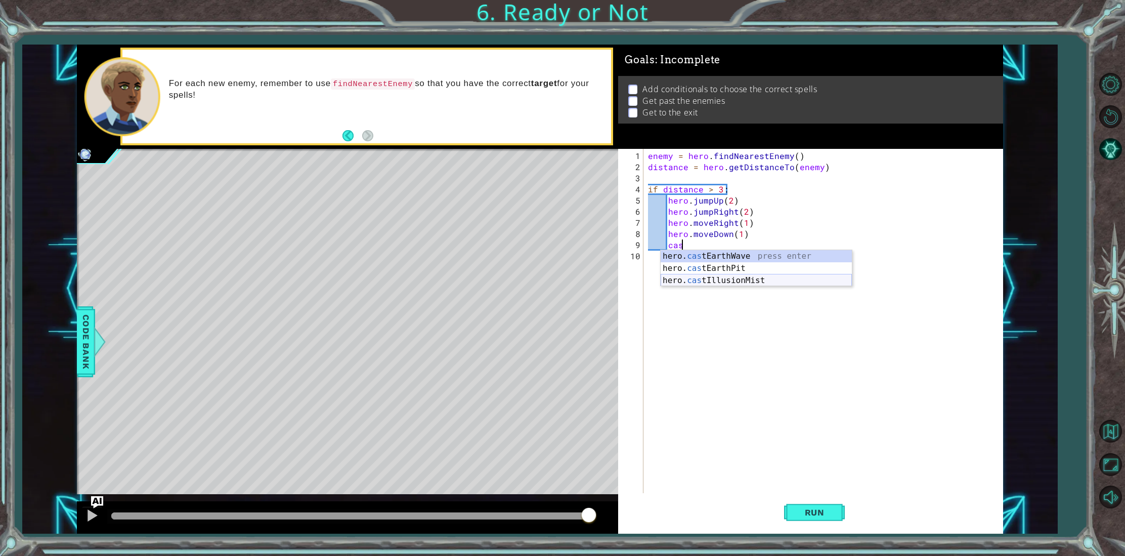
click at [732, 278] on div "hero. cas tEarthWave press enter hero. cas tEarthPit press enter hero. cas tIll…" at bounding box center [756, 280] width 191 height 61
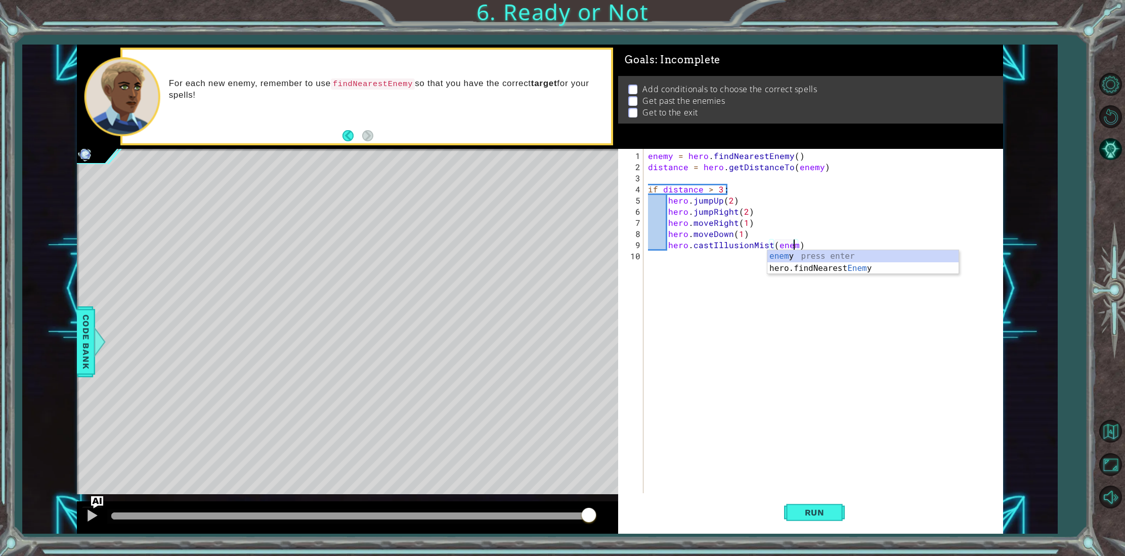
type textarea "hero.castIllusionMist(enemy)"
click at [709, 266] on div "enemy = hero . findNearestEnemy ( ) distance = hero . getDistanceTo ( enemy ) i…" at bounding box center [825, 333] width 358 height 367
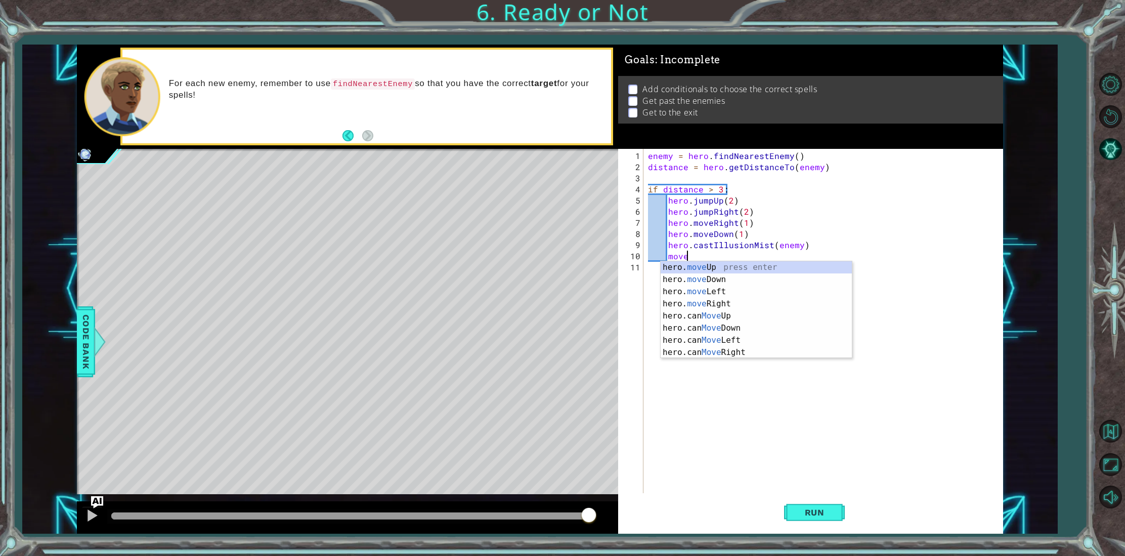
scroll to position [0, 2]
click at [717, 281] on div "hero. move Up press enter hero. move Down press enter hero. move Left press ent…" at bounding box center [756, 321] width 191 height 121
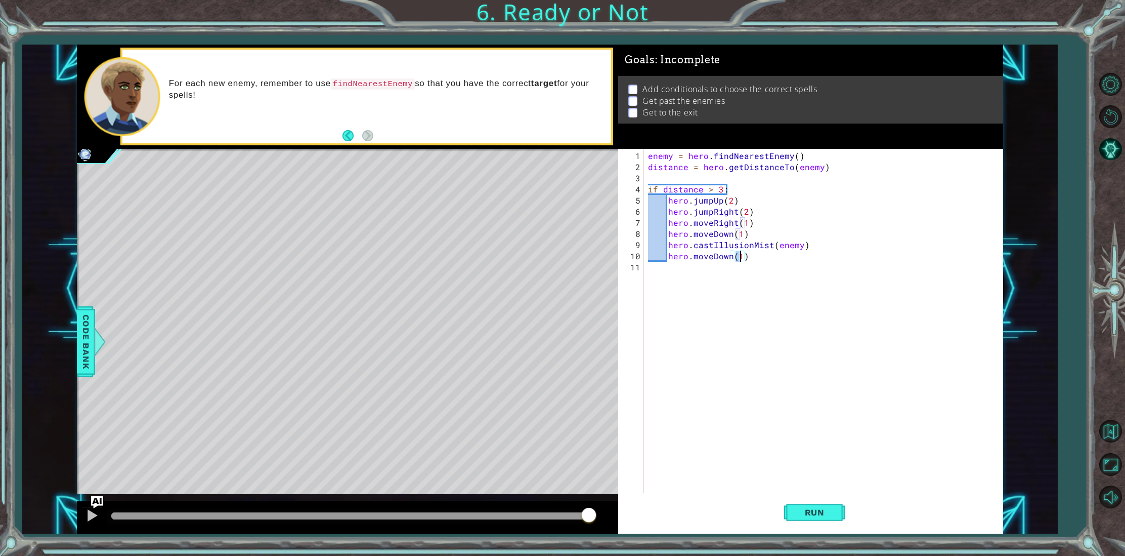
type textarea "hero.moveDown(2)"
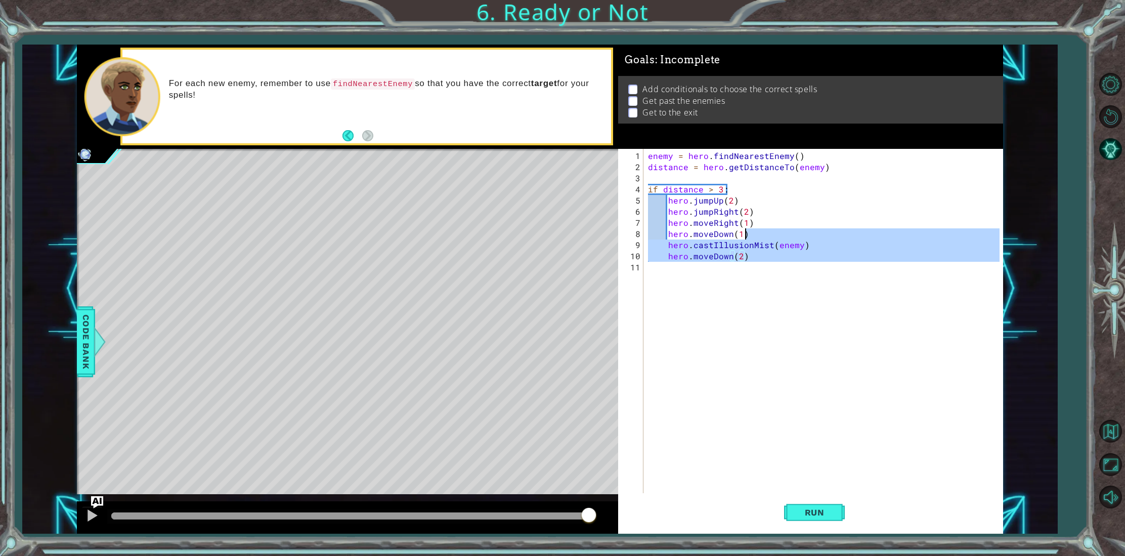
click at [743, 277] on div "enemy = hero . findNearestEnemy ( ) distance = hero . getDistanceTo ( enemy ) i…" at bounding box center [825, 333] width 358 height 367
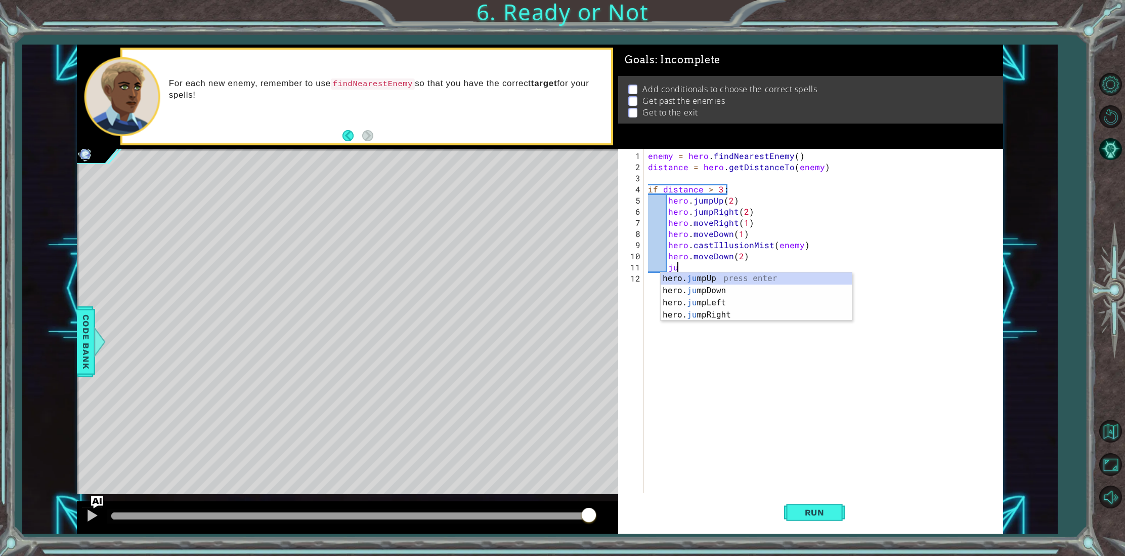
scroll to position [0, 2]
type textarea "jumpd"
click at [716, 274] on div "hero. jumpD own press enter" at bounding box center [756, 290] width 191 height 36
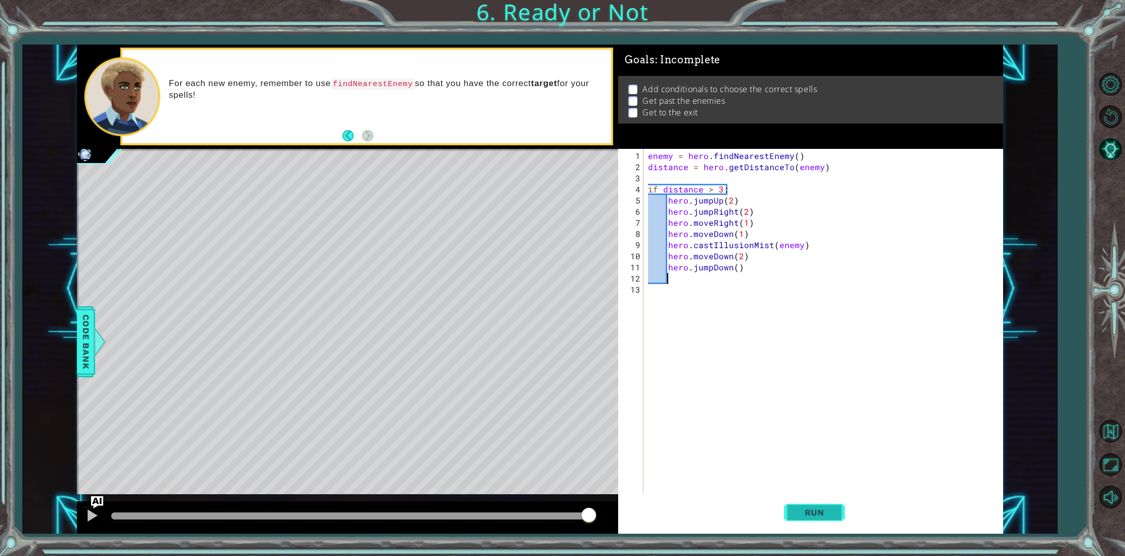
click at [815, 508] on span "Run" at bounding box center [815, 512] width 40 height 10
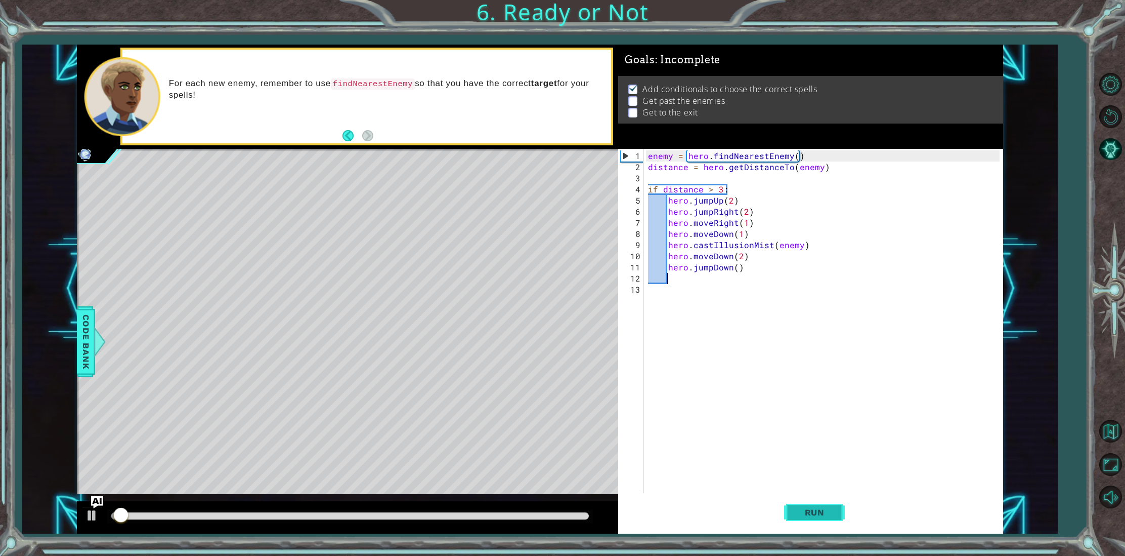
click at [816, 508] on span "Run" at bounding box center [815, 512] width 40 height 10
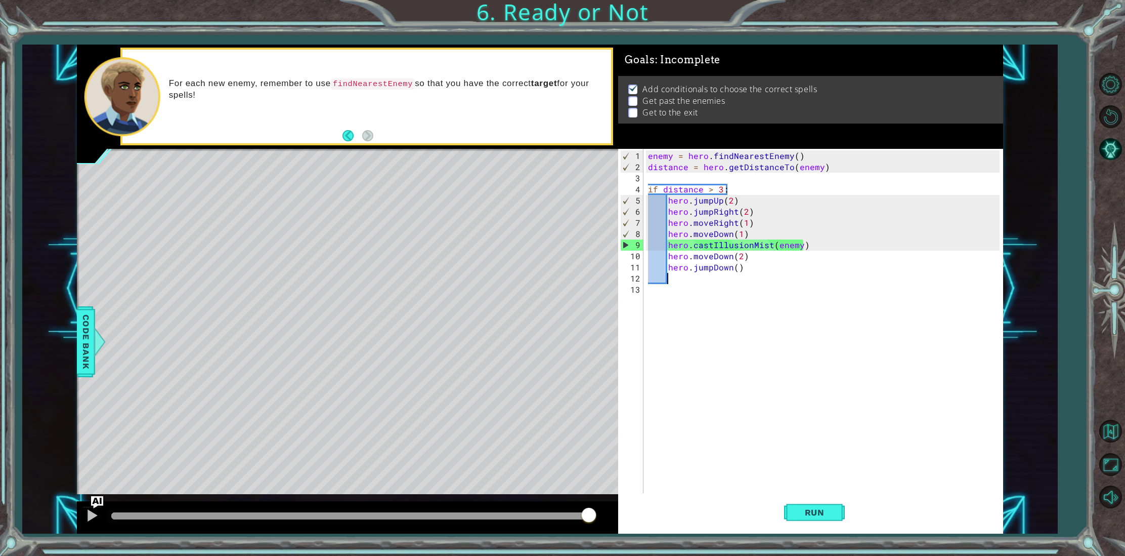
click at [742, 200] on div "enemy = hero . findNearestEnemy ( ) distance = hero . getDistanceTo ( enemy ) i…" at bounding box center [825, 333] width 358 height 367
type textarea "hero.jumpUp(2)"
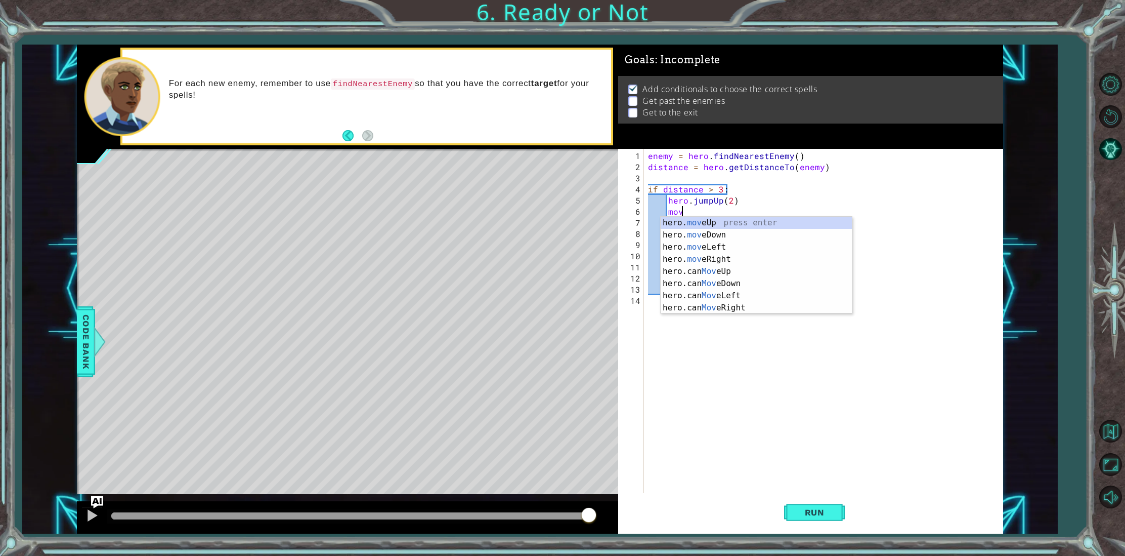
scroll to position [0, 2]
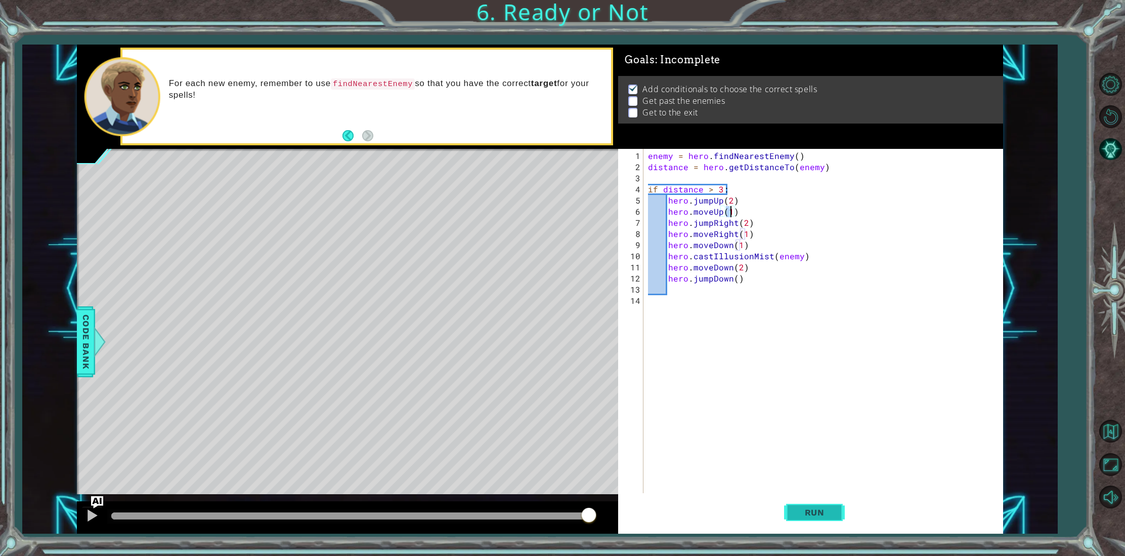
click at [805, 517] on span "Run" at bounding box center [815, 512] width 40 height 10
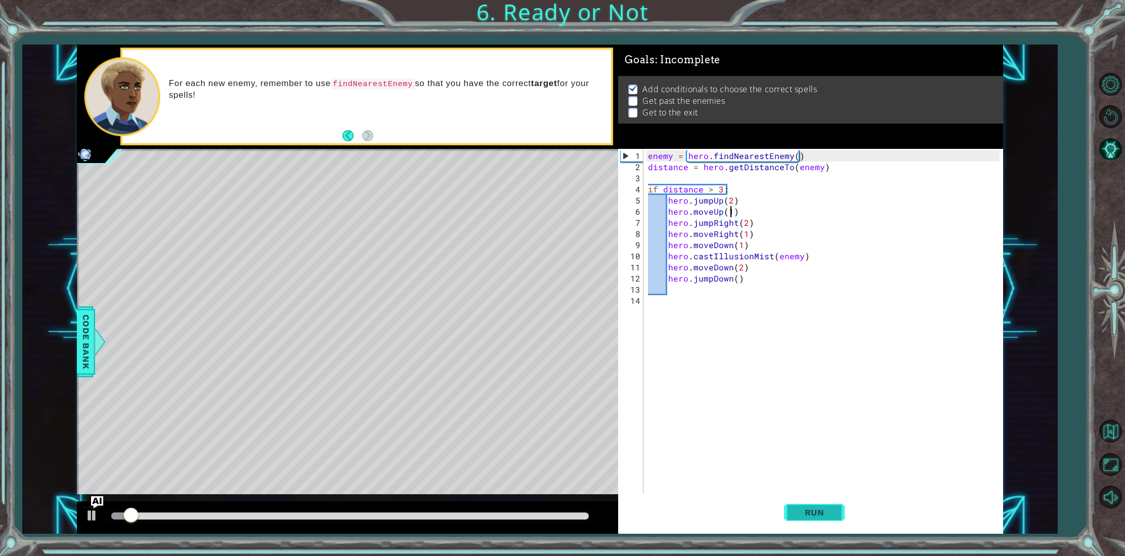
click at [805, 517] on span "Run" at bounding box center [815, 512] width 40 height 10
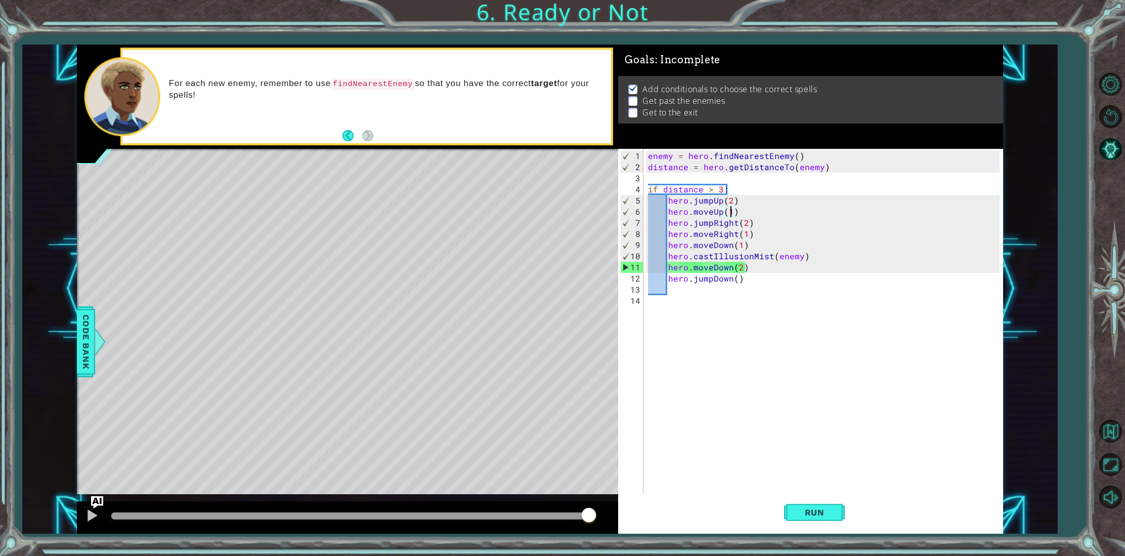
click at [775, 253] on div "enemy = hero . findNearestEnemy ( ) distance = hero . getDistanceTo ( enemy ) i…" at bounding box center [825, 333] width 358 height 367
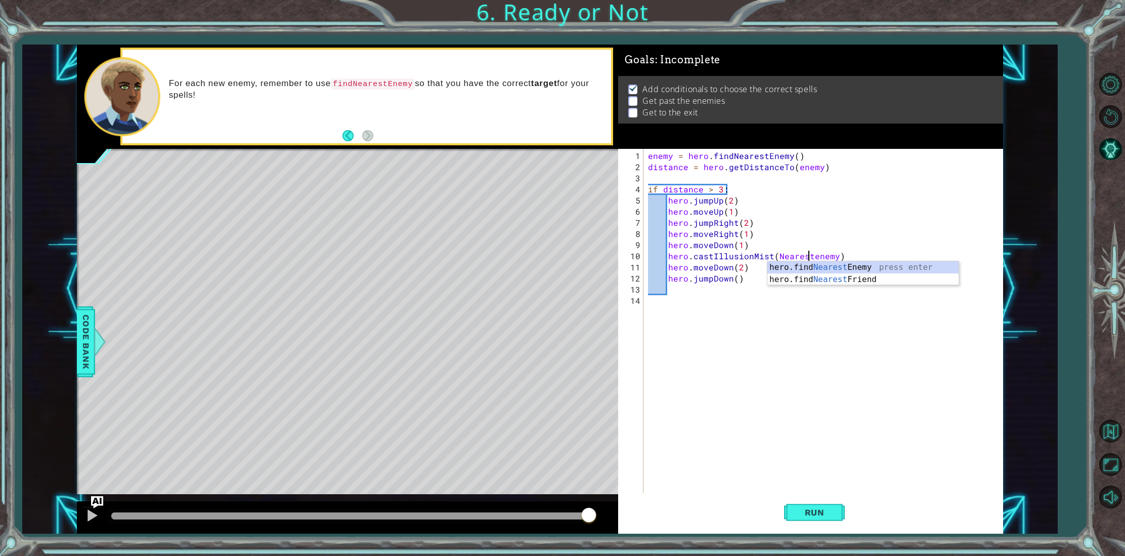
scroll to position [0, 10]
click at [803, 511] on span "Run" at bounding box center [815, 512] width 40 height 10
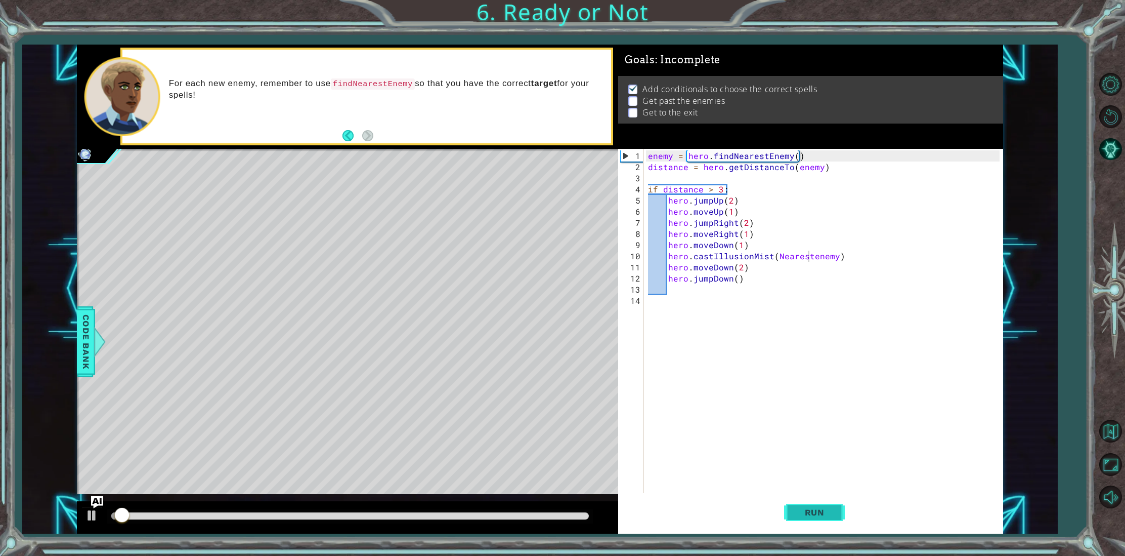
click at [803, 513] on span "Run" at bounding box center [815, 512] width 40 height 10
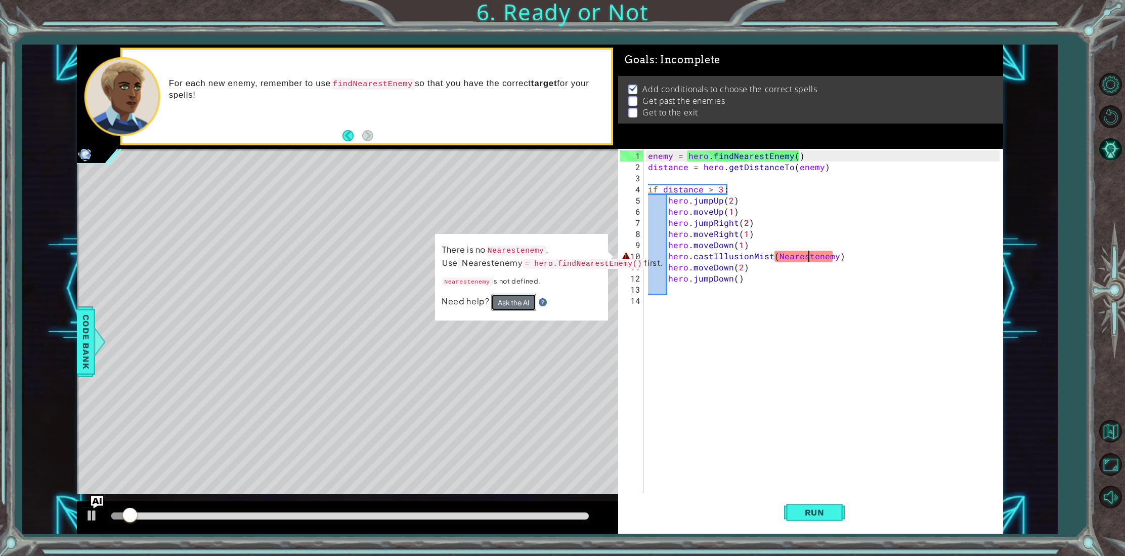
click at [526, 311] on button "Ask the AI" at bounding box center [513, 301] width 45 height 17
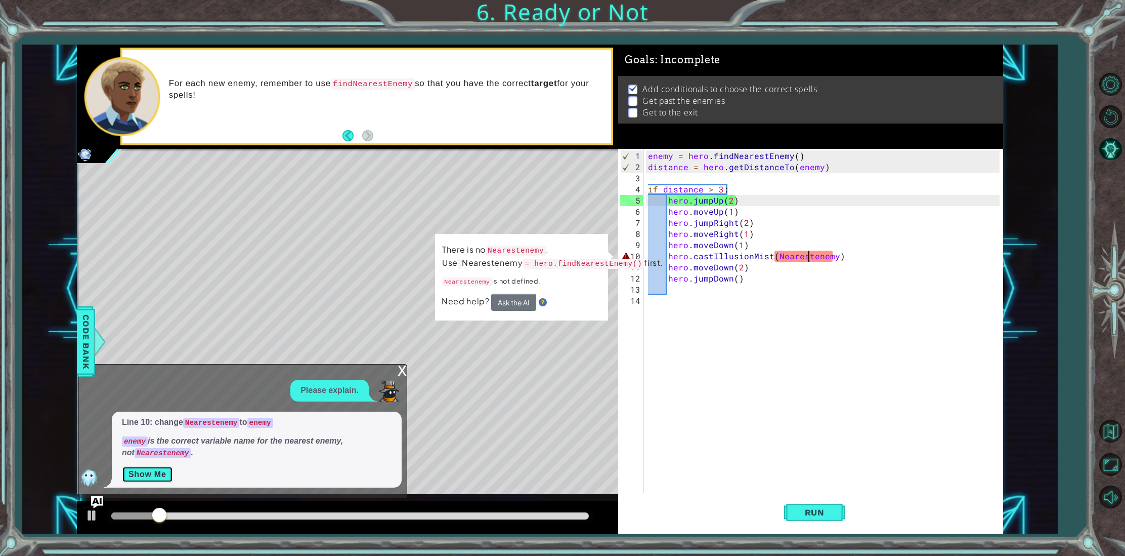
click at [157, 474] on button "Show Me" at bounding box center [147, 474] width 51 height 16
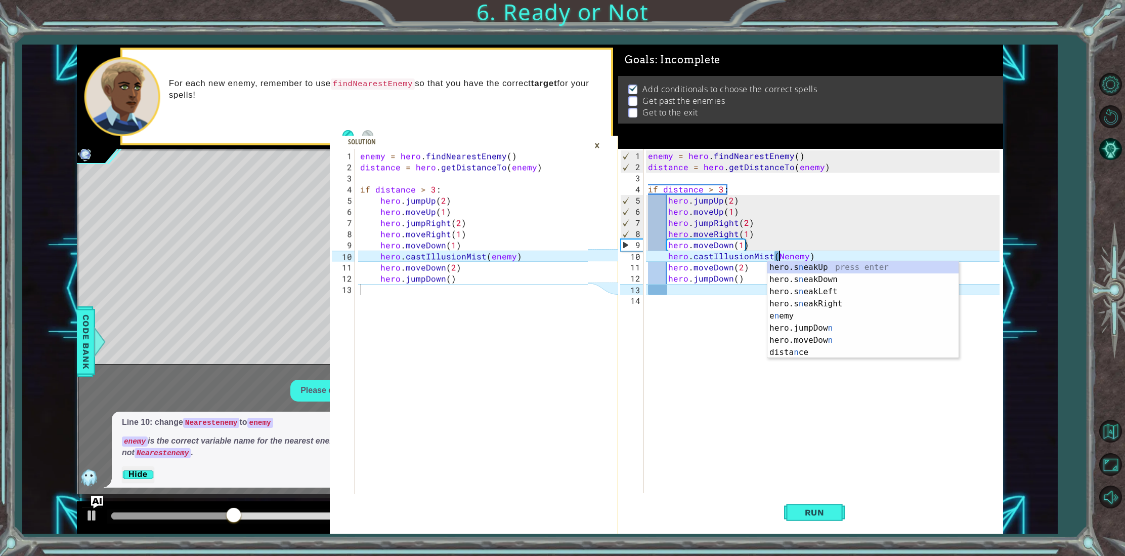
type textarea "hero.castIllusionMist(enemy)"
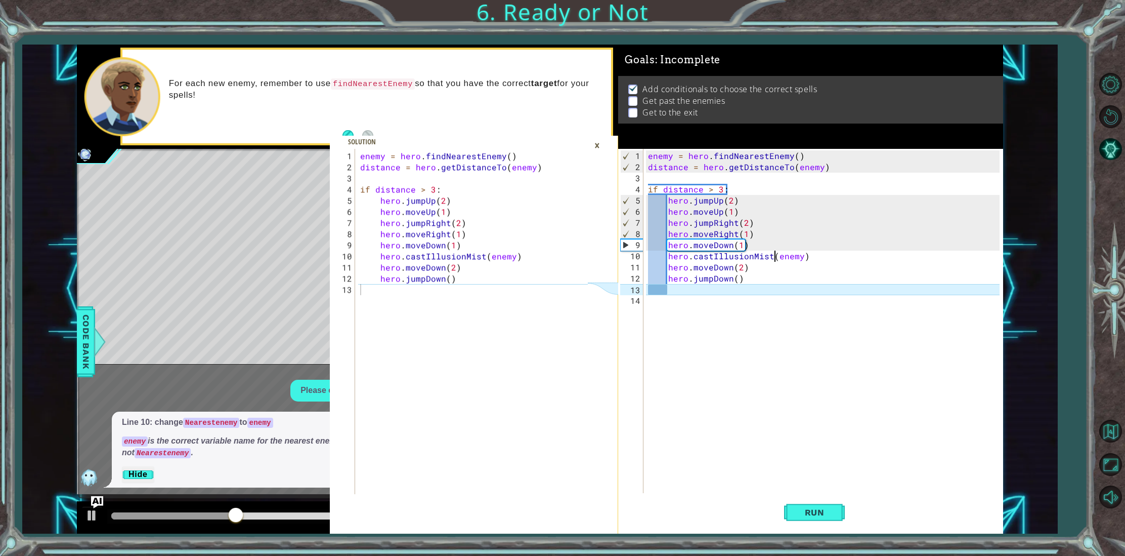
scroll to position [0, 9]
drag, startPoint x: 695, startPoint y: 295, endPoint x: 686, endPoint y: 292, distance: 9.6
click at [693, 295] on div "enemy = hero . findNearestEnemy ( ) distance = hero . getDistanceTo ( enemy ) i…" at bounding box center [825, 333] width 358 height 367
click at [681, 289] on div "enemy = hero . findNearestEnemy ( ) distance = hero . getDistanceTo ( enemy ) i…" at bounding box center [825, 333] width 358 height 367
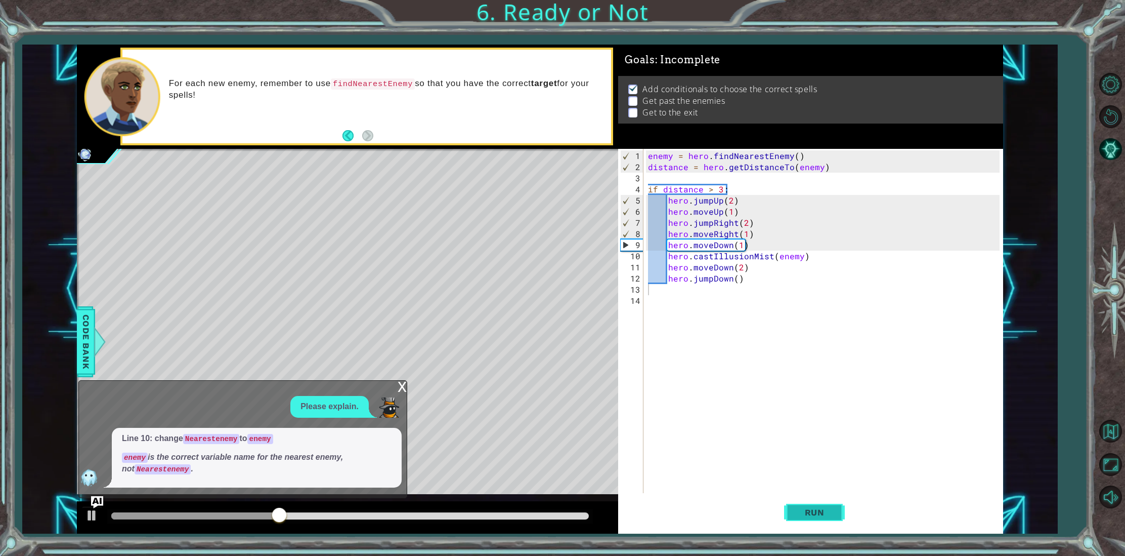
click at [805, 513] on span "Run" at bounding box center [815, 512] width 40 height 10
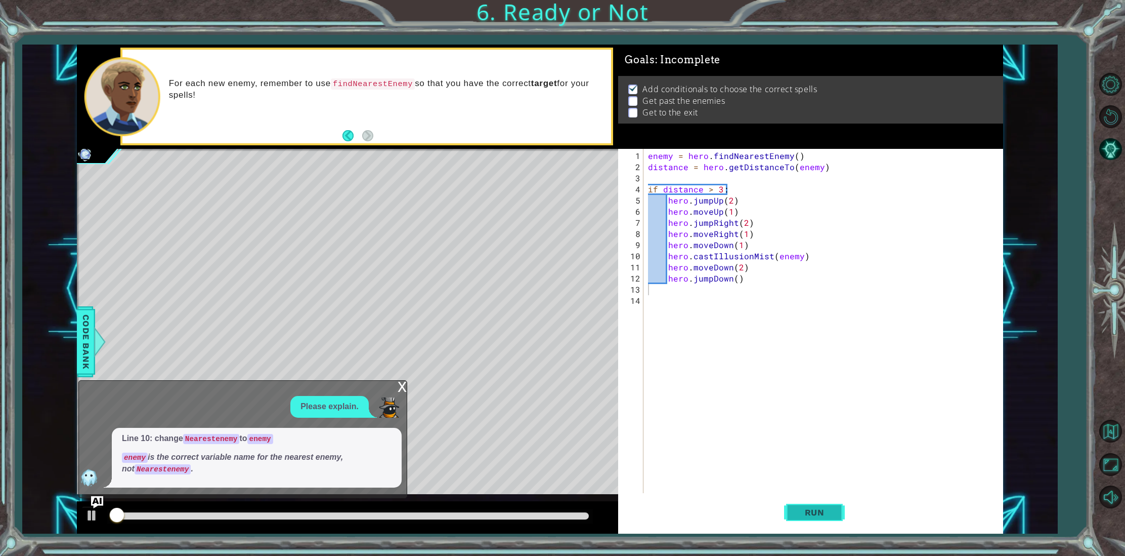
click at [805, 512] on span "Run" at bounding box center [815, 512] width 40 height 10
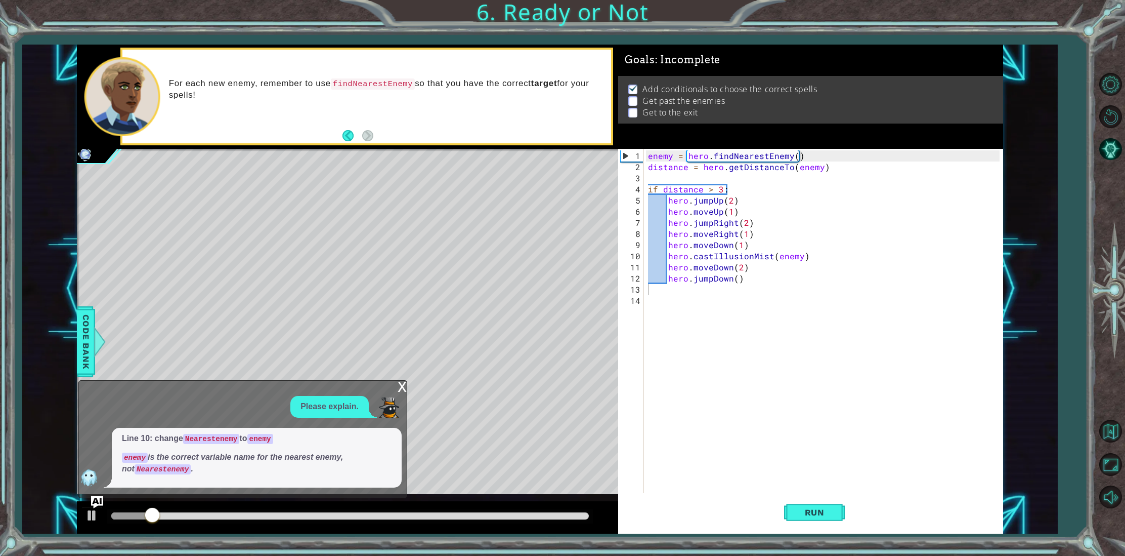
click at [402, 391] on div "x" at bounding box center [402, 385] width 9 height 10
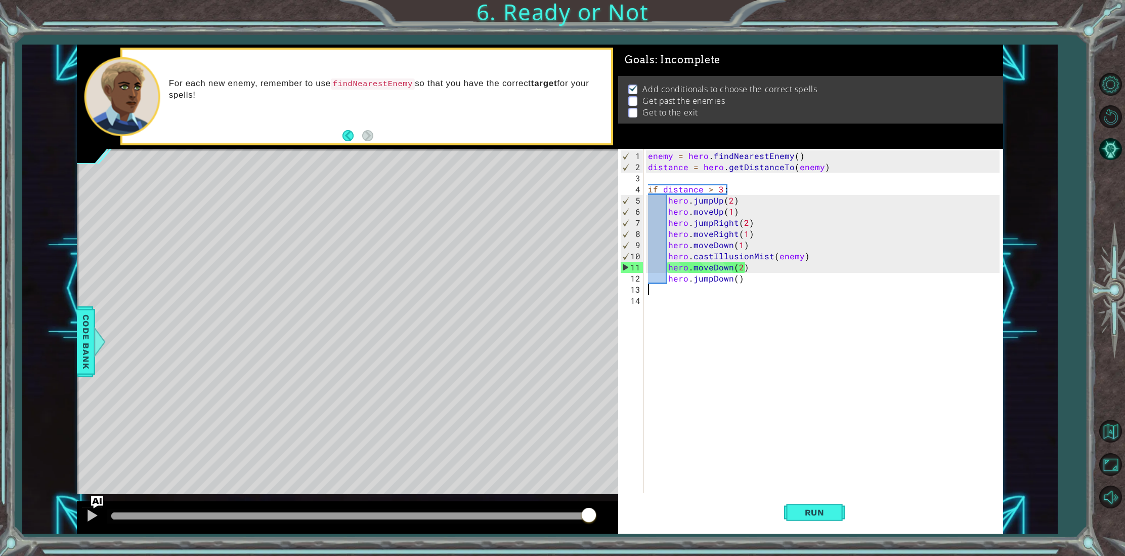
click at [679, 286] on div "enemy = hero . findNearestEnemy ( ) distance = hero . getDistanceTo ( enemy ) i…" at bounding box center [825, 333] width 358 height 367
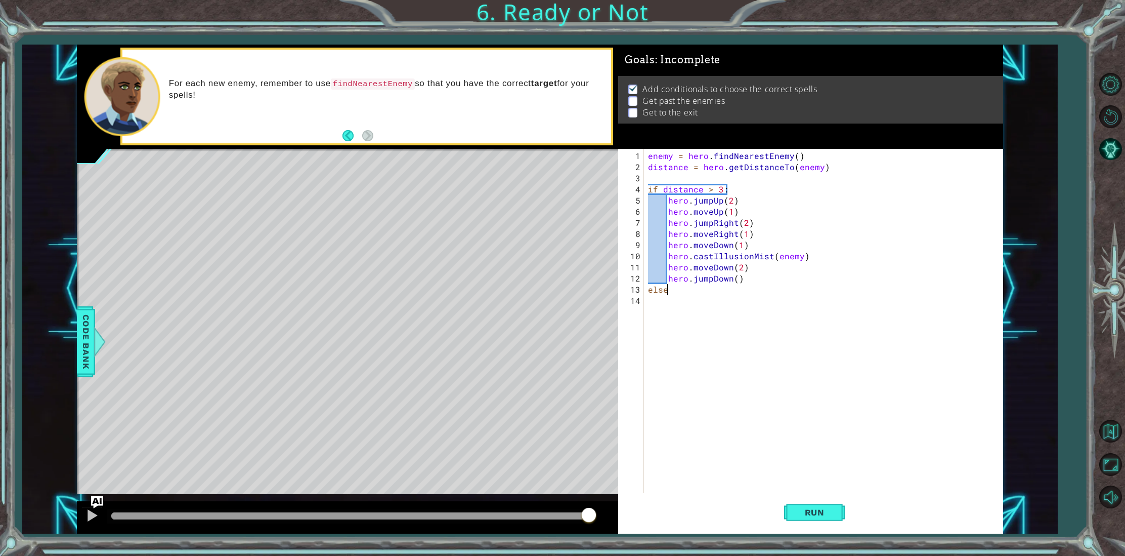
scroll to position [0, 1]
type textarea "else:"
click at [706, 336] on div "hero. cast EarthWave press enter hero. cast EarthPit press enter hero. cast Ill…" at bounding box center [756, 336] width 191 height 61
type textarea "hero.castIllusionMist(enemy)"
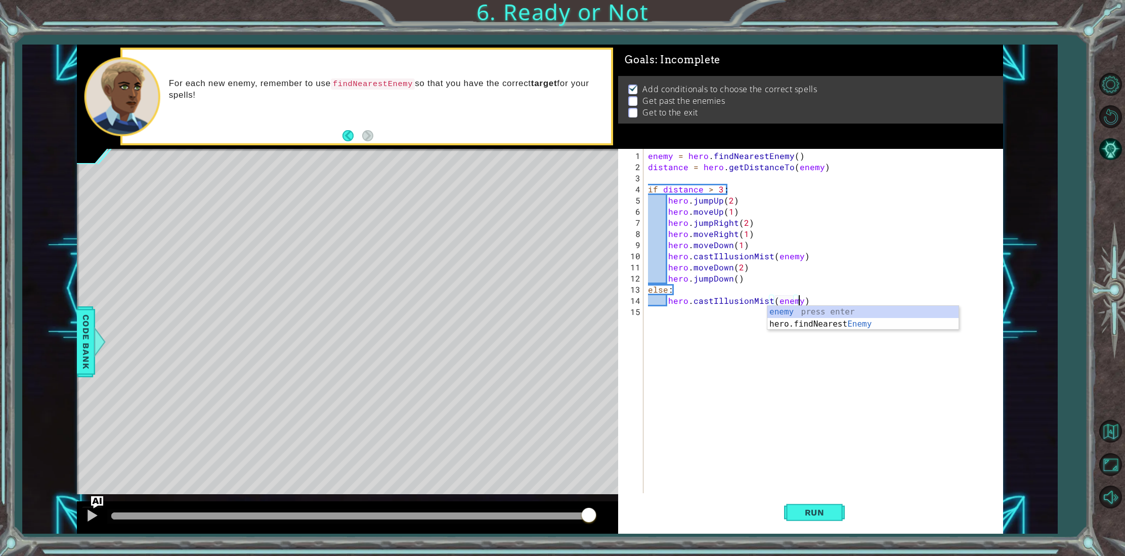
scroll to position [0, 9]
click at [717, 315] on div "enemy = hero . findNearestEnemy ( ) distance = hero . getDistanceTo ( enemy ) i…" at bounding box center [825, 333] width 358 height 367
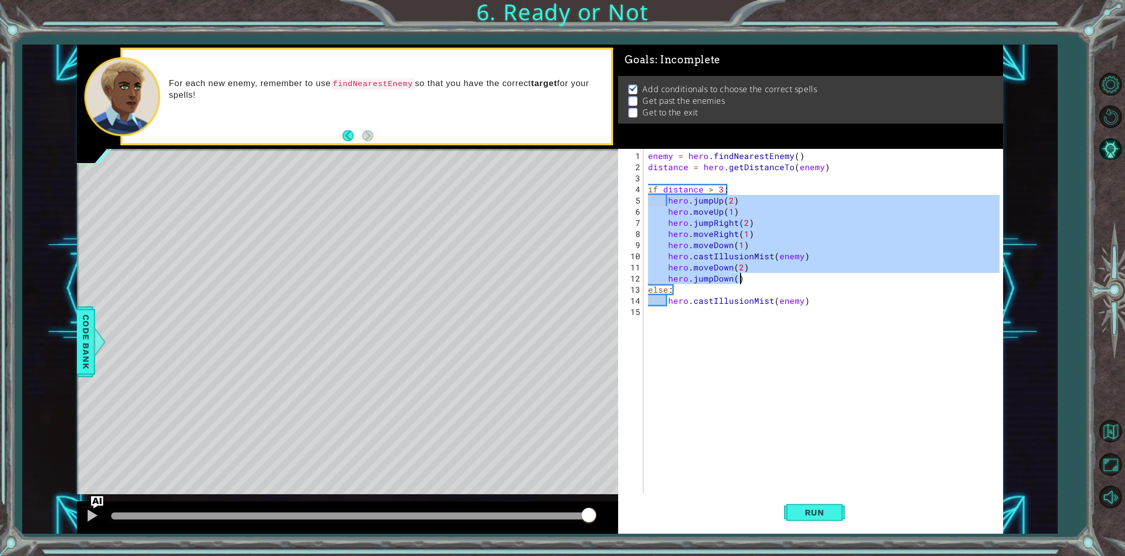
drag, startPoint x: 670, startPoint y: 202, endPoint x: 747, endPoint y: 273, distance: 104.9
click at [747, 273] on div "enemy = hero . findNearestEnemy ( ) distance = hero . getDistanceTo ( enemy ) i…" at bounding box center [825, 333] width 358 height 367
type textarea "hero.moveDown(2) hero.jumpDown()"
click at [739, 313] on div "enemy = hero . findNearestEnemy ( ) distance = hero . getDistanceTo ( enemy ) i…" at bounding box center [825, 333] width 358 height 367
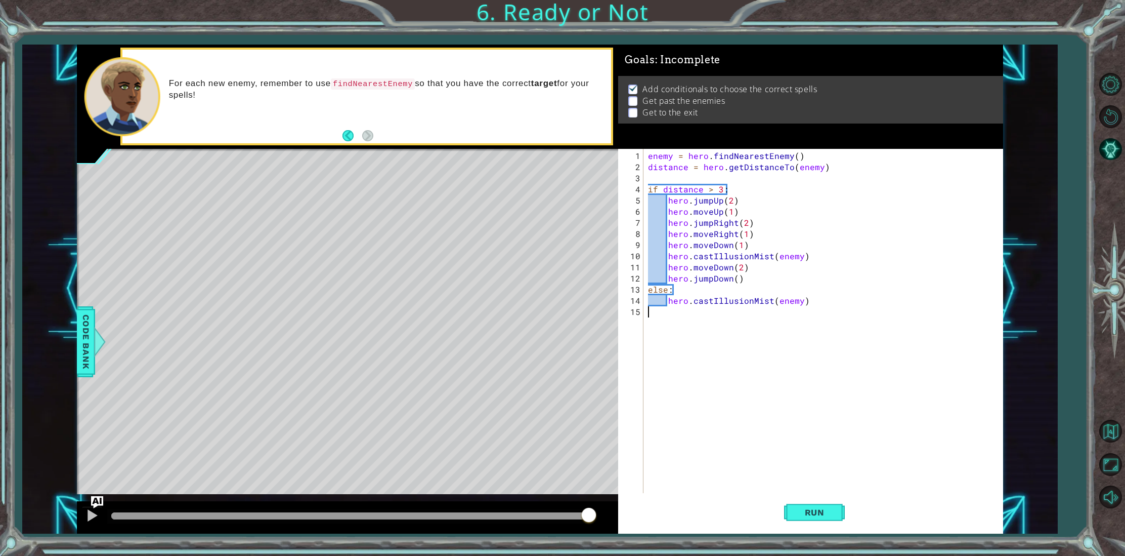
paste textarea "hero.jumpDown()"
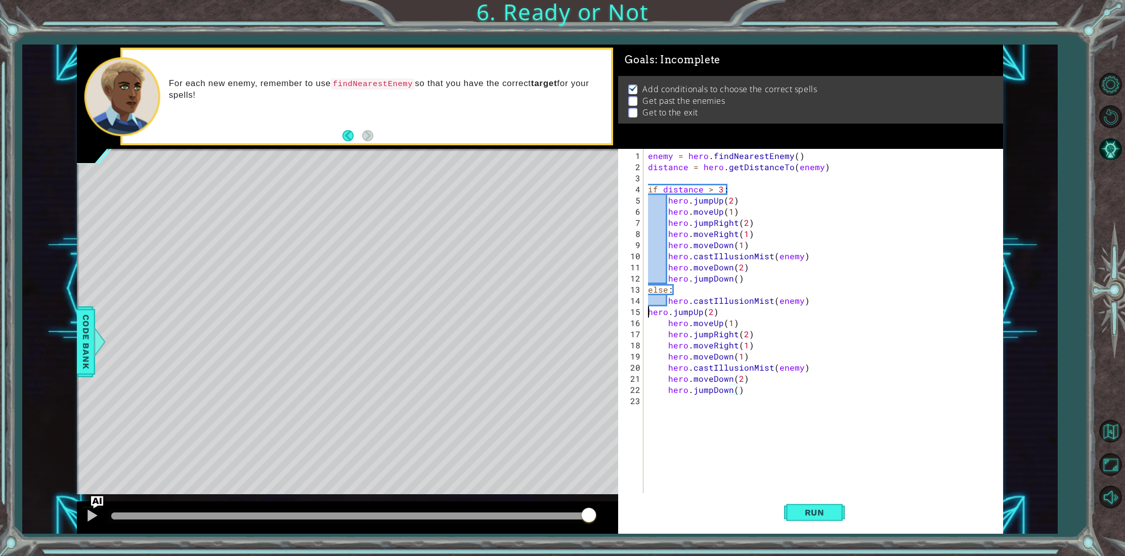
click at [648, 312] on div "enemy = hero . findNearestEnemy ( ) distance = hero . getDistanceTo ( enemy ) i…" at bounding box center [825, 333] width 358 height 367
drag, startPoint x: 792, startPoint y: 368, endPoint x: 669, endPoint y: 365, distance: 123.0
click at [669, 365] on div "enemy = hero . findNearestEnemy ( ) distance = hero . getDistanceTo ( enemy ) i…" at bounding box center [825, 333] width 358 height 367
type textarea ")"
click at [708, 368] on div "enemy = hero . findNearestEnemy ( ) distance = hero . getDistanceTo ( enemy ) i…" at bounding box center [825, 333] width 358 height 367
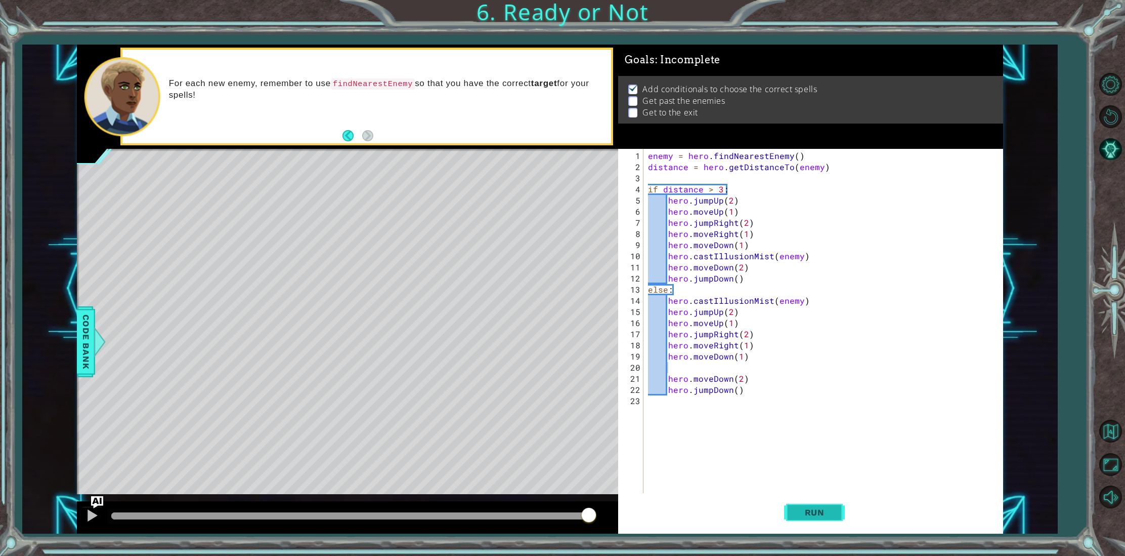
click at [815, 508] on span "Run" at bounding box center [815, 512] width 40 height 10
drag, startPoint x: 734, startPoint y: 313, endPoint x: 719, endPoint y: 313, distance: 14.7
click at [721, 313] on div "enemy = hero . findNearestEnemy ( ) distance = hero . getDistanceTo ( enemy ) i…" at bounding box center [825, 333] width 358 height 367
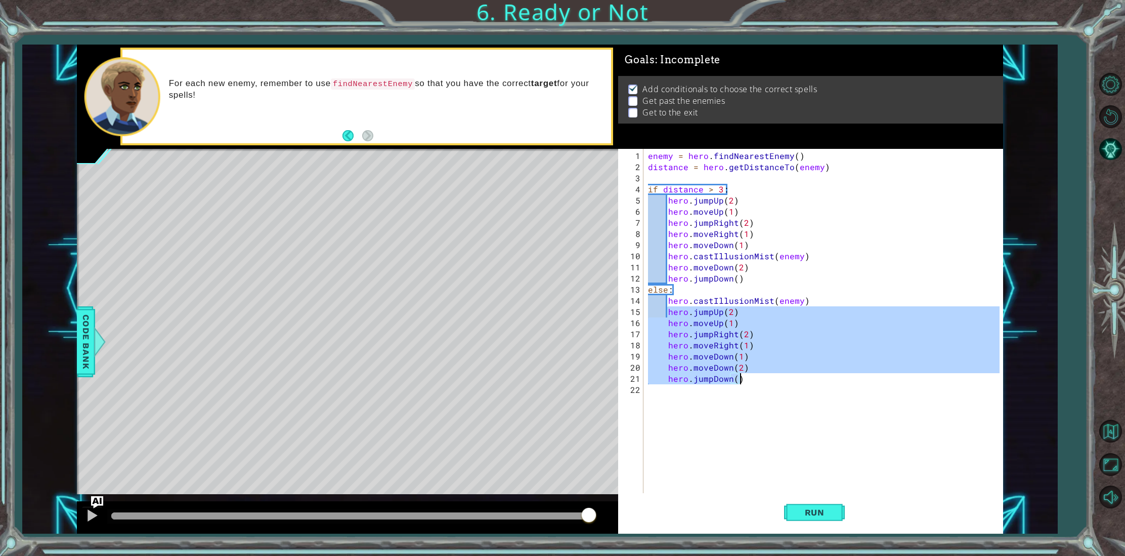
drag, startPoint x: 668, startPoint y: 312, endPoint x: 748, endPoint y: 378, distance: 103.4
click at [748, 378] on div "enemy = hero . findNearestEnemy ( ) distance = hero . getDistanceTo ( enemy ) i…" at bounding box center [825, 333] width 358 height 367
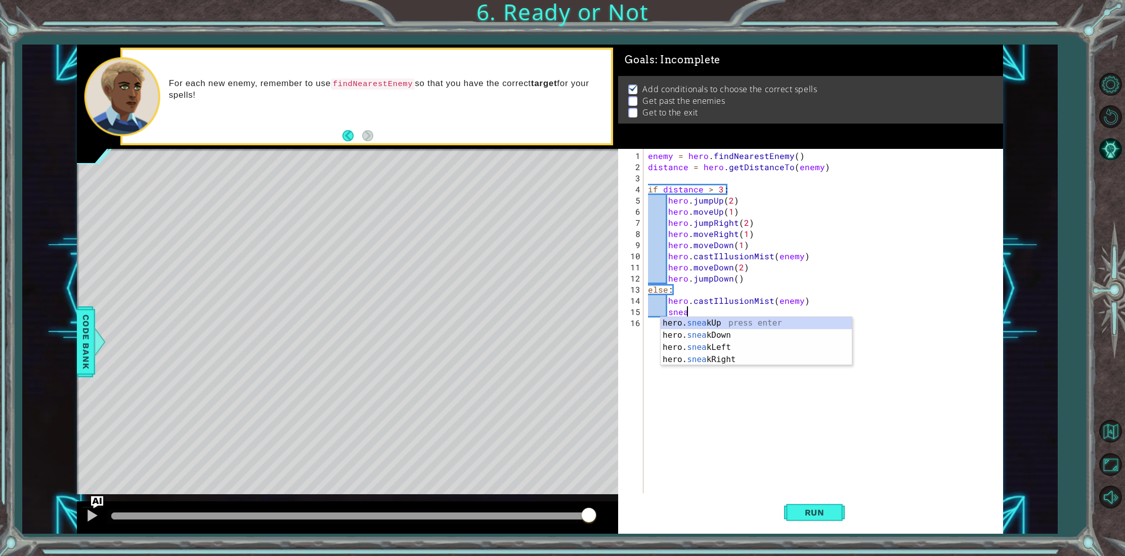
scroll to position [0, 1]
click at [734, 328] on div "hero. snea kUp press enter hero. snea kDown press enter hero. snea kLeft press …" at bounding box center [756, 353] width 191 height 73
type textarea "hero.sneakUp(2)"
click at [721, 331] on div "enemy = hero . findNearestEnemy ( ) distance = hero . getDistanceTo ( enemy ) i…" at bounding box center [825, 333] width 358 height 367
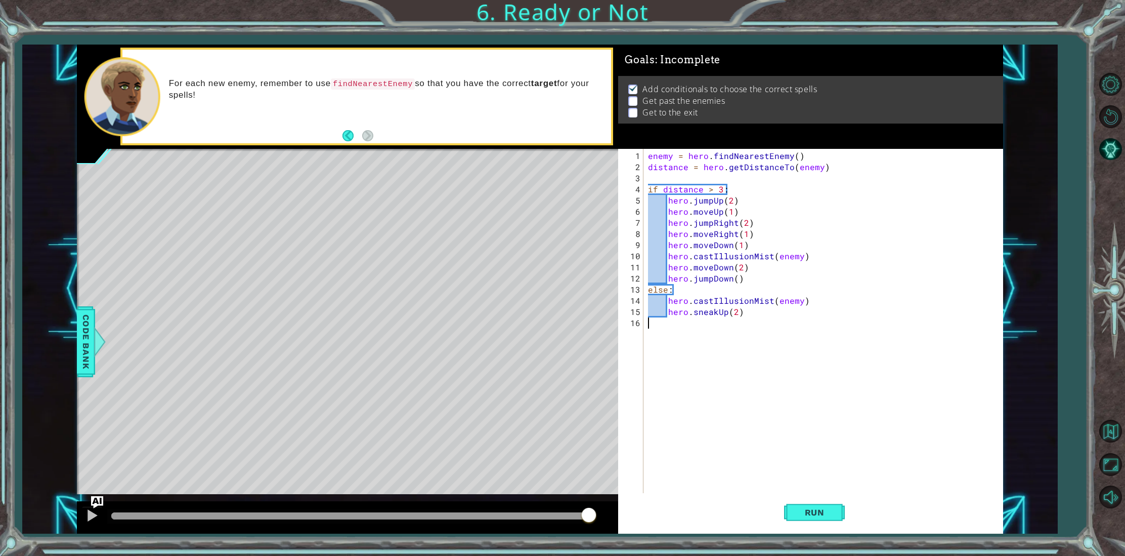
scroll to position [0, 0]
click at [715, 324] on div "enemy = hero . findNearestEnemy ( ) distance = hero . getDistanceTo ( enemy ) i…" at bounding box center [825, 333] width 358 height 367
type textarea "jump"
click at [716, 337] on div "hero. jump Up press enter hero. jump Down press enter hero. jump Left press ent…" at bounding box center [756, 364] width 191 height 73
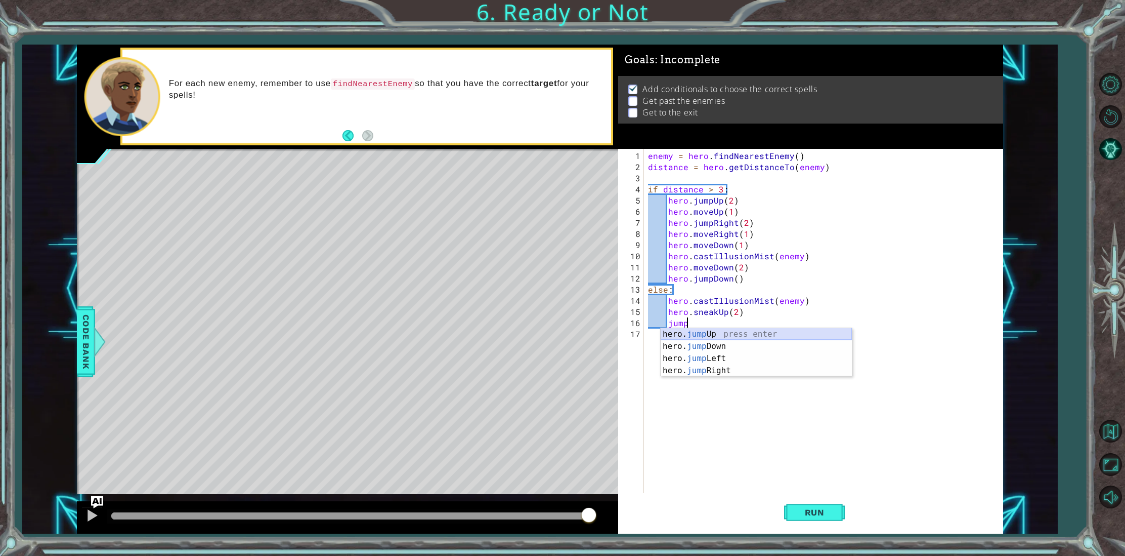
scroll to position [0, 1]
click at [731, 330] on div "enemy = hero . findNearestEnemy ( ) distance = hero . getDistanceTo ( enemy ) i…" at bounding box center [825, 333] width 358 height 367
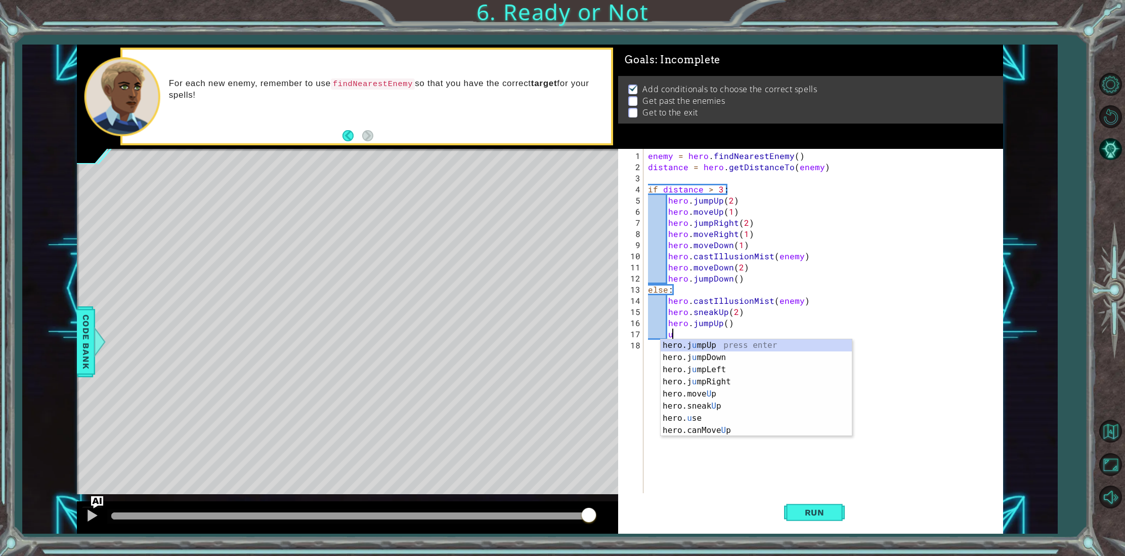
scroll to position [0, 1]
click at [729, 347] on div "hero.move Up press enter hero.sneak Up press enter hero.jump Up press enter her…" at bounding box center [756, 393] width 191 height 109
type textarea "hero.moveUp(1)"
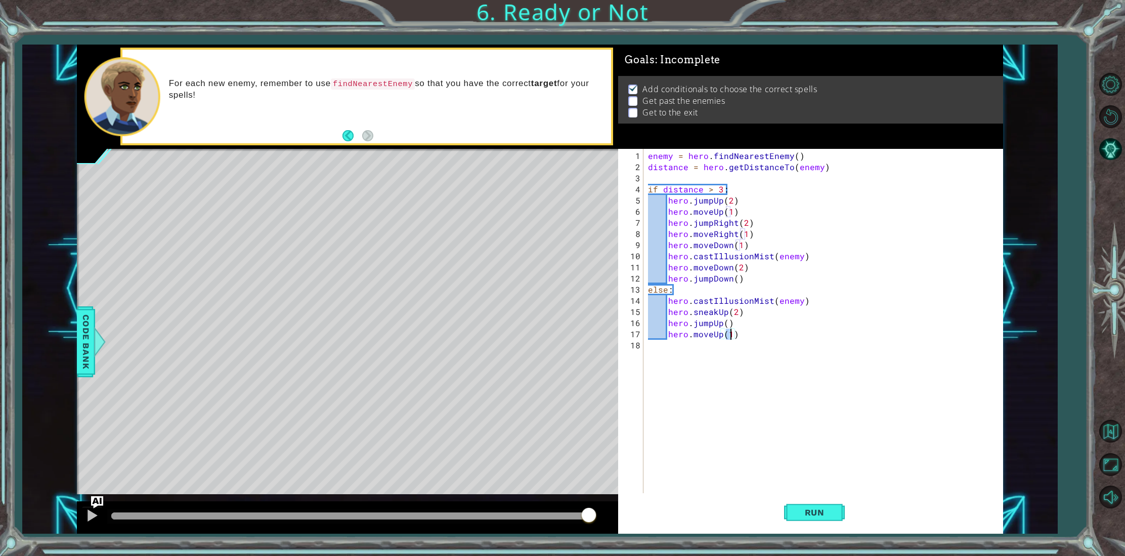
click at [729, 347] on div "enemy = hero . findNearestEnemy ( ) distance = hero . getDistanceTo ( enemy ) i…" at bounding box center [825, 333] width 358 height 367
type textarea "jump"
click at [732, 390] on div "hero. jump Up press enter hero. jump Down press enter hero. jump Left press ent…" at bounding box center [756, 386] width 191 height 73
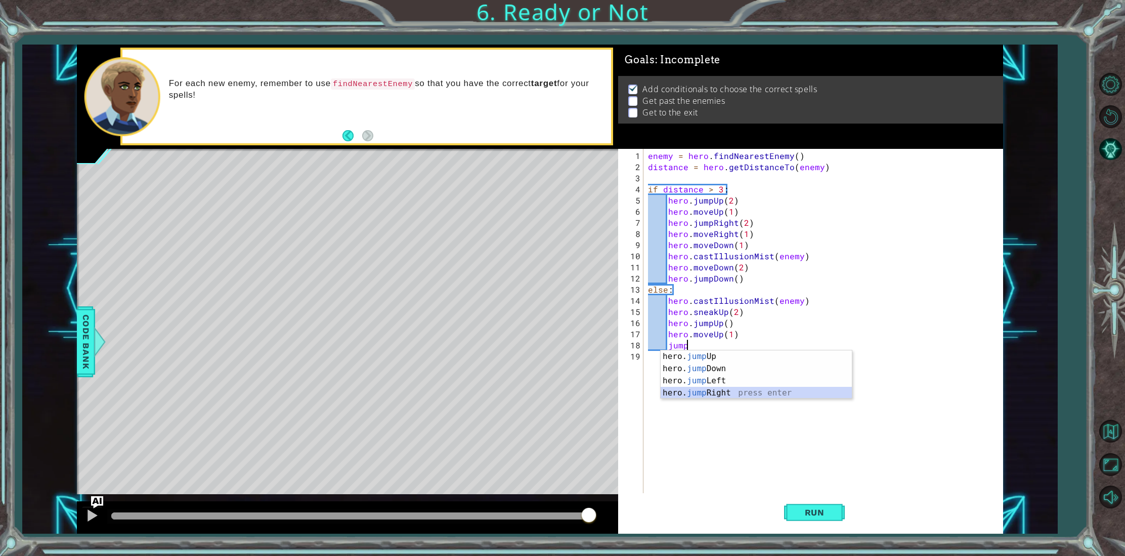
scroll to position [0, 1]
click at [741, 347] on div "enemy = hero . findNearestEnemy ( ) distance = hero . getDistanceTo ( enemy ) i…" at bounding box center [825, 333] width 358 height 367
type textarea "hero.jumpRight(2)"
click at [736, 362] on div "enemy = hero . findNearestEnemy ( ) distance = hero . getDistanceTo ( enemy ) i…" at bounding box center [825, 333] width 358 height 367
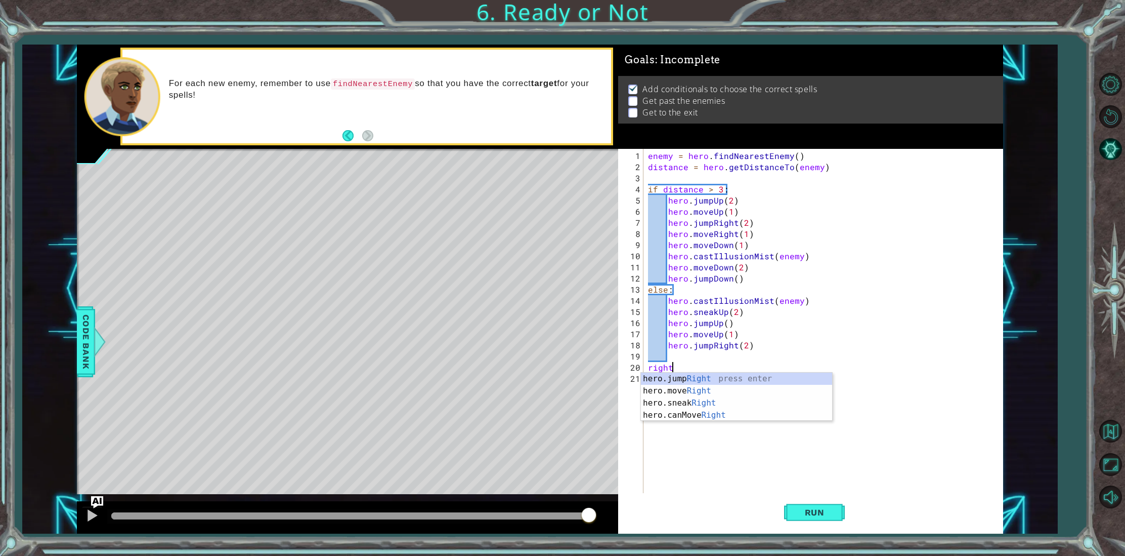
scroll to position [0, 1]
click at [723, 389] on div "hero.jump Right press enter hero.move Right press enter hero.sneak Right press …" at bounding box center [736, 408] width 191 height 73
click at [649, 367] on div "enemy = hero . findNearestEnemy ( ) distance = hero . getDistanceTo ( enemy ) i…" at bounding box center [825, 333] width 358 height 367
type textarea "hero.moveRight(1)"
click at [692, 359] on div "enemy = hero . findNearestEnemy ( ) distance = hero . getDistanceTo ( enemy ) i…" at bounding box center [825, 333] width 358 height 367
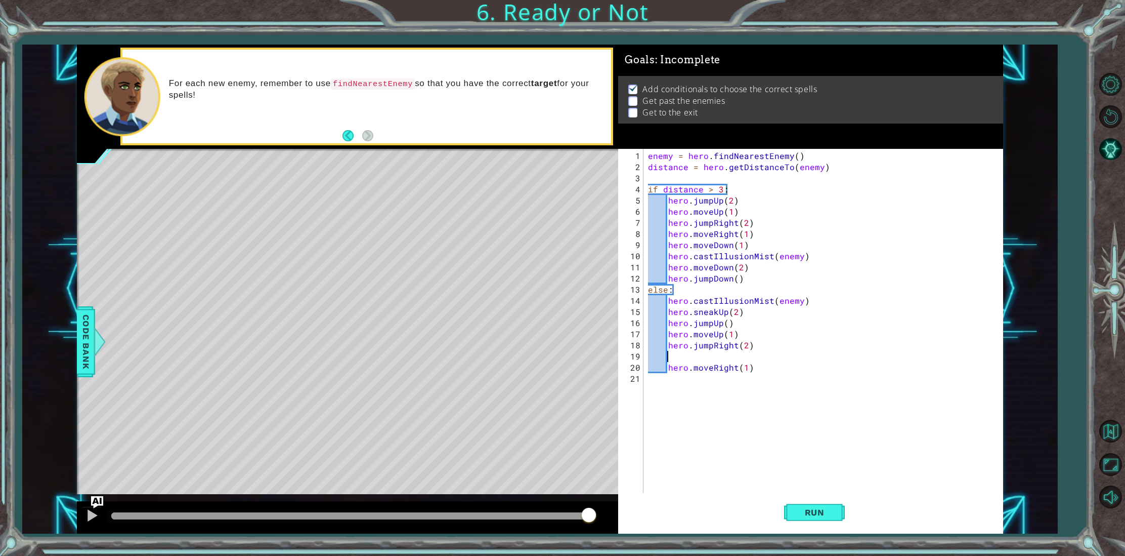
scroll to position [0, 1]
click at [669, 367] on div "enemy = hero . findNearestEnemy ( ) distance = hero . getDistanceTo ( enemy ) i…" at bounding box center [825, 333] width 358 height 367
type textarea "hero.moveRight(1)"
click at [676, 366] on div "enemy = hero . findNearestEnemy ( ) distance = hero . getDistanceTo ( enemy ) i…" at bounding box center [825, 333] width 358 height 367
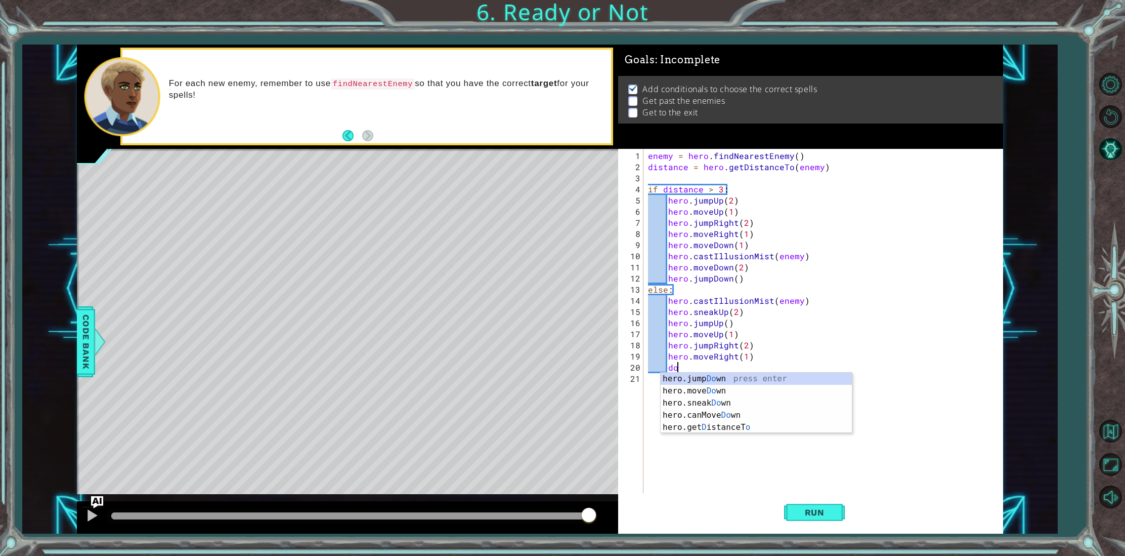
scroll to position [0, 2]
click at [697, 394] on div "hero.jump Down press enter hero.move Down press enter hero.sneak Down press ent…" at bounding box center [756, 408] width 191 height 73
type textarea "hero.moveDown(1)"
click at [715, 384] on div "enemy = hero . findNearestEnemy ( ) distance = hero . getDistanceTo ( enemy ) i…" at bounding box center [825, 333] width 358 height 367
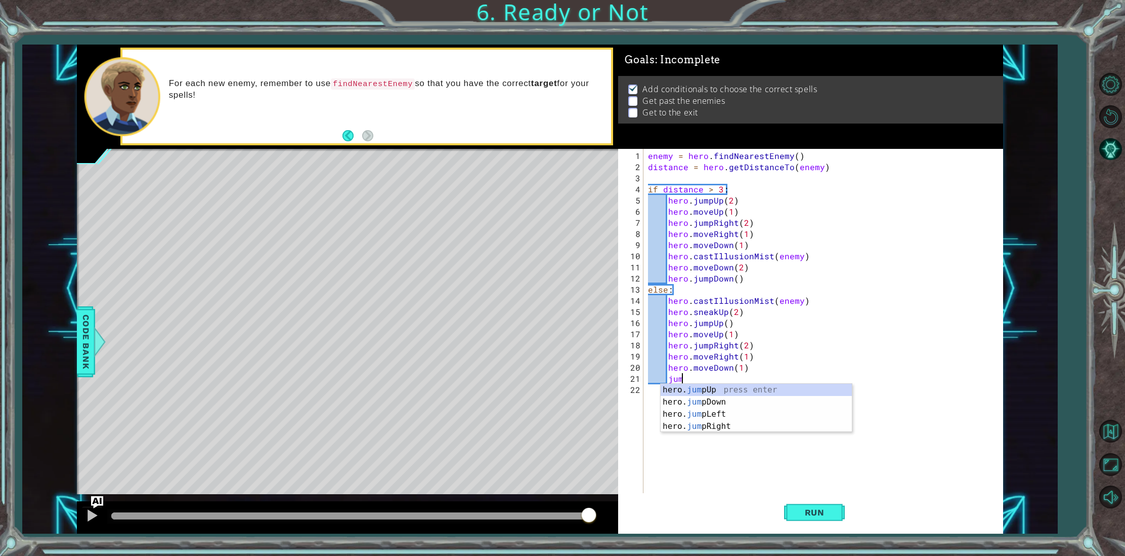
type textarea "jump"
click at [721, 400] on div "hero. jump Up press enter hero. jump Down press enter hero. jump Left press ent…" at bounding box center [756, 419] width 191 height 73
click at [737, 382] on div "enemy = hero . findNearestEnemy ( ) distance = hero . getDistanceTo ( enemy ) i…" at bounding box center [825, 333] width 358 height 367
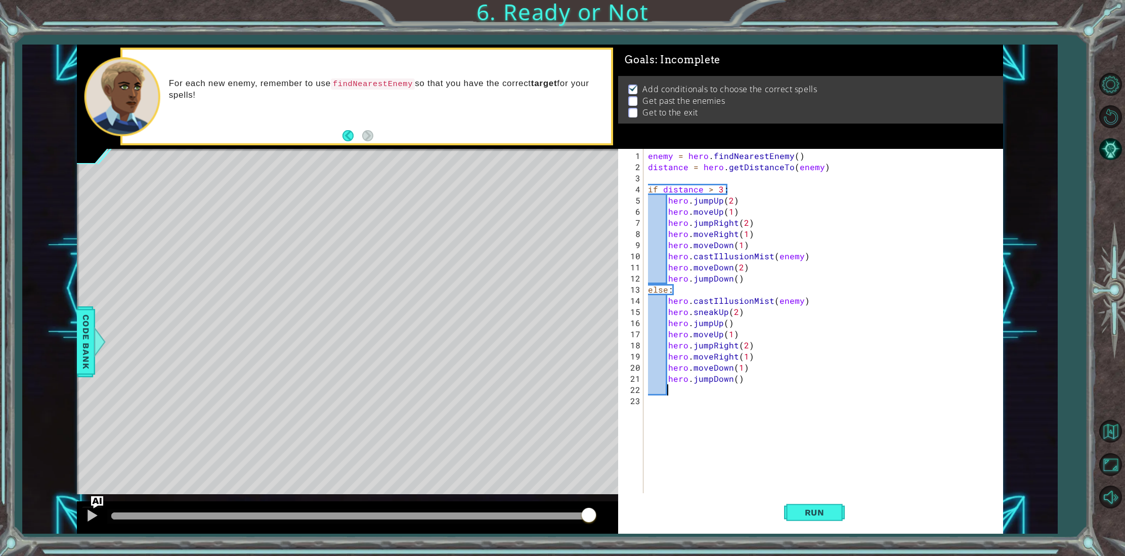
click at [735, 380] on div "enemy = hero . findNearestEnemy ( ) distance = hero . getDistanceTo ( enemy ) i…" at bounding box center [825, 333] width 358 height 367
type textarea "hero.jumpDown(2)"
click at [790, 506] on button "Run" at bounding box center [814, 512] width 61 height 38
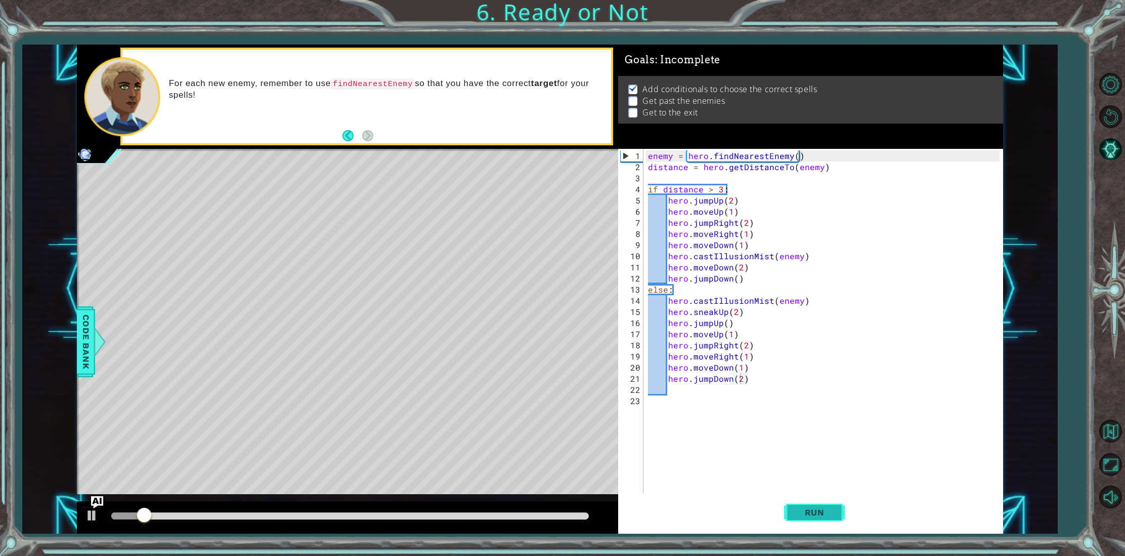
click at [806, 512] on span "Run" at bounding box center [815, 512] width 40 height 10
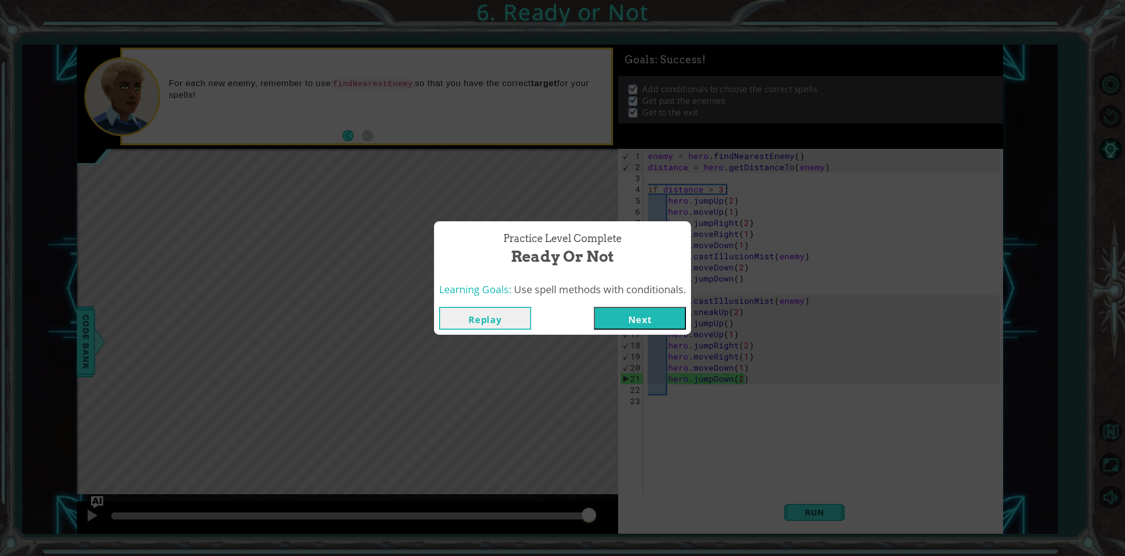
click at [665, 329] on button "Next" at bounding box center [640, 318] width 92 height 23
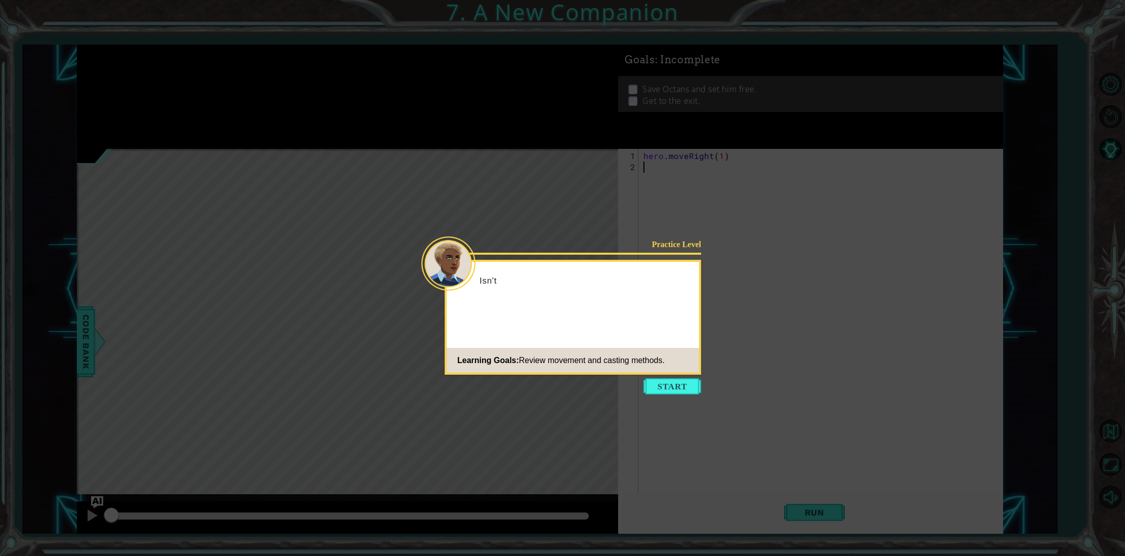
click at [668, 395] on icon at bounding box center [562, 278] width 1125 height 556
drag, startPoint x: 668, startPoint y: 395, endPoint x: 675, endPoint y: 386, distance: 11.2
click at [671, 390] on body "1 ההההההההההההההההההההההההההההההההההההההההההההההההההההההההההההההההההההההההההההה…" at bounding box center [562, 278] width 1125 height 556
click at [675, 386] on button "Start" at bounding box center [673, 386] width 58 height 16
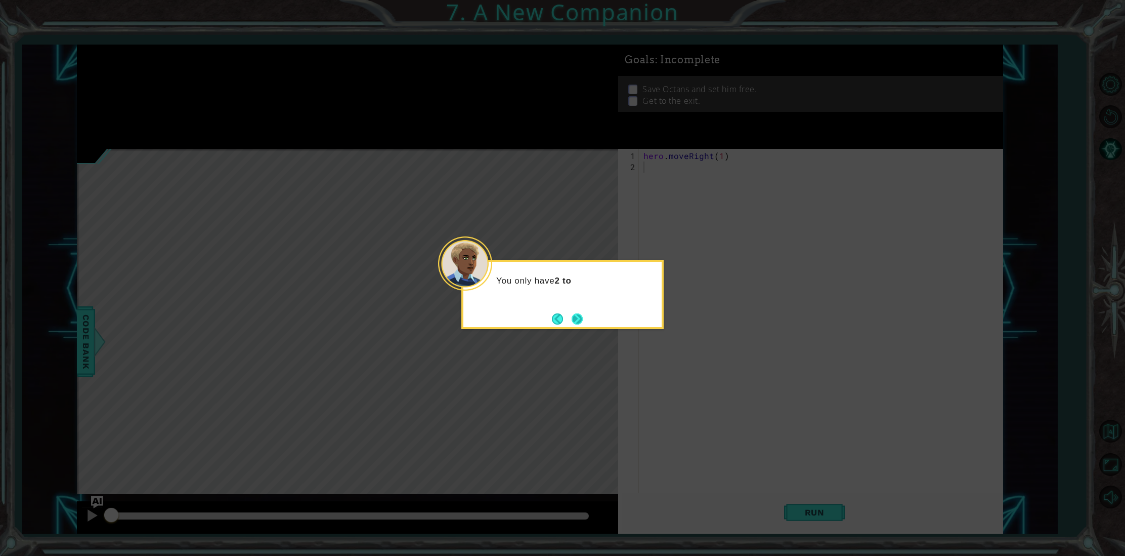
click at [579, 321] on button "Next" at bounding box center [577, 318] width 11 height 11
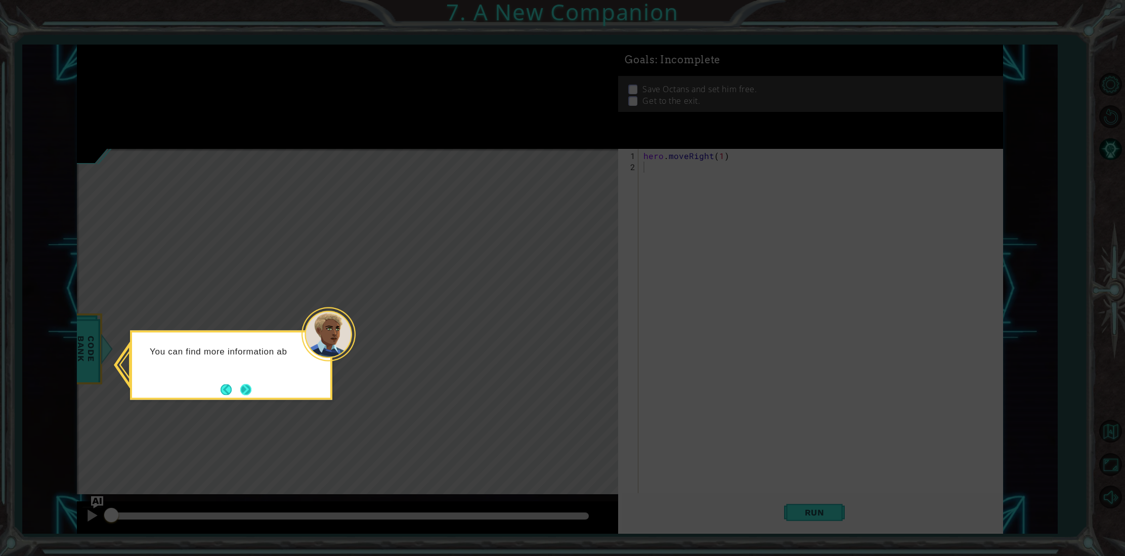
click at [242, 383] on button "Next" at bounding box center [245, 388] width 11 height 11
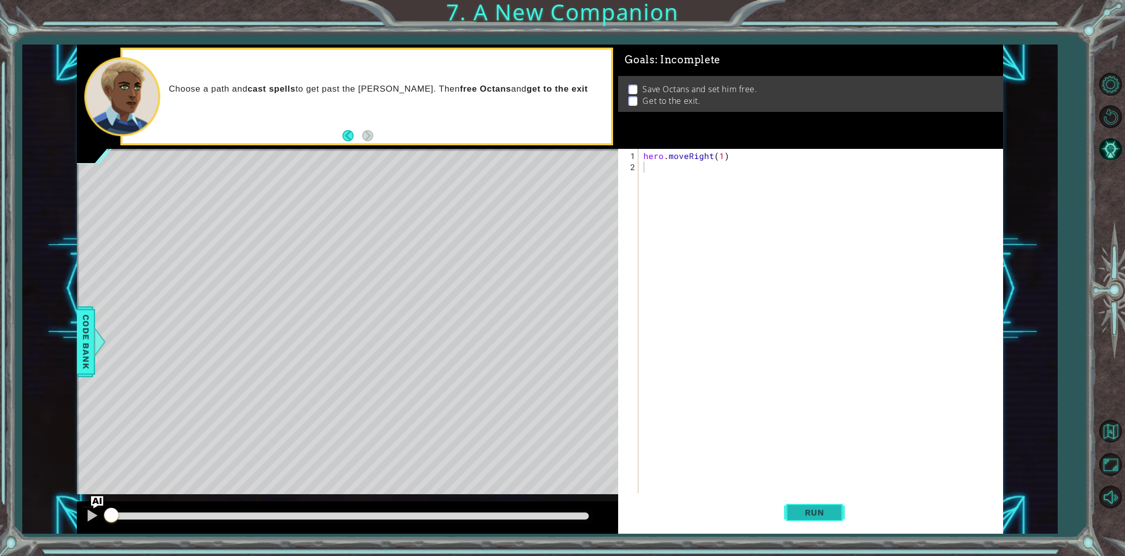
click at [816, 514] on span "Run" at bounding box center [815, 512] width 40 height 10
click at [829, 510] on span "Run" at bounding box center [815, 512] width 40 height 10
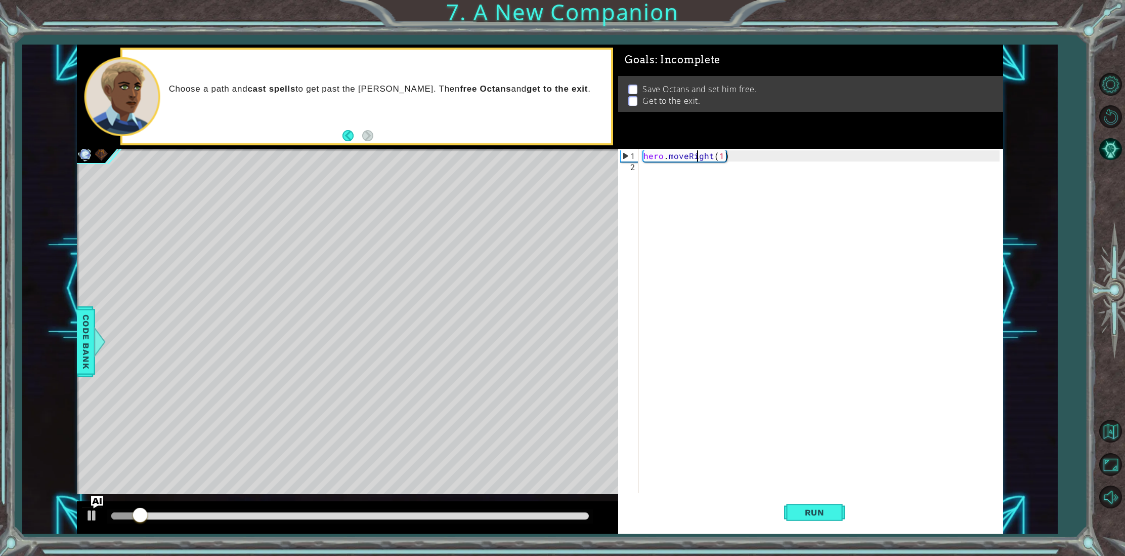
click at [698, 158] on div "hero . moveRight ( 1 )" at bounding box center [823, 339] width 363 height 378
type textarea "hero.moveUp(1)"
click at [674, 214] on div "hero . moveUp ( 1 )" at bounding box center [823, 339] width 363 height 378
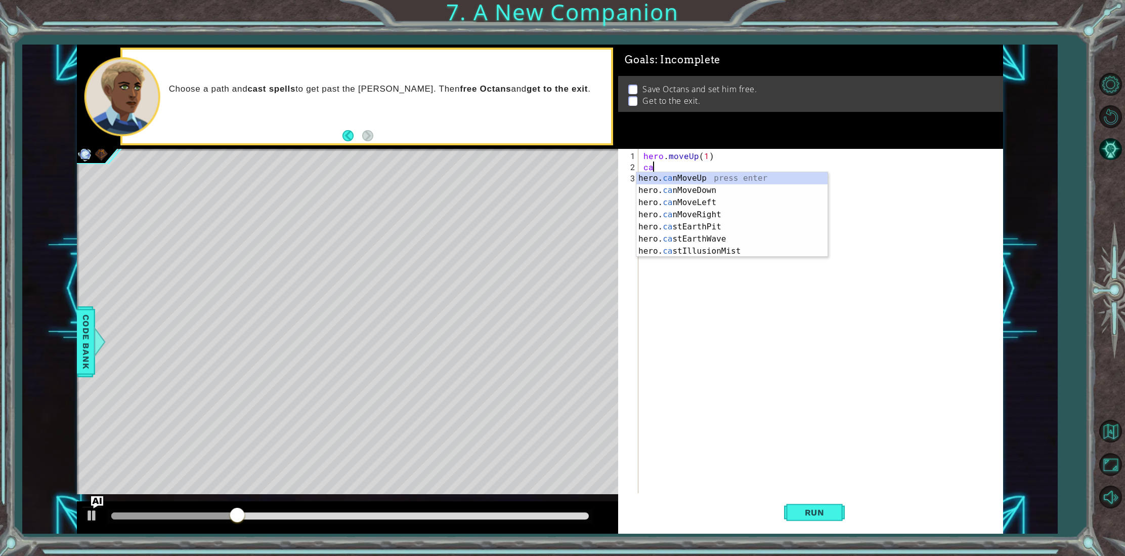
scroll to position [0, 0]
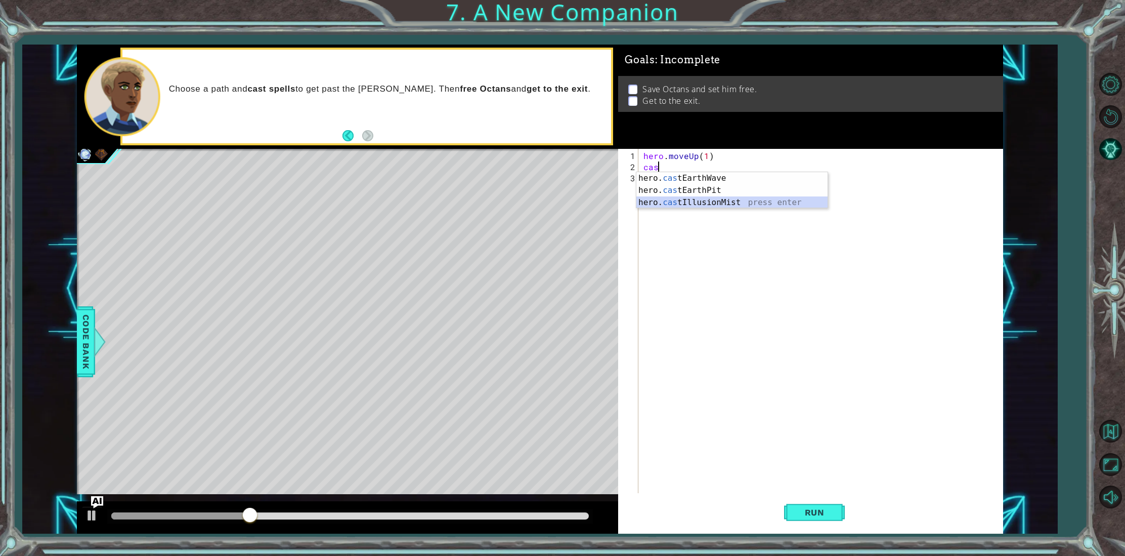
click at [680, 201] on div "hero. cas tEarthWave press enter hero. cas tEarthPit press enter hero. cas tIll…" at bounding box center [731, 202] width 191 height 61
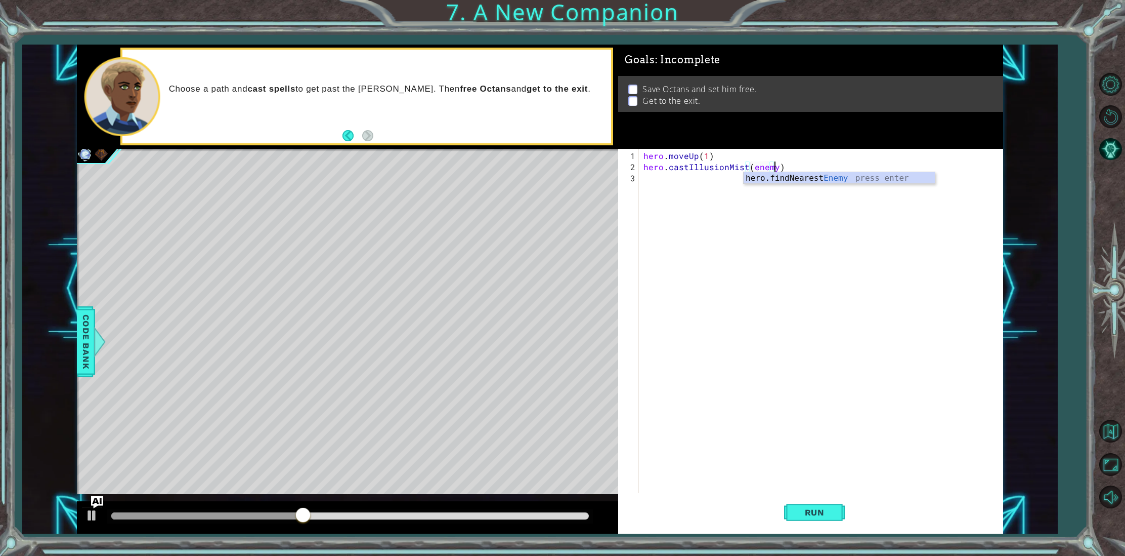
scroll to position [0, 8]
click at [716, 151] on div "hero . moveUp ( 1 ) hero . castIllusionMist ( enemy )" at bounding box center [823, 333] width 363 height 367
type textarea "hero.moveUp(1)"
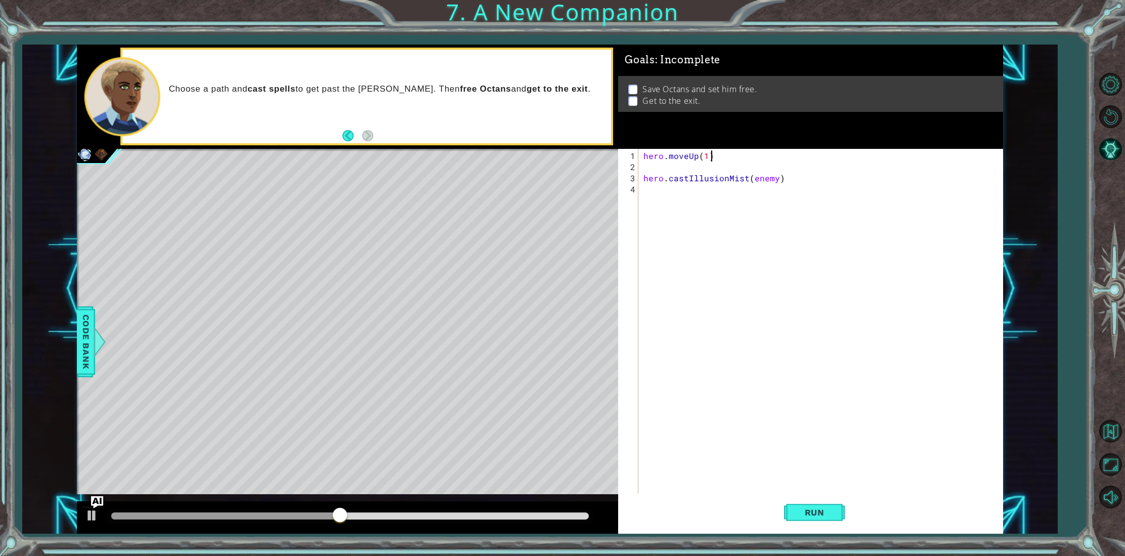
click at [723, 151] on div "hero . moveUp ( 1 ) hero . castIllusionMist ( enemy )" at bounding box center [823, 333] width 363 height 367
type textarea "hero.moveUp(1)"
click at [641, 156] on div "1 2 3 4 5 hero . moveUp ( 1 ) hero . castIllusionMist ( enemy ) ההההההההההההההה…" at bounding box center [808, 321] width 381 height 345
drag, startPoint x: 641, startPoint y: 156, endPoint x: 648, endPoint y: 151, distance: 8.7
click at [647, 152] on div "1 2 3 4 5 hero . moveUp ( 1 ) hero . castIllusionMist ( enemy ) ההההההההההההההה…" at bounding box center [808, 321] width 381 height 345
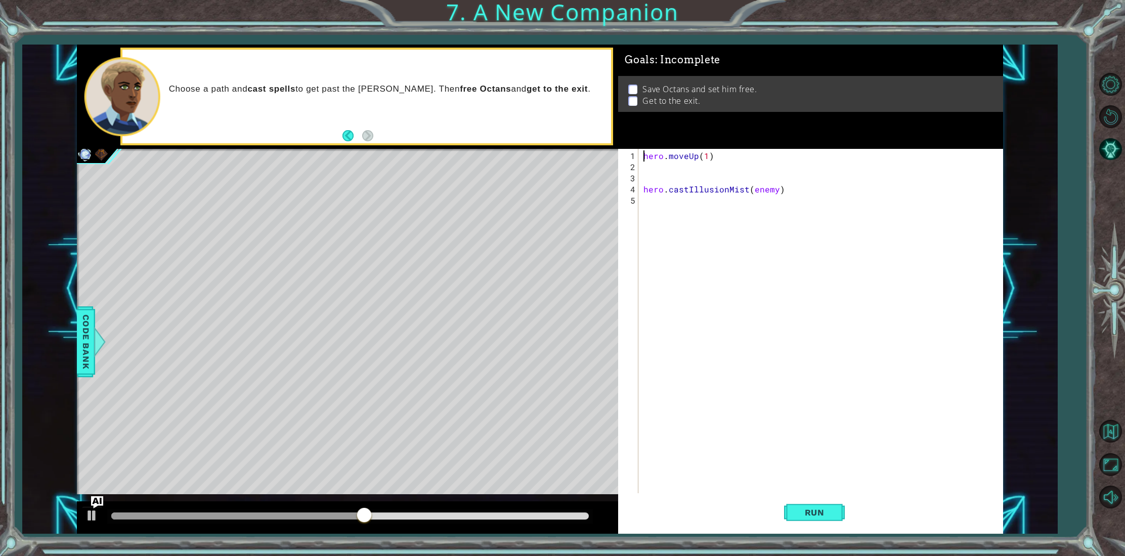
click at [644, 152] on div "hero . moveUp ( 1 ) hero . castIllusionMist ( enemy )" at bounding box center [823, 333] width 363 height 367
type textarea "hero.moveUp(1)"
click at [656, 186] on div "hero . moveUp ( 1 ) hero . castIllusionMist ( enemy )" at bounding box center [823, 333] width 363 height 367
type textarea "hero.moveUp(1)"
click at [639, 168] on div "hero.moveUp(1) 1 2 3 4 hero . moveUp ( 1 ) hero . castIllusionMist ( enemy ) הה…" at bounding box center [808, 321] width 381 height 345
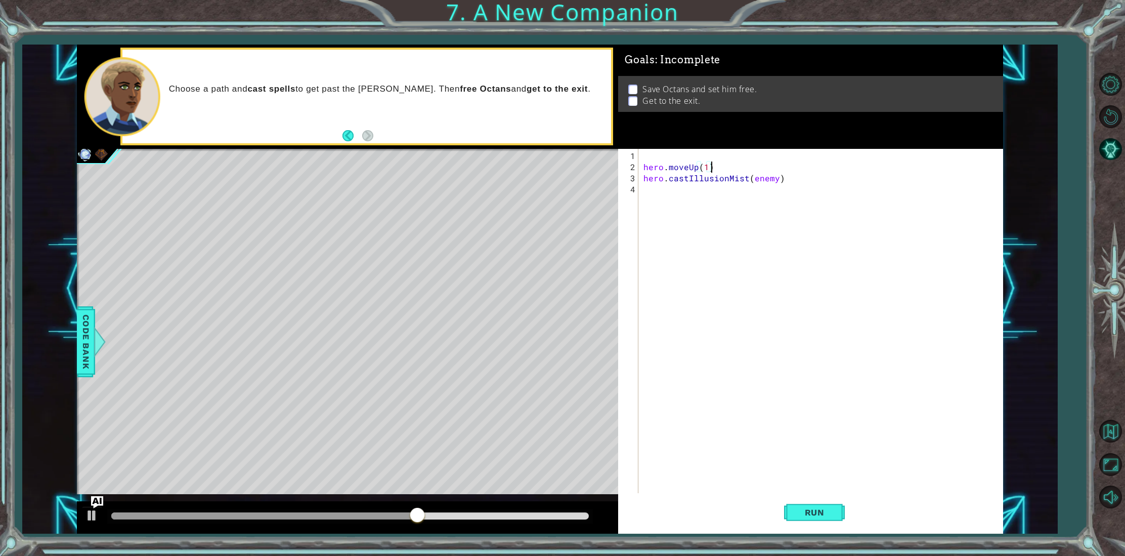
click at [640, 167] on div "hero.moveUp(1) 1 2 3 4 hero . moveUp ( 1 ) hero . castIllusionMist ( enemy ) הה…" at bounding box center [808, 321] width 381 height 345
click at [641, 167] on div "hero.moveUp(1) 1 2 3 4 hero . moveUp ( 1 ) hero . castIllusionMist ( enemy ) הה…" at bounding box center [808, 321] width 381 height 345
click at [643, 166] on div "hero . moveUp ( 1 ) hero . castIllusionMist ( enemy )" at bounding box center [823, 333] width 363 height 367
click at [649, 155] on div "hero . moveUp ( 1 ) hero . castIllusionMist ( enemy )" at bounding box center [823, 333] width 363 height 367
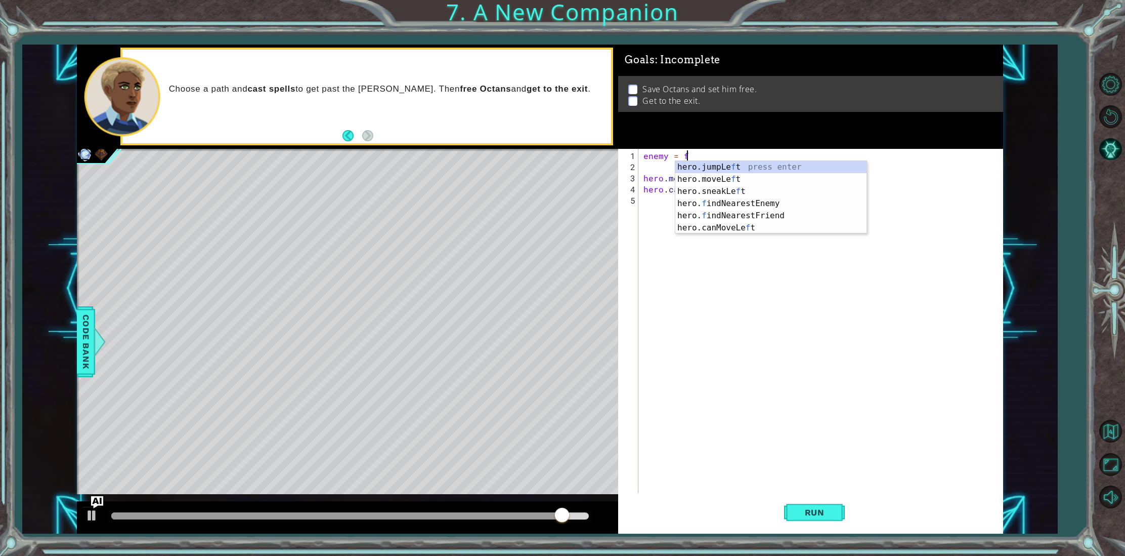
scroll to position [0, 2]
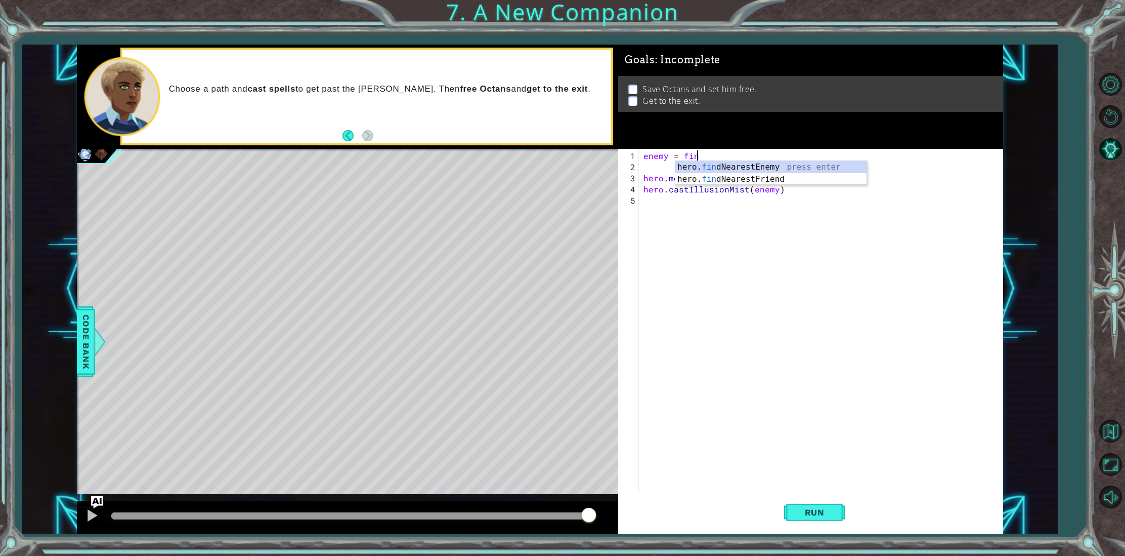
type textarea "enemy = find"
click at [737, 167] on div "hero. find NearestEnemy press enter hero. find NearestFriend press enter" at bounding box center [770, 185] width 191 height 49
click at [790, 159] on div "enemy = hero . findNearestEnemy ( ) hero . moveUp ( 1 ) hero . castIllusionMist…" at bounding box center [823, 333] width 363 height 367
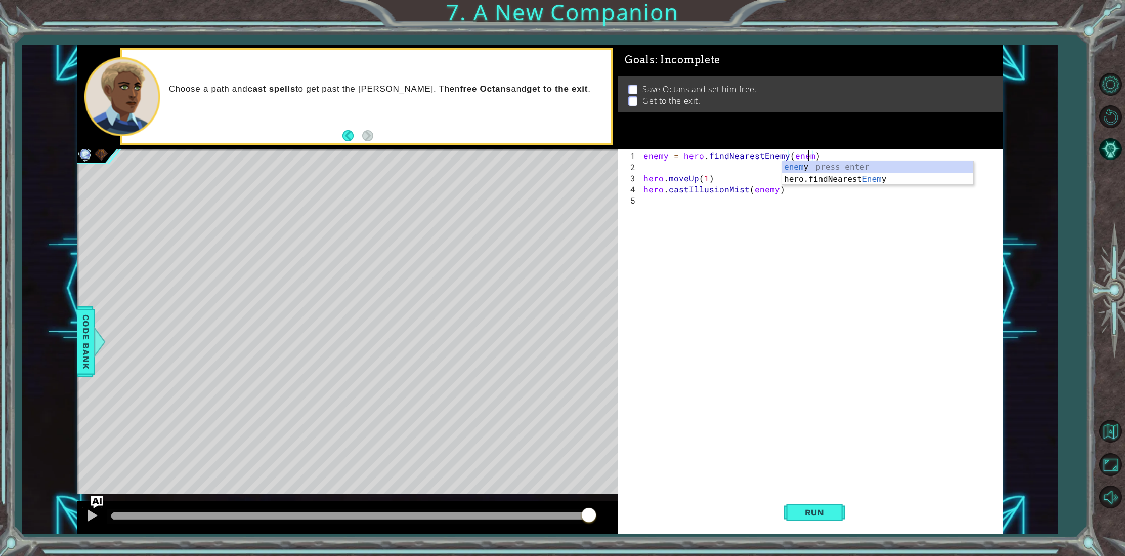
scroll to position [0, 10]
click at [793, 168] on div "enemy press enter hero.findNearest Enemy press enter" at bounding box center [877, 185] width 191 height 49
click at [769, 192] on div "enemy = hero . findNearestEnemy ( enemy ) hero . moveUp ( 1 ) hero . castIllusi…" at bounding box center [823, 333] width 363 height 367
type textarea "hero.castIllusionMist(enemy)"
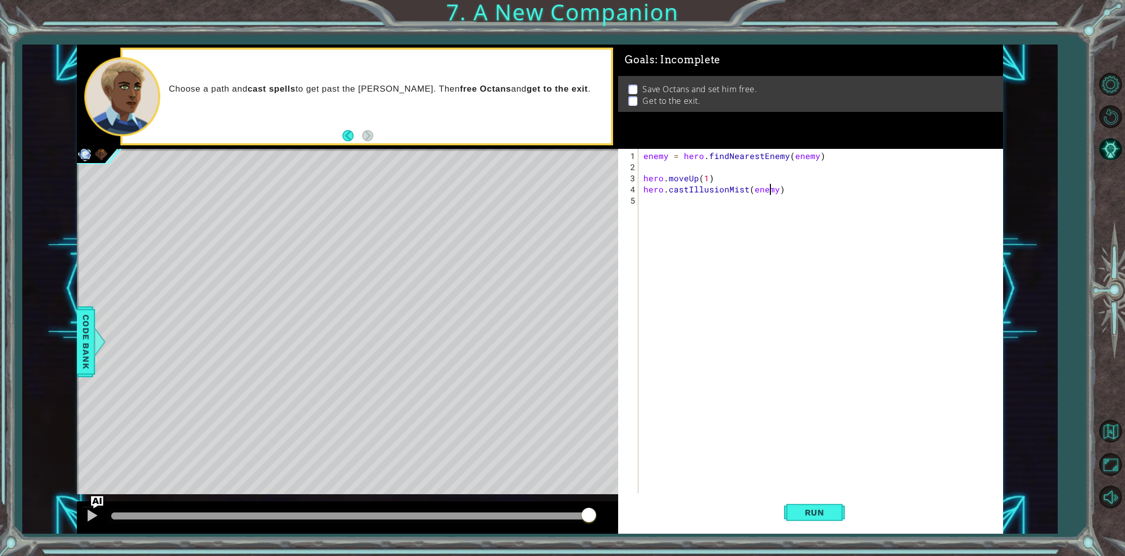
click at [761, 197] on div "enemy = hero . findNearestEnemy ( enemy ) hero . moveUp ( 1 ) hero . castIllusi…" at bounding box center [823, 333] width 363 height 367
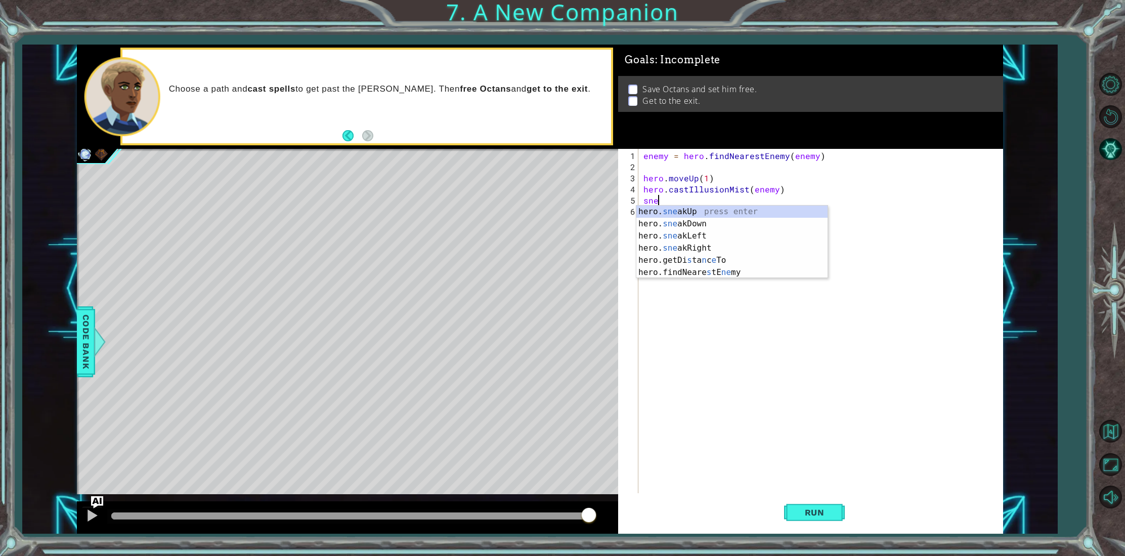
scroll to position [0, 1]
type textarea "snea"
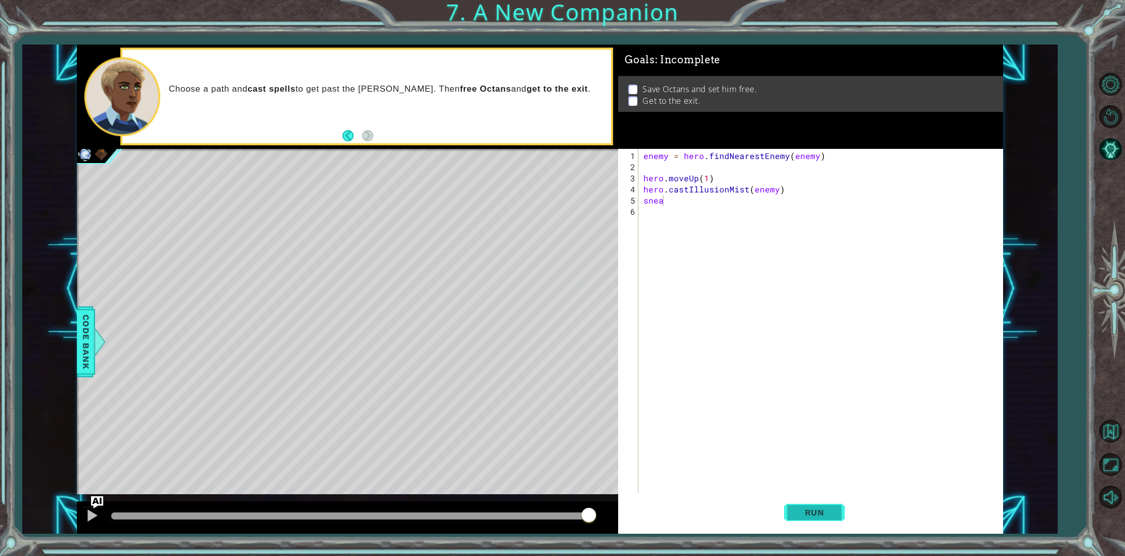
click at [830, 519] on button "Run" at bounding box center [814, 512] width 61 height 38
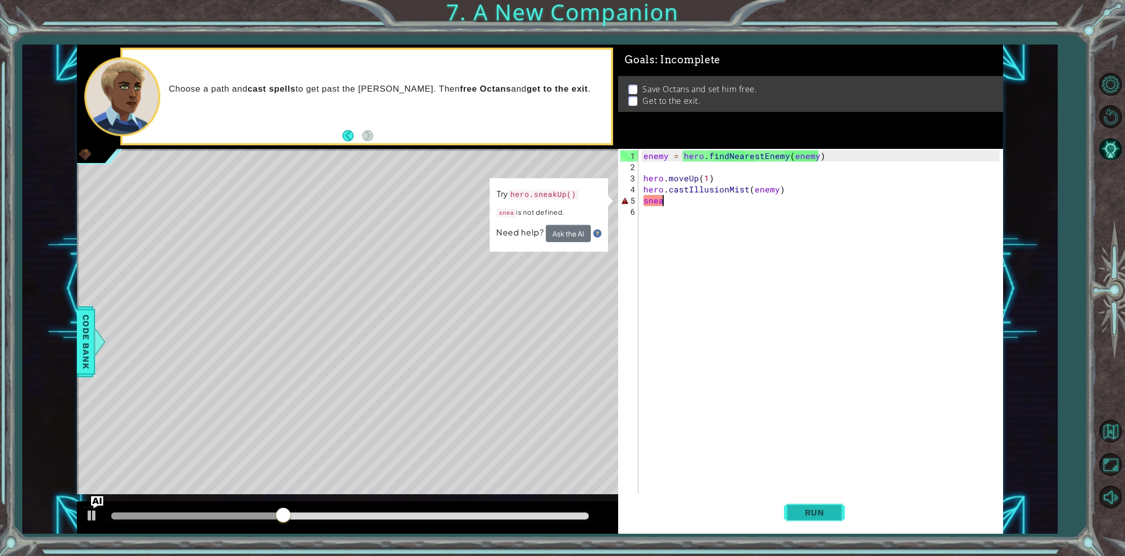
drag, startPoint x: 776, startPoint y: 490, endPoint x: 787, endPoint y: 497, distance: 13.2
click at [779, 491] on div "enemy = hero . findNearestEnemy ( enemy ) hero . moveUp ( 1 ) hero . castIllusi…" at bounding box center [823, 333] width 363 height 367
click at [794, 506] on button "Run" at bounding box center [814, 512] width 61 height 38
drag, startPoint x: 797, startPoint y: 507, endPoint x: 793, endPoint y: 487, distance: 20.5
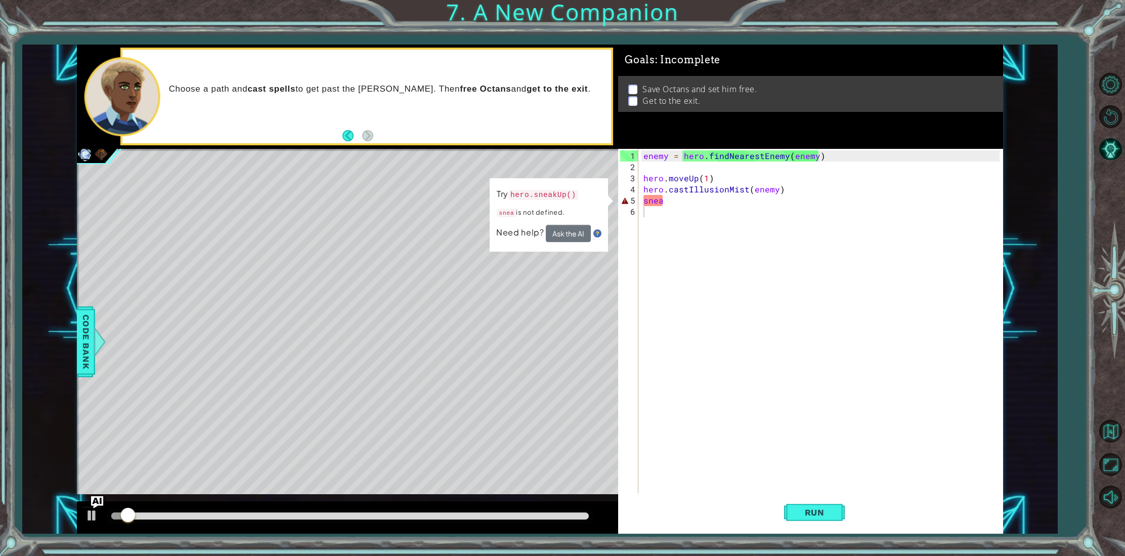
click at [797, 508] on span "Run" at bounding box center [815, 512] width 40 height 10
click at [682, 175] on div "enemy = hero . findNearestEnemy ( enemy ) hero . moveUp ( 1 ) hero . castIllusi…" at bounding box center [823, 333] width 363 height 367
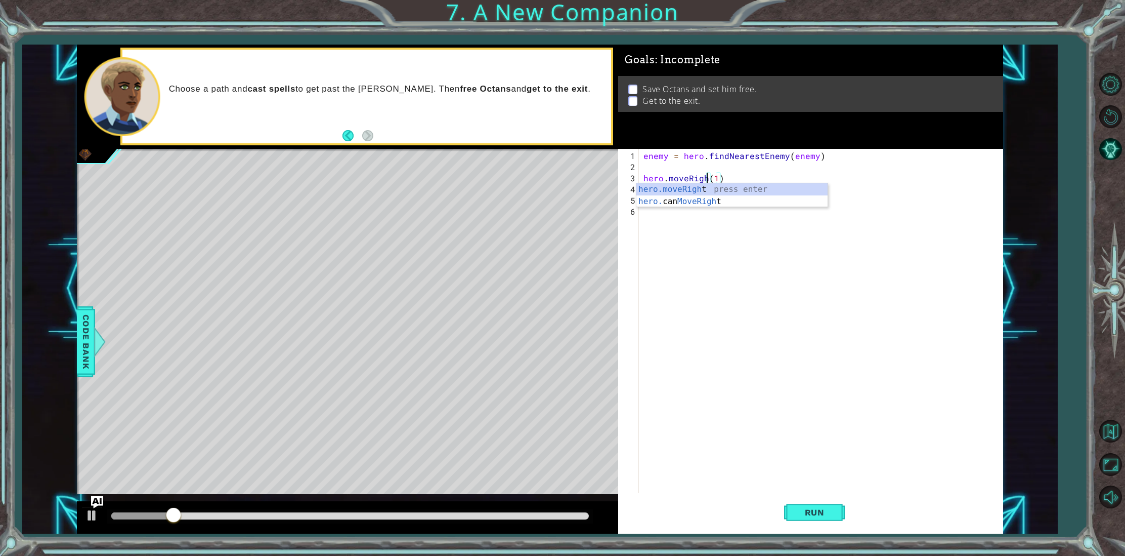
scroll to position [0, 4]
click at [824, 511] on span "Run" at bounding box center [815, 512] width 40 height 10
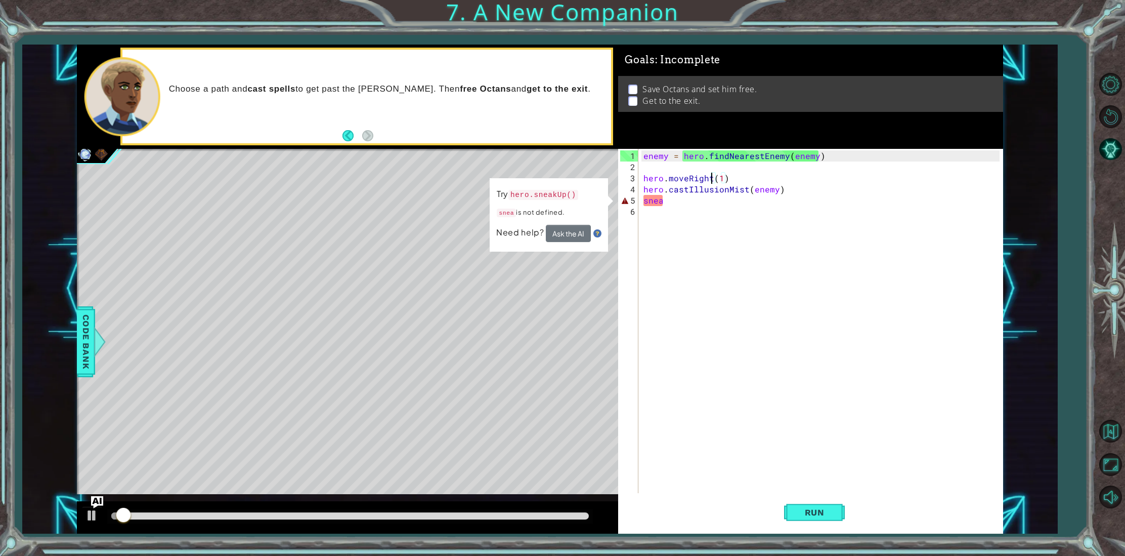
click at [665, 203] on div "enemy = hero . findNearestEnemy ( enemy ) hero . moveRight ( 1 ) hero . castIll…" at bounding box center [823, 333] width 363 height 367
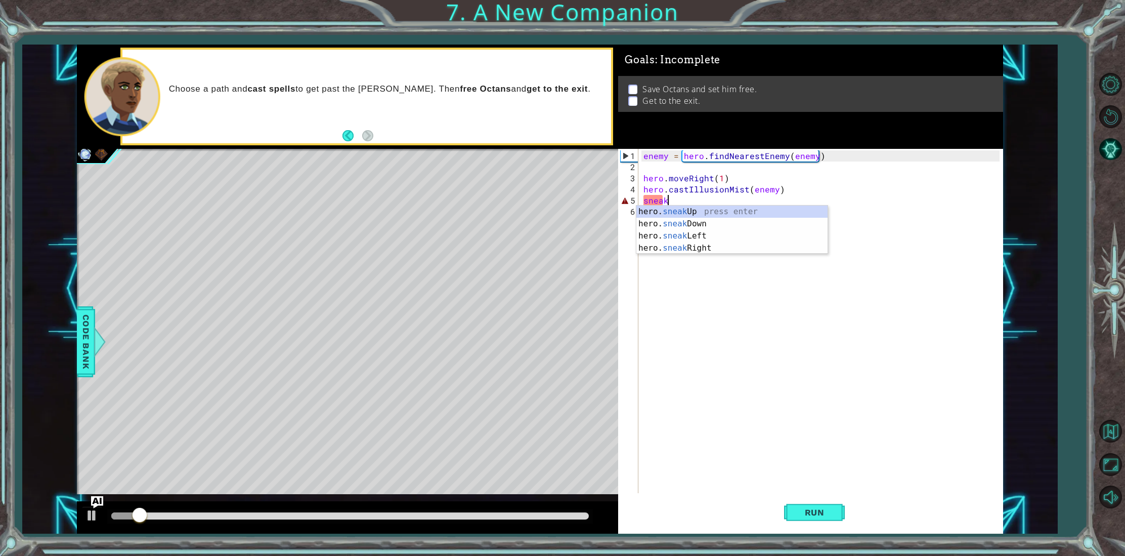
scroll to position [0, 1]
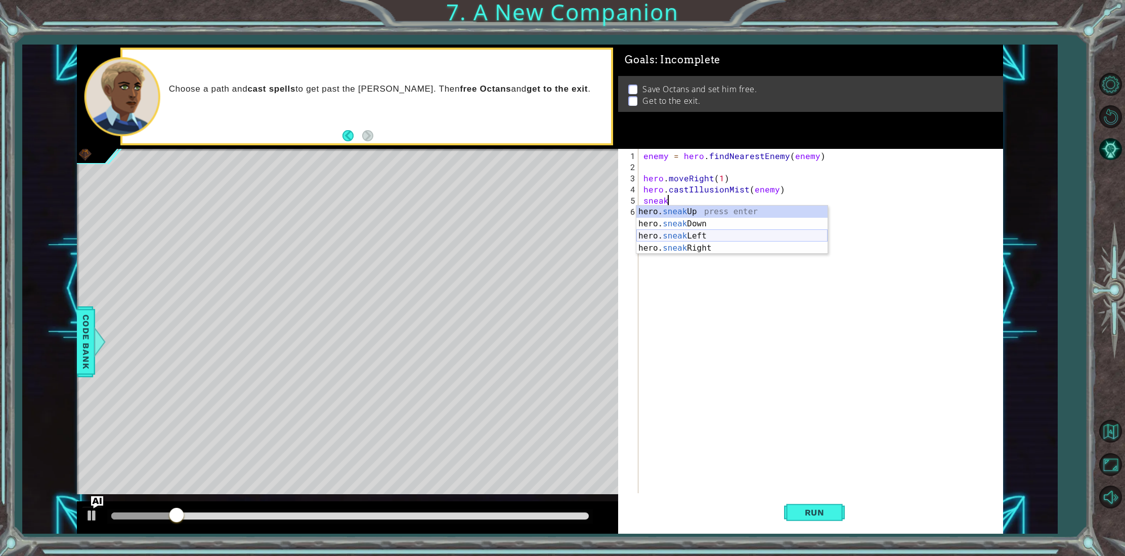
click at [673, 230] on div "hero. sneak Up press enter hero. sneak Down press enter hero. sneak Left press …" at bounding box center [731, 241] width 191 height 73
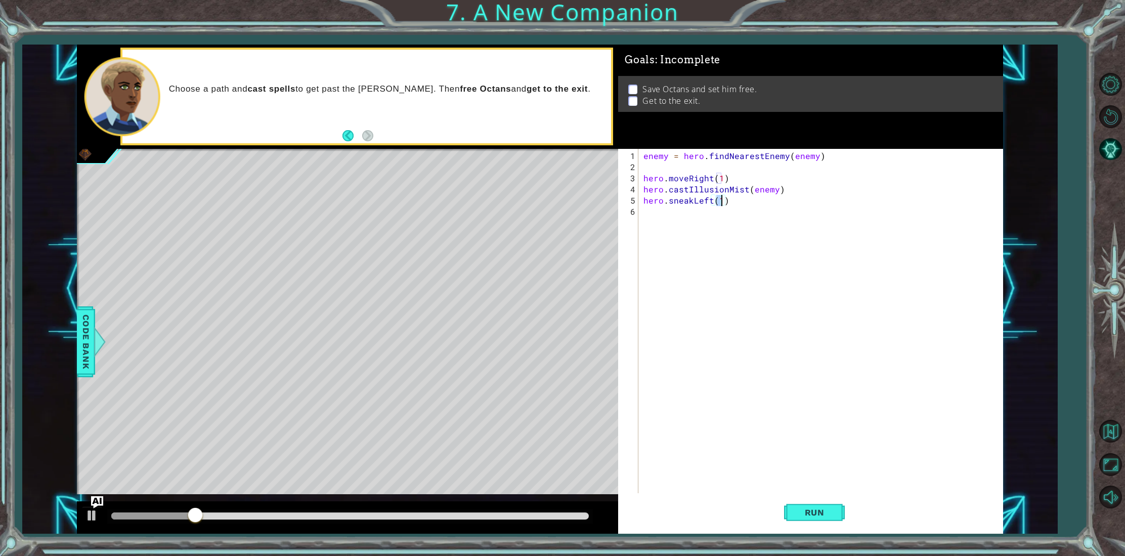
type textarea "hero.sneakLeft(2)"
click at [741, 209] on div "enemy = hero . findNearestEnemy ( enemy ) hero . moveRight ( 1 ) hero . castIll…" at bounding box center [823, 333] width 363 height 367
click at [738, 203] on div "enemy = hero . findNearestEnemy ( enemy ) hero . moveRight ( 1 ) hero . castIll…" at bounding box center [823, 333] width 363 height 367
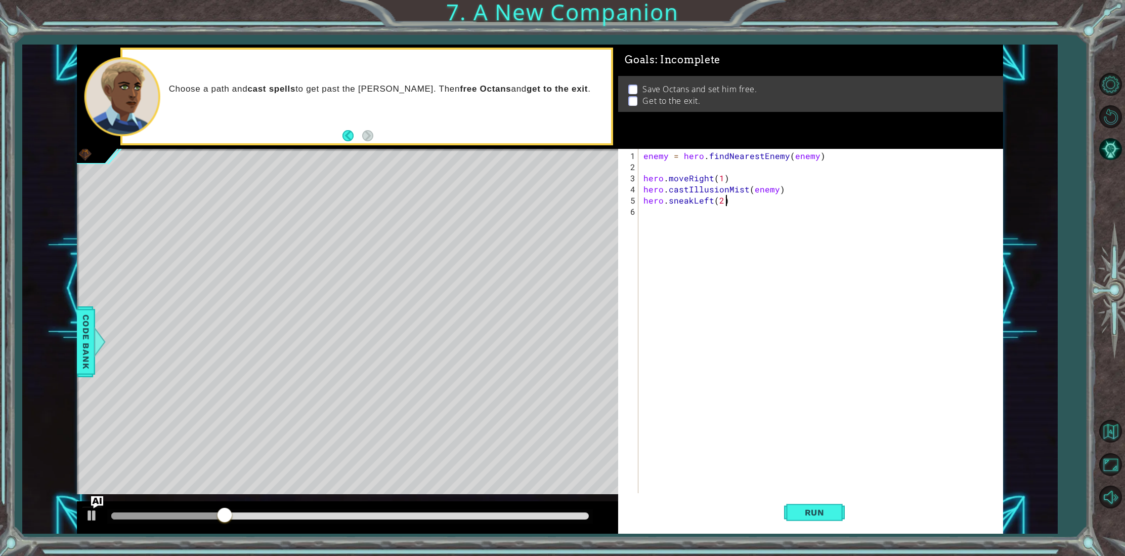
type textarea "hero.sneakLeft(2)"
click at [728, 209] on div "enemy = hero . findNearestEnemy ( enemy ) hero . moveRight ( 1 ) hero . castIll…" at bounding box center [823, 333] width 363 height 367
type textarea "jump"
click at [705, 241] on div "hero. jump Up press enter hero. jump Down press enter hero. jump Left press ent…" at bounding box center [731, 253] width 191 height 73
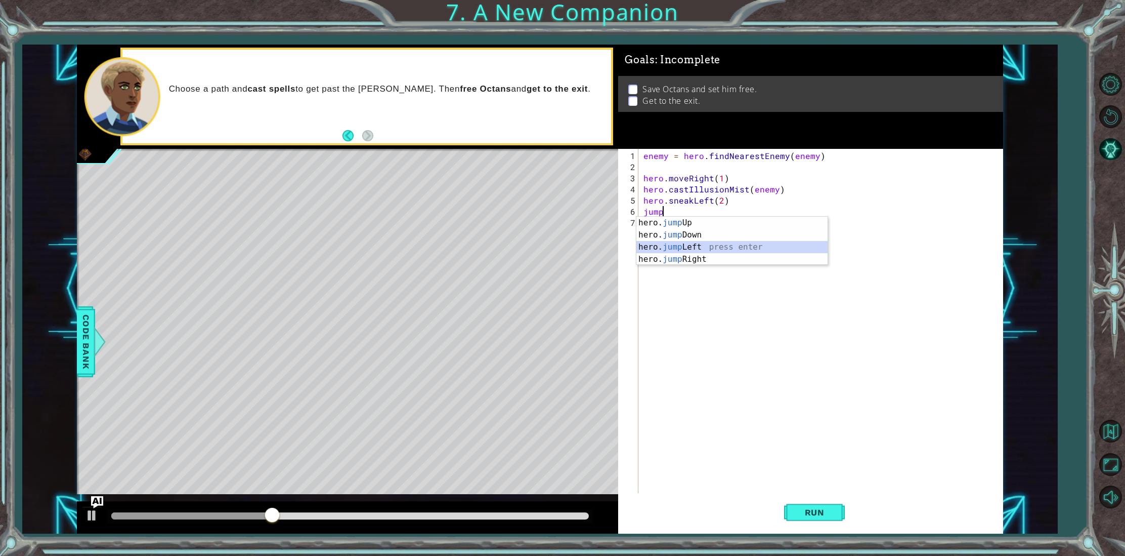
scroll to position [0, 0]
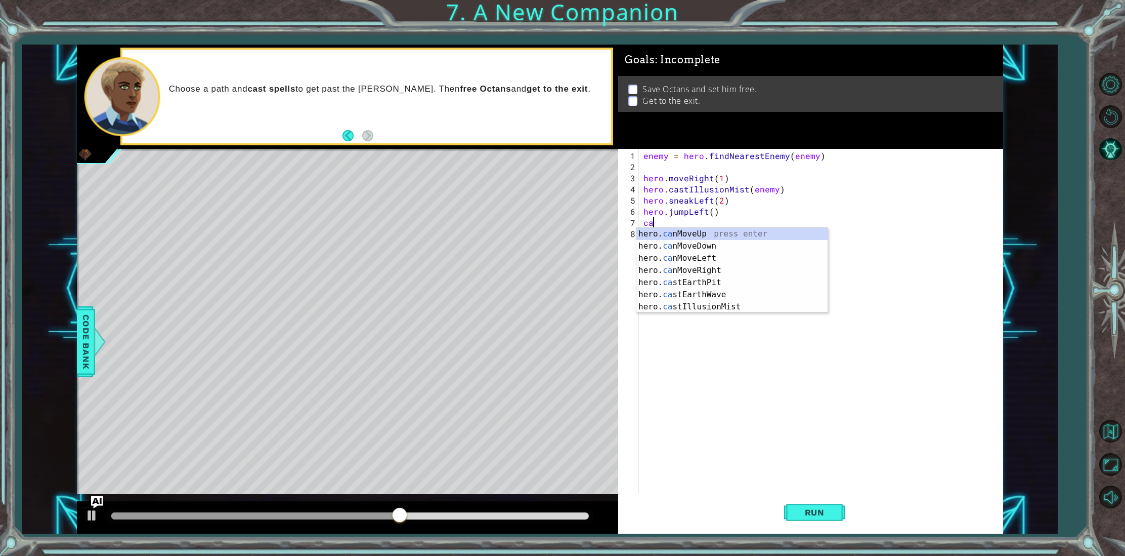
type textarea "cas"
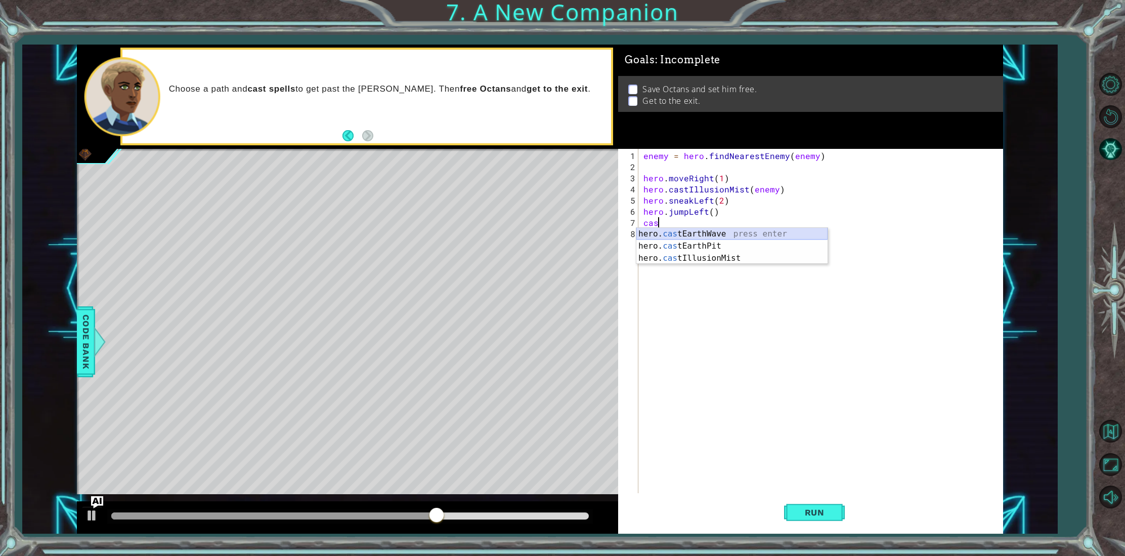
click at [703, 233] on div "hero. cas tEarthWave press enter hero. cas tEarthPit press enter hero. cas tIll…" at bounding box center [731, 258] width 191 height 61
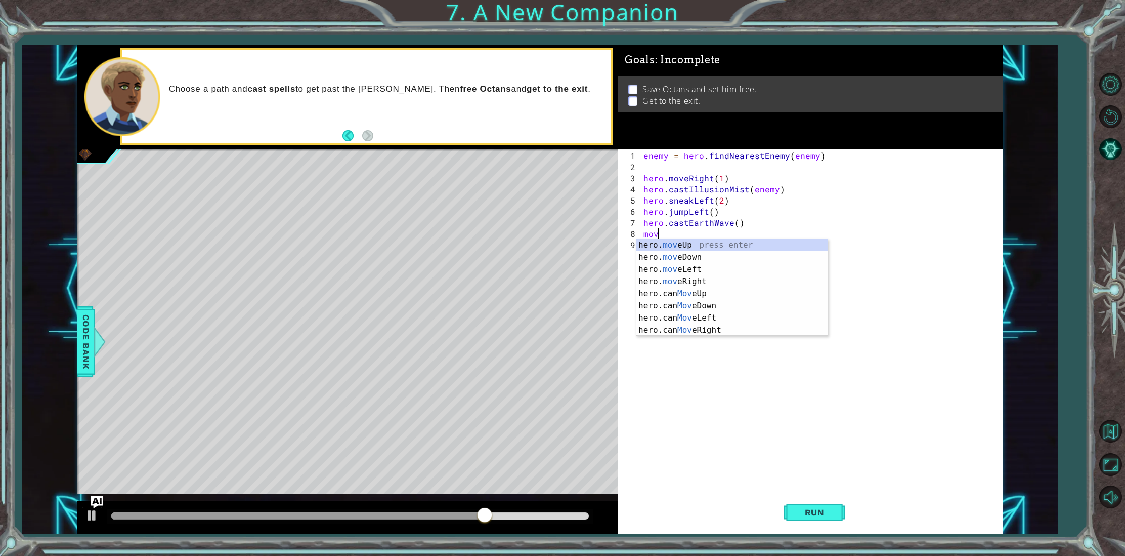
scroll to position [0, 1]
click at [718, 245] on div "hero. move Up press enter hero. move Down press enter hero. move Left press ent…" at bounding box center [731, 299] width 191 height 121
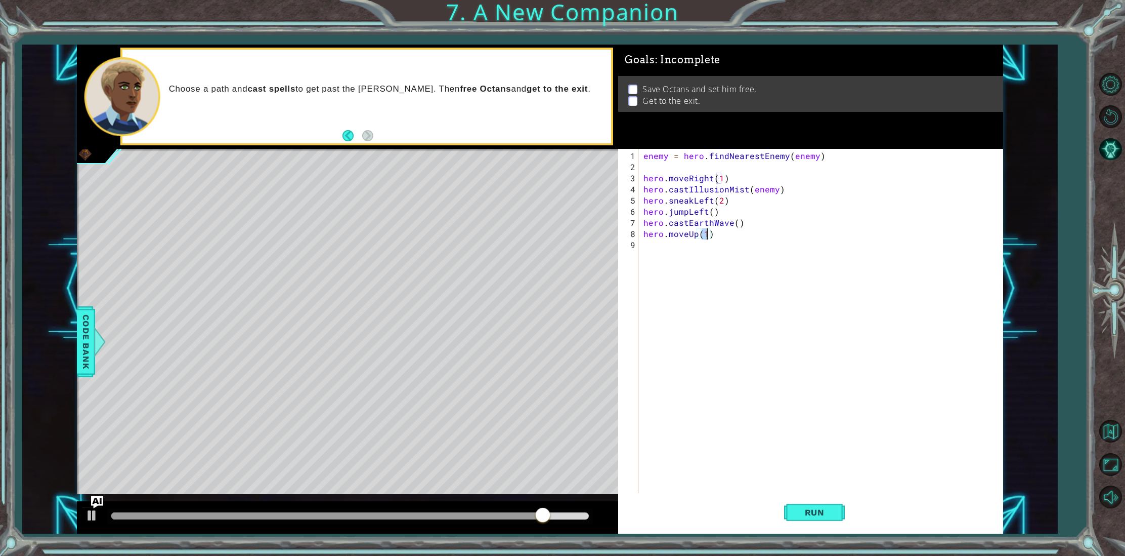
type textarea "hero.moveUp(3)"
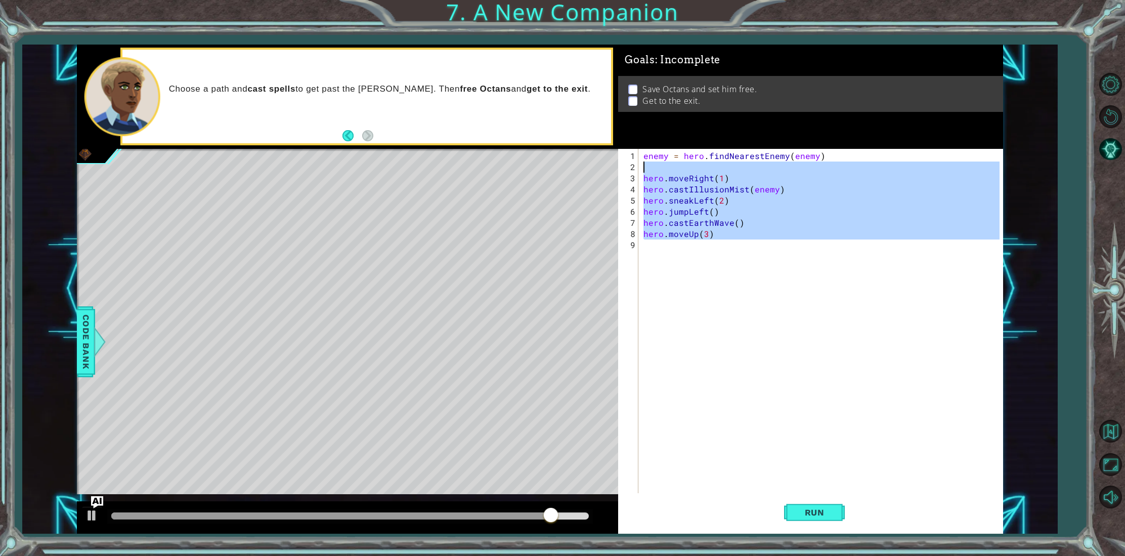
click at [697, 249] on div "enemy = hero . findNearestEnemy ( enemy ) hero . moveRight ( 1 ) hero . castIll…" at bounding box center [823, 333] width 363 height 367
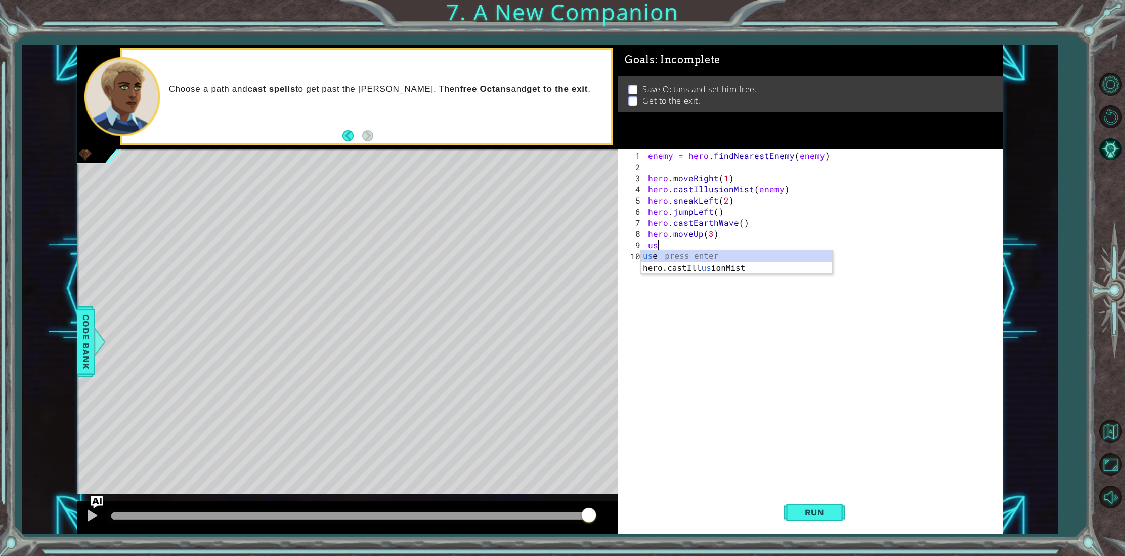
scroll to position [0, 0]
type textarea "u"
type textarea "hero.use(bell)"
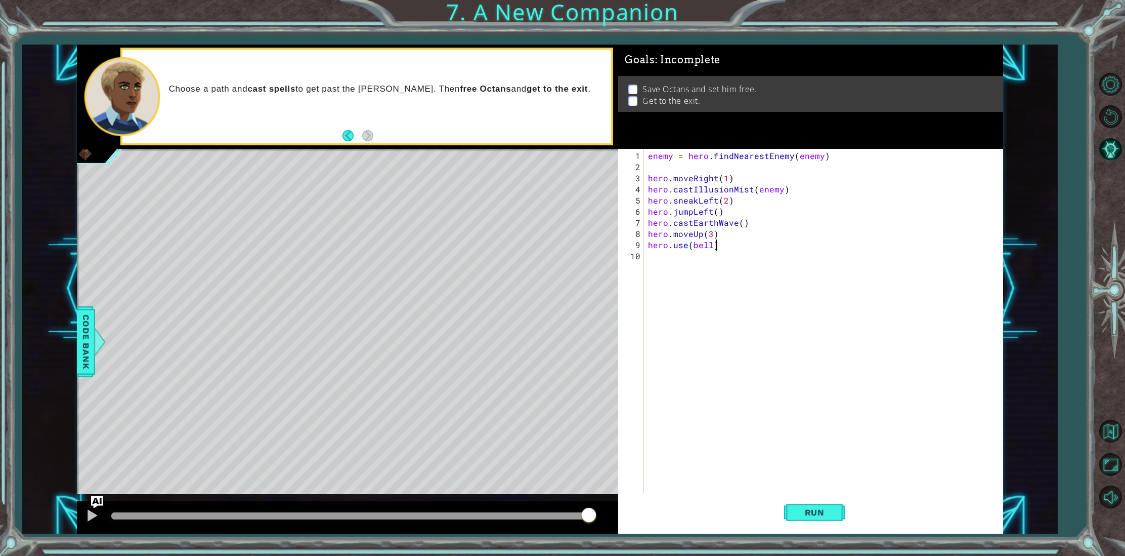
click at [698, 267] on div "enemy = hero . findNearestEnemy ( enemy ) hero . moveRight ( 1 ) hero . castIll…" at bounding box center [825, 333] width 358 height 367
click at [689, 280] on div "hero.jump Righ t press enter hero.move Righ t press enter hero.sneak Righ t pre…" at bounding box center [736, 297] width 191 height 73
click at [824, 516] on span "Run" at bounding box center [815, 512] width 40 height 10
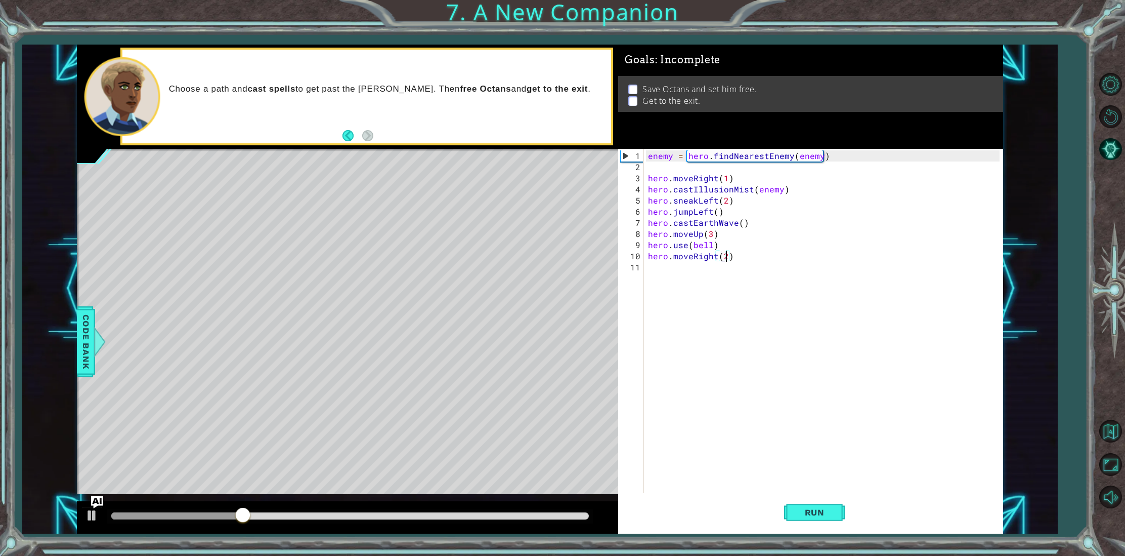
click at [709, 201] on div "enemy = hero . findNearestEnemy ( enemy ) hero . moveRight ( 1 ) hero . castIll…" at bounding box center [825, 333] width 358 height 367
drag, startPoint x: 697, startPoint y: 199, endPoint x: 714, endPoint y: 198, distance: 17.8
click at [714, 198] on div "enemy = hero . findNearestEnemy ( enemy ) hero . moveRight ( 1 ) hero . castIll…" at bounding box center [825, 333] width 358 height 367
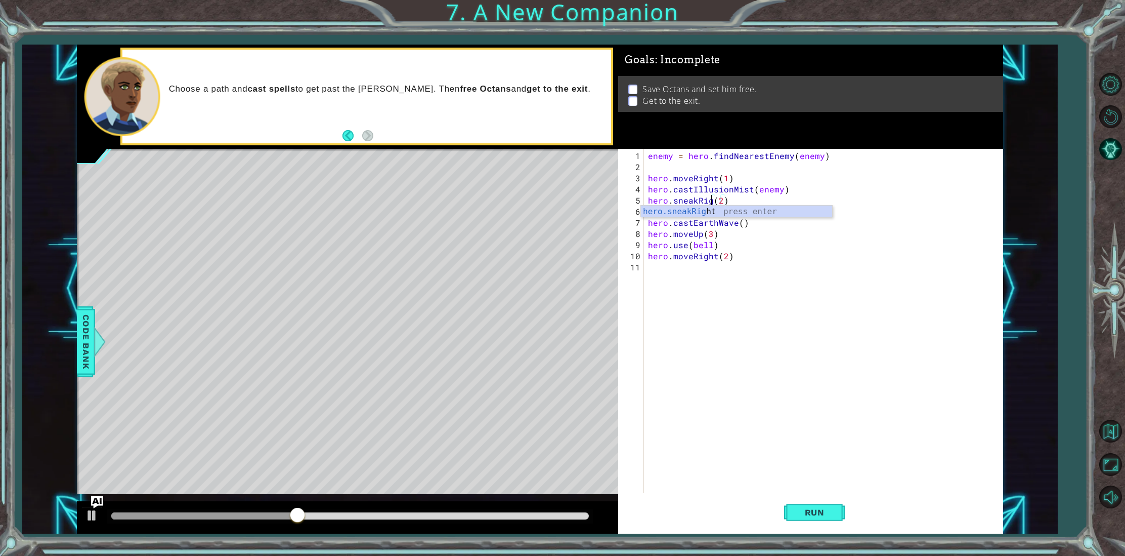
scroll to position [0, 4]
click at [716, 222] on div "enemy = hero . findNearestEnemy ( enemy ) hero . moveRight ( 1 ) hero . castIll…" at bounding box center [825, 333] width 358 height 367
click at [702, 208] on div "enemy = hero . findNearestEnemy ( enemy ) hero . moveRight ( 1 ) hero . castIll…" at bounding box center [825, 333] width 358 height 367
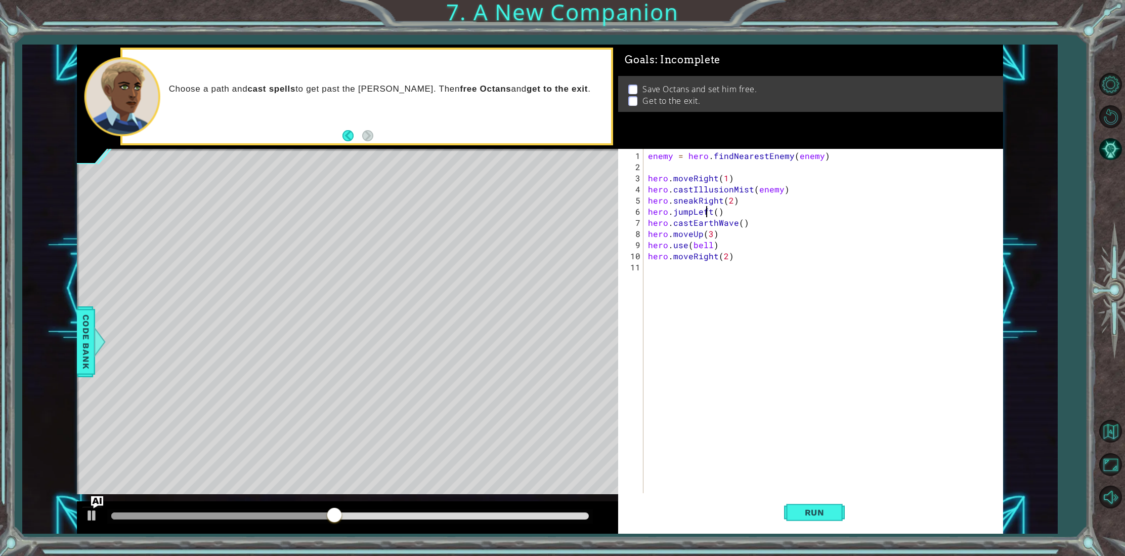
click at [704, 210] on div "enemy = hero . findNearestEnemy ( enemy ) hero . moveRight ( 1 ) hero . castIll…" at bounding box center [825, 333] width 358 height 367
drag, startPoint x: 710, startPoint y: 210, endPoint x: 694, endPoint y: 210, distance: 15.7
click at [694, 210] on div "enemy = hero . findNearestEnemy ( enemy ) hero . moveRight ( 1 ) hero . castIll…" at bounding box center [825, 333] width 358 height 367
click at [701, 250] on div "enemy = hero . findNearestEnemy ( enemy ) hero . moveRight ( 1 ) hero . castIll…" at bounding box center [825, 333] width 358 height 367
click at [822, 504] on button "Run" at bounding box center [814, 512] width 61 height 38
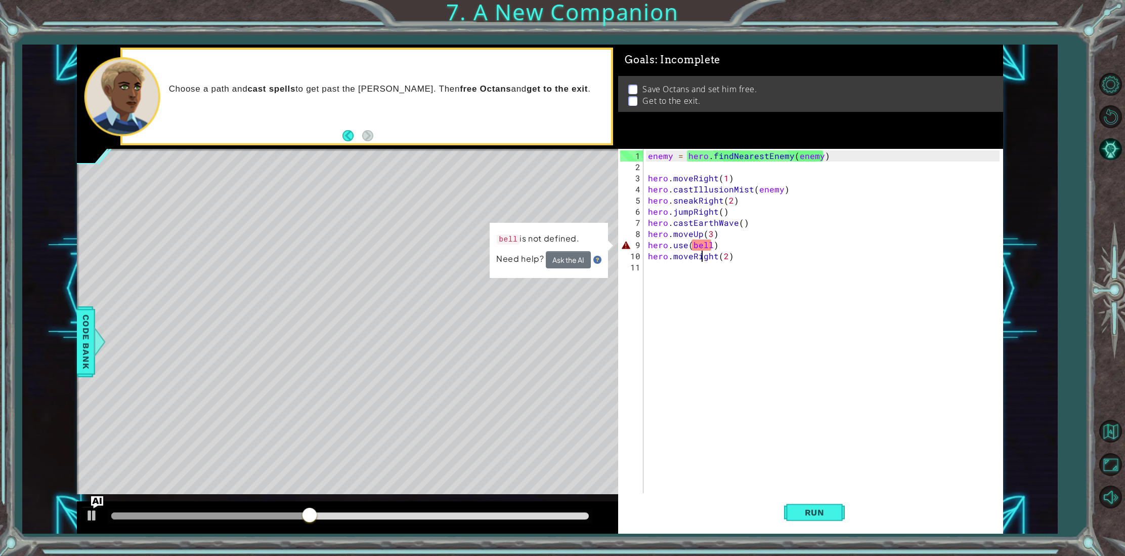
click at [692, 250] on div "enemy = hero . findNearestEnemy ( enemy ) hero . moveRight ( 1 ) hero . castIll…" at bounding box center [825, 333] width 358 height 367
click at [703, 245] on div "enemy = hero . findNearestEnemy ( enemy ) hero . moveRight ( 1 ) hero . castIll…" at bounding box center [825, 333] width 358 height 367
click at [574, 263] on button "Ask the AI" at bounding box center [569, 260] width 46 height 18
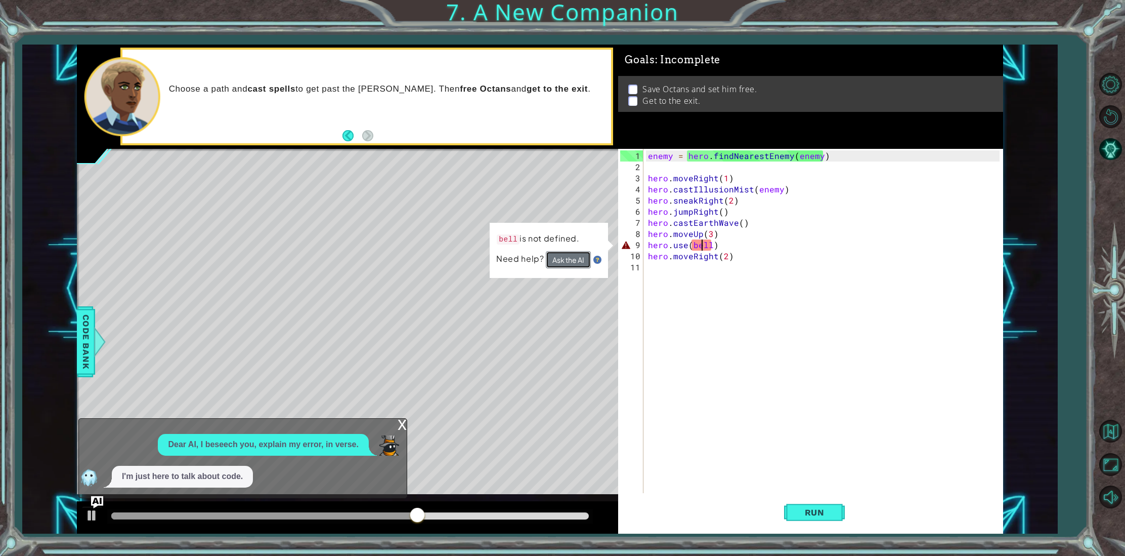
click at [548, 256] on button "Ask the AI" at bounding box center [568, 259] width 45 height 17
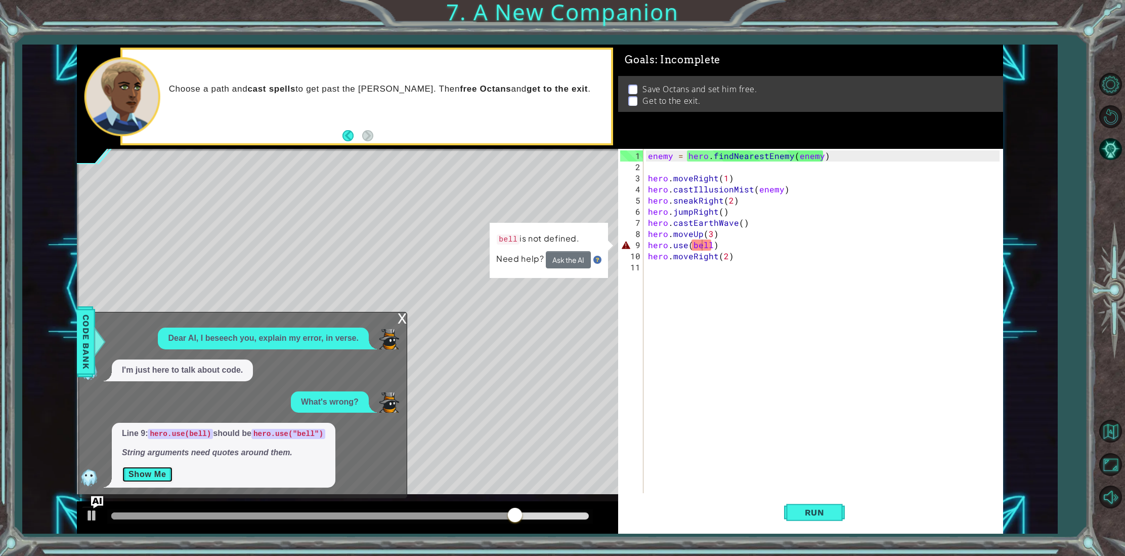
click at [144, 477] on button "Show Me" at bounding box center [147, 474] width 51 height 16
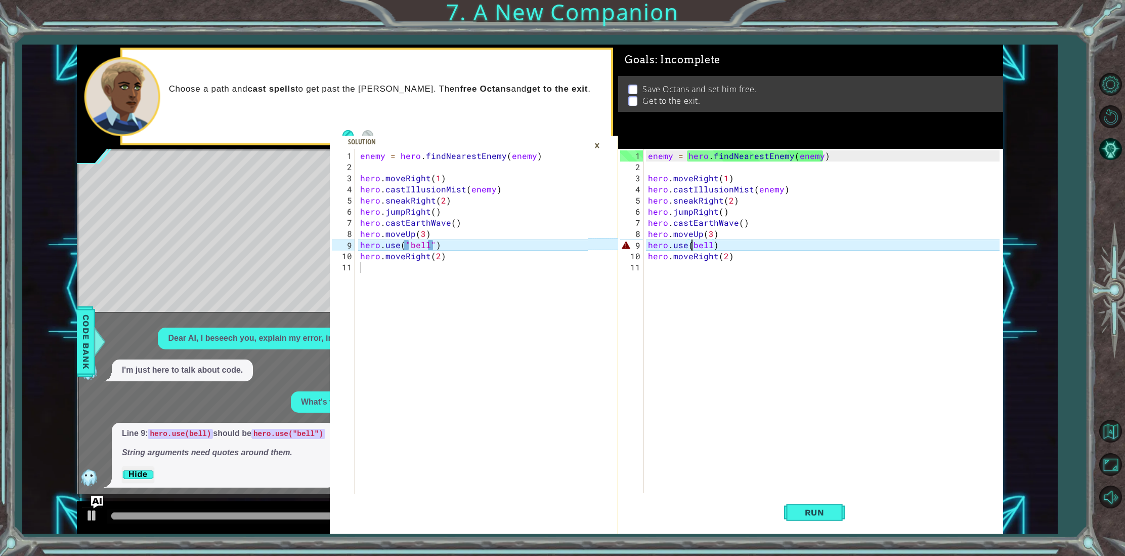
click at [693, 243] on div "enemy = hero . findNearestEnemy ( enemy ) hero . moveRight ( 1 ) hero . castIll…" at bounding box center [825, 333] width 358 height 367
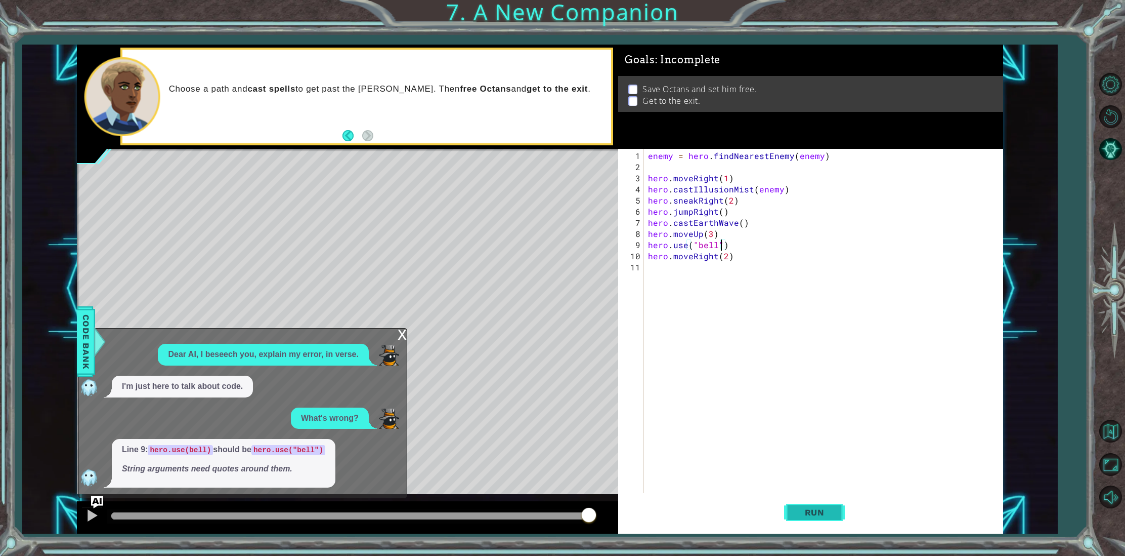
type textarea "hero.use("bell")"
click at [800, 514] on span "Run" at bounding box center [815, 512] width 40 height 10
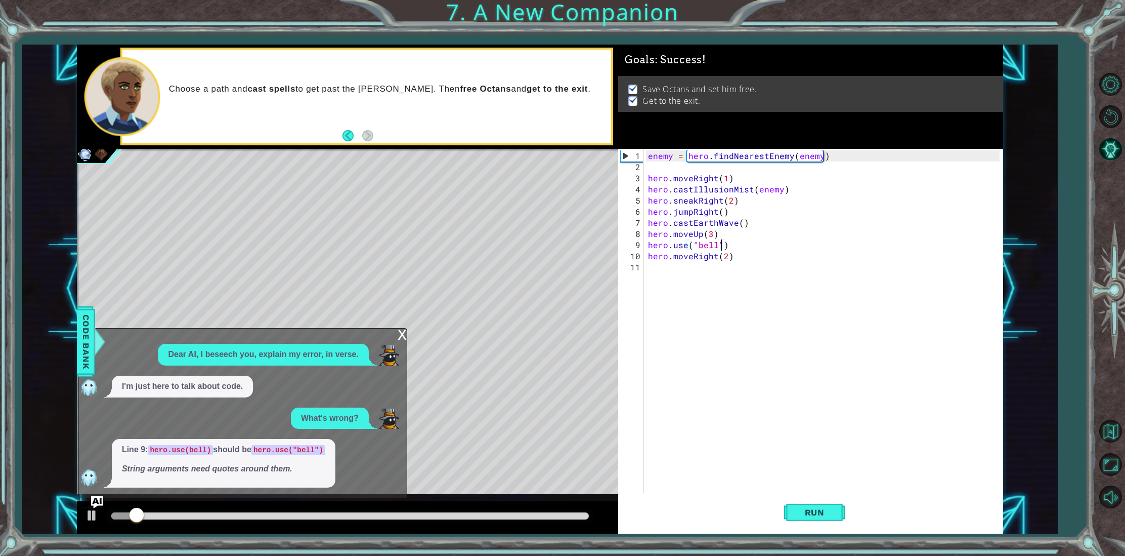
click at [401, 335] on div "x" at bounding box center [402, 333] width 9 height 10
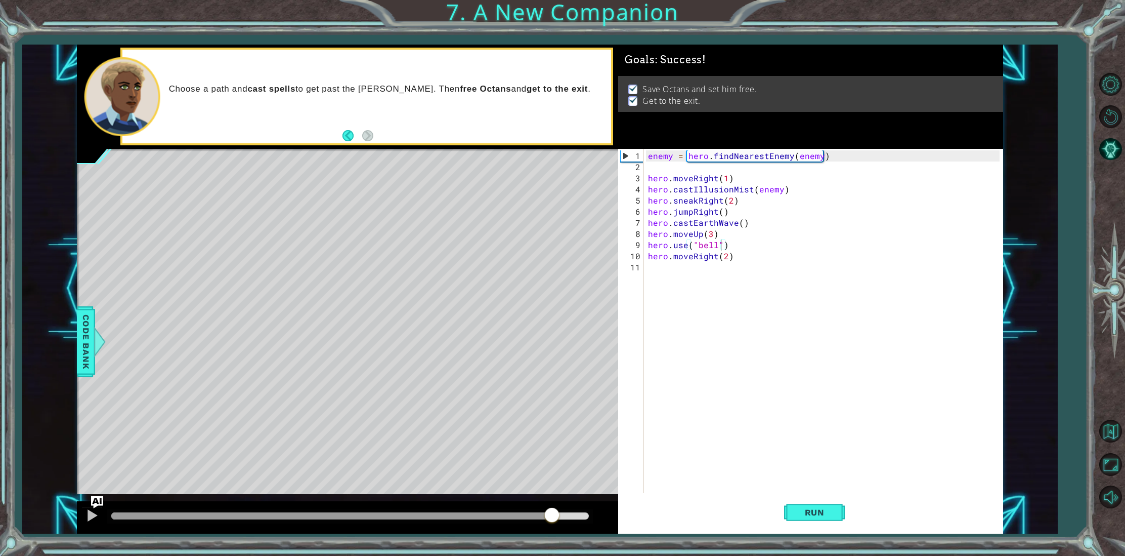
drag, startPoint x: 532, startPoint y: 518, endPoint x: 553, endPoint y: 516, distance: 21.4
click at [553, 516] on div at bounding box center [350, 515] width 478 height 7
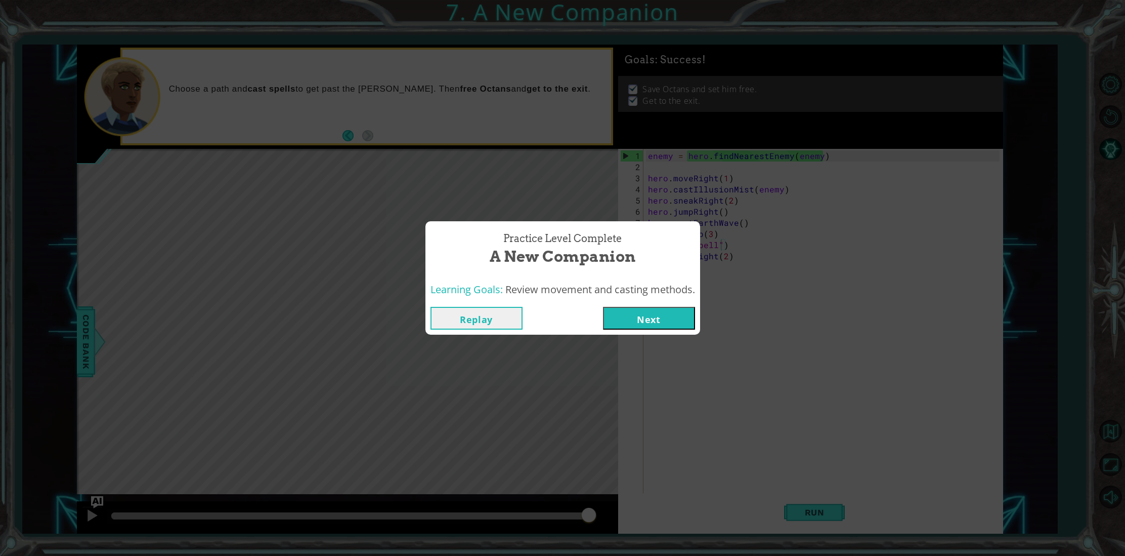
click at [666, 298] on div "Learning Goals: Review movement and casting methods." at bounding box center [562, 289] width 275 height 25
click at [635, 316] on button "Next" at bounding box center [649, 318] width 92 height 23
